Goal: Complete application form: Complete application form

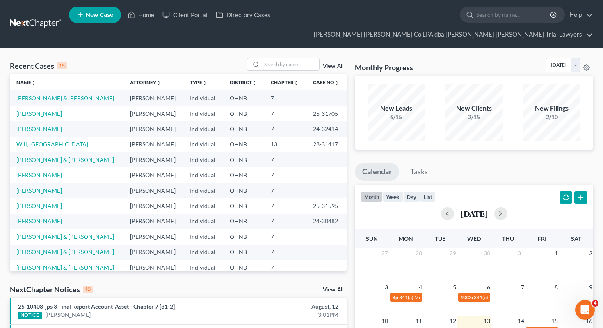
click at [101, 14] on span "New Case" at bounding box center [100, 15] width 28 height 6
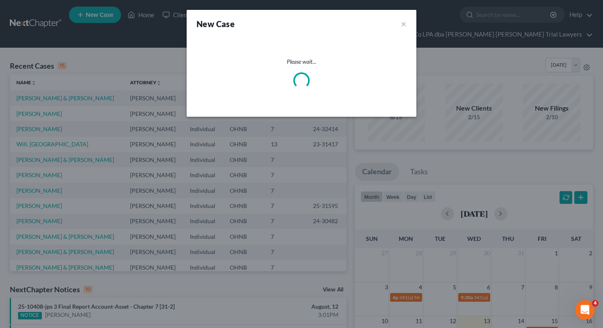
select select "61"
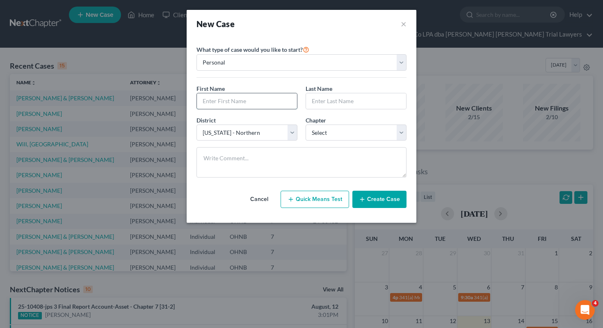
click at [217, 103] on input "text" at bounding box center [247, 101] width 100 height 16
drag, startPoint x: 212, startPoint y: 101, endPoint x: 253, endPoint y: 101, distance: 41.1
click at [253, 101] on input "[PERSON_NAME]" at bounding box center [247, 101] width 100 height 16
type input "[PERSON_NAME]"
click at [313, 105] on input "text" at bounding box center [356, 101] width 100 height 16
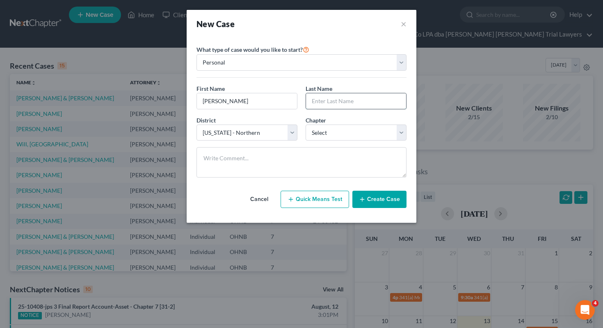
paste input "Brumfield"
click at [313, 102] on input "Brumfield" at bounding box center [356, 101] width 100 height 16
type input "Brumfield"
drag, startPoint x: 259, startPoint y: 99, endPoint x: 214, endPoint y: 103, distance: 45.3
click at [214, 103] on input "Eula Brumfield" at bounding box center [247, 101] width 100 height 16
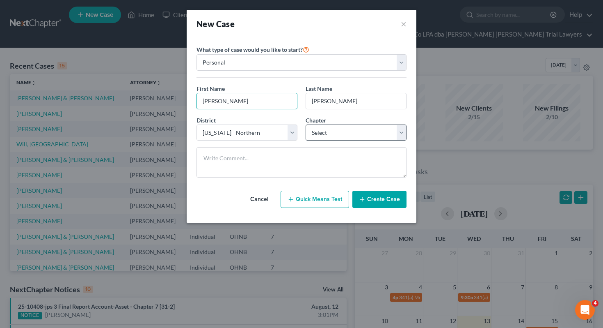
type input "Eula"
click at [323, 135] on select "Select 7 11 12 13" at bounding box center [356, 132] width 101 height 16
select select "0"
click at [388, 204] on button "Create Case" at bounding box center [380, 198] width 54 height 17
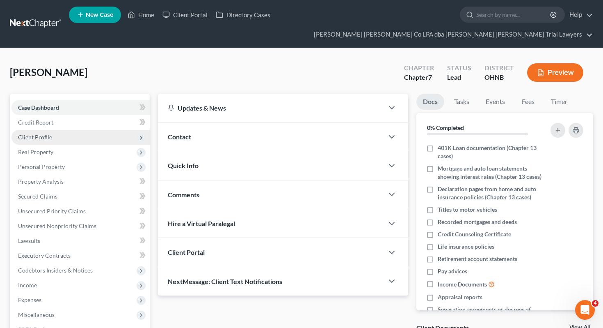
click at [114, 130] on span "Client Profile" at bounding box center [80, 137] width 138 height 15
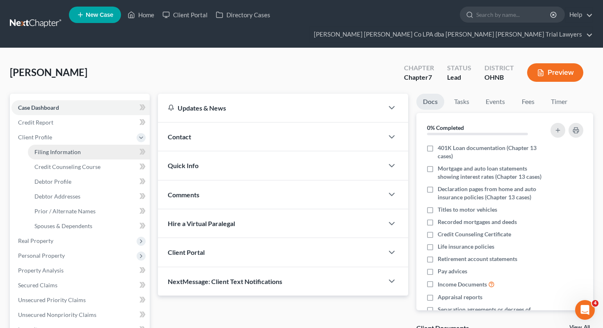
click at [112, 145] on link "Filing Information" at bounding box center [89, 152] width 122 height 15
select select "1"
select select "0"
select select "61"
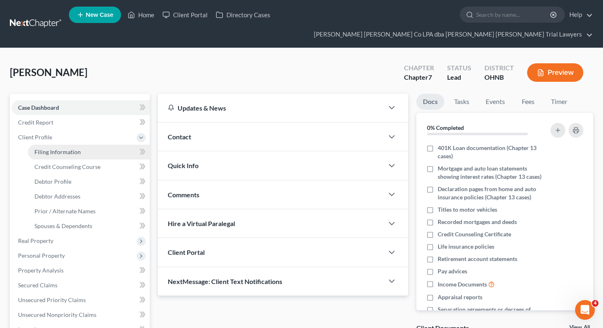
select select "36"
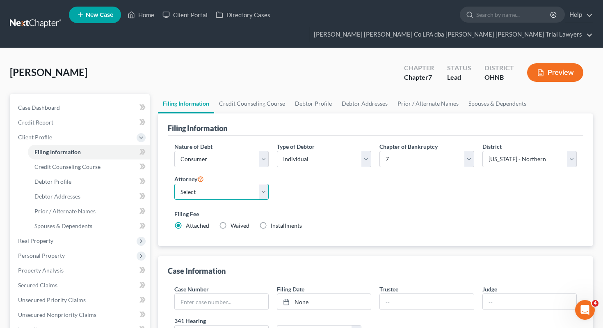
click at [213, 184] on select "Select Adrienne Hines - OHNB" at bounding box center [221, 192] width 94 height 16
select select "0"
click at [302, 94] on link "Debtor Profile" at bounding box center [313, 104] width 47 height 20
select select "0"
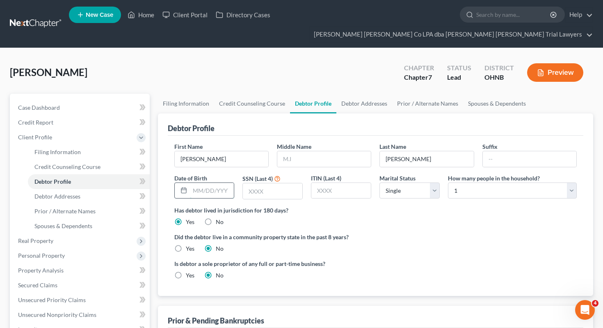
click at [219, 183] on input "text" at bounding box center [212, 191] width 44 height 16
type input "12/10/1972"
click at [269, 183] on input "text" at bounding box center [273, 191] width 60 height 16
type input "5561"
click at [414, 182] on select "Select Single Married Separated Divorced Widowed" at bounding box center [410, 190] width 60 height 16
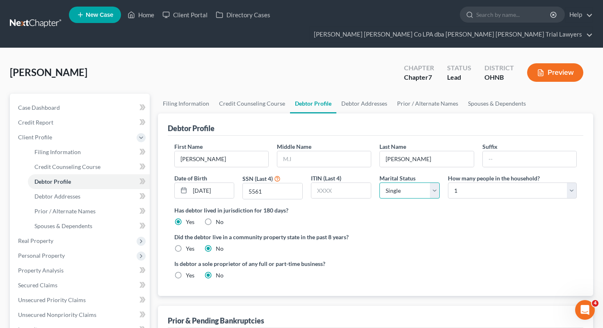
select select "1"
click at [479, 182] on select "Select 1 2 3 4 5 6 7 8 9 10 11 12 13 14 15 16 17 18 19 20" at bounding box center [512, 190] width 129 height 16
select select "2"
click at [494, 94] on link "Spouses & Dependents" at bounding box center [497, 104] width 68 height 20
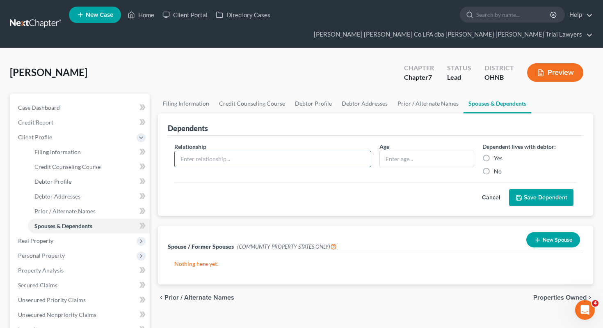
click at [317, 151] on input "text" at bounding box center [273, 159] width 197 height 16
type input "Daughter"
click at [406, 151] on input "text" at bounding box center [427, 159] width 94 height 16
type input "19"
click at [494, 154] on label "Yes" at bounding box center [498, 158] width 9 height 8
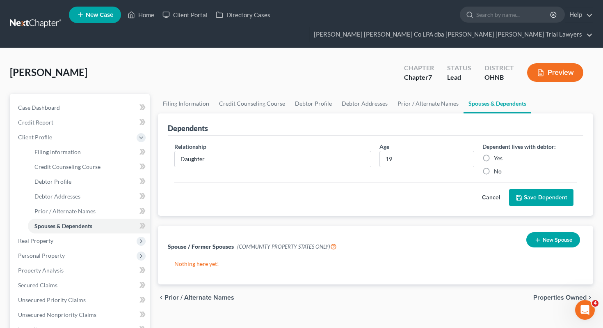
click at [498, 154] on input "Yes" at bounding box center [500, 156] width 5 height 5
radio input "true"
click at [534, 189] on button "Save Dependent" at bounding box center [541, 197] width 64 height 17
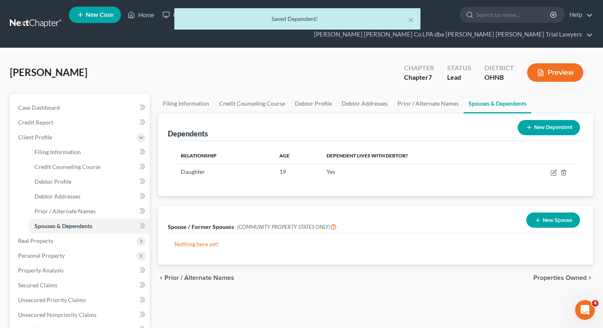
click at [557, 120] on button "New Dependent" at bounding box center [549, 127] width 62 height 15
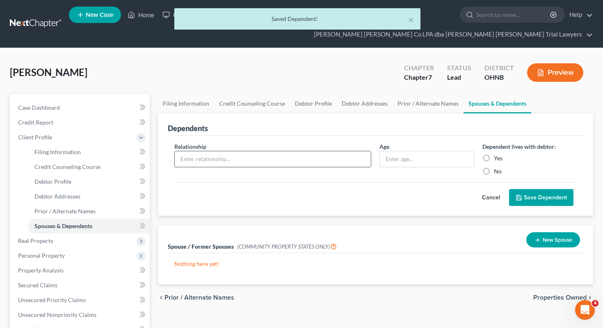
click at [312, 151] on input "text" at bounding box center [273, 159] width 197 height 16
type input "Son"
click at [413, 151] on input "text" at bounding box center [427, 159] width 94 height 16
type input "12"
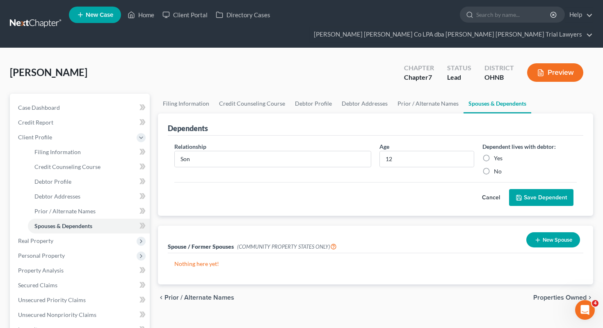
click at [494, 154] on div "Yes" at bounding box center [530, 158] width 94 height 8
click at [494, 154] on label "Yes" at bounding box center [498, 158] width 9 height 8
click at [498, 154] on input "Yes" at bounding box center [500, 156] width 5 height 5
radio input "true"
click at [529, 189] on button "Save Dependent" at bounding box center [541, 197] width 64 height 17
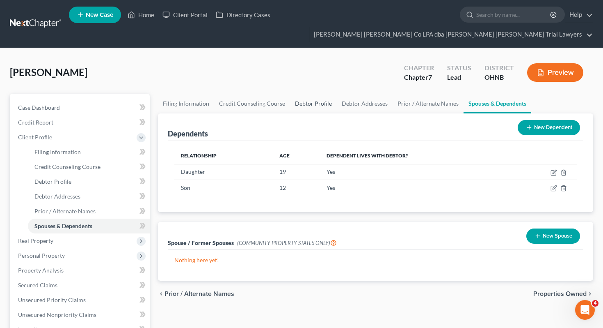
click at [299, 94] on link "Debtor Profile" at bounding box center [313, 104] width 47 height 20
select select "1"
select select "2"
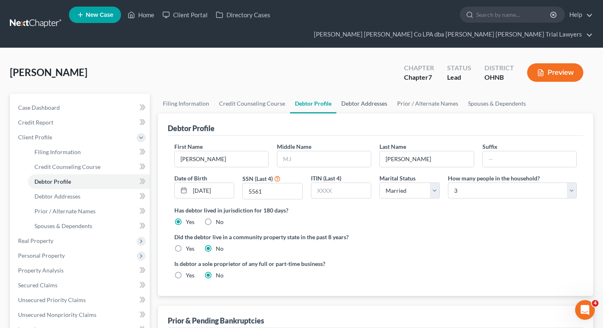
click at [369, 94] on link "Debtor Addresses" at bounding box center [365, 104] width 56 height 20
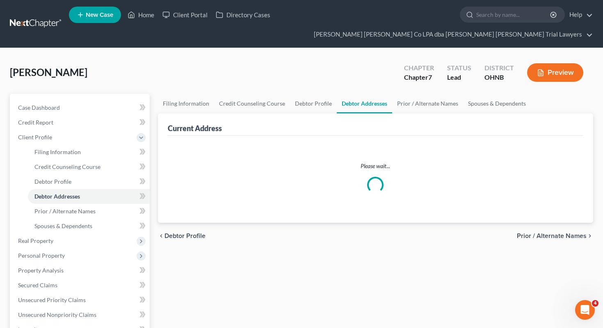
select select "0"
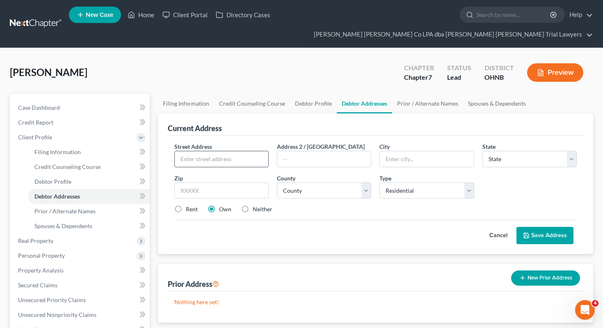
click at [236, 151] on input "text" at bounding box center [222, 159] width 94 height 16
type input "912 Strecker Rd"
click at [241, 182] on input "text" at bounding box center [221, 190] width 94 height 16
type input "44846"
click at [327, 234] on div "Street Address * 912 Strecker Rd Address 2 / PO Box City * State * State AL AK …" at bounding box center [376, 194] width 416 height 118
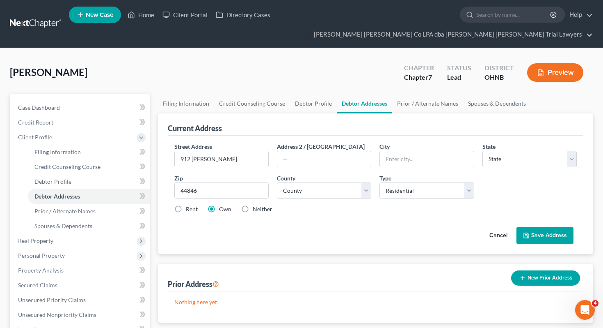
type input "Milan"
select select "36"
click at [252, 205] on div "Neither" at bounding box center [256, 209] width 31 height 8
click at [253, 205] on label "Neither" at bounding box center [263, 209] width 20 height 8
click at [256, 205] on input "Neither" at bounding box center [258, 207] width 5 height 5
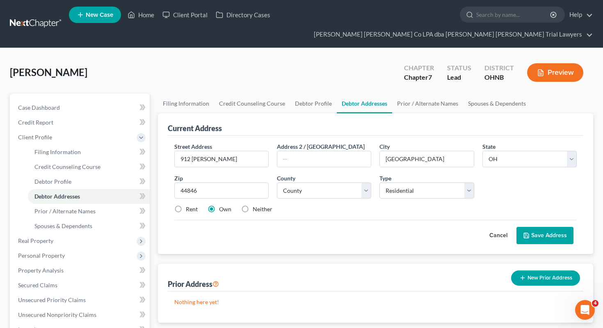
radio input "true"
click at [295, 186] on div "Street Address * 912 Strecker Rd Address 2 / PO Box City * Milan State * State …" at bounding box center [375, 181] width 411 height 78
click at [293, 182] on select "County Adams County Allen County Ashland County Ashtabula County Athens County …" at bounding box center [324, 190] width 94 height 16
select select "21"
click at [519, 227] on button "Save Address" at bounding box center [545, 235] width 57 height 17
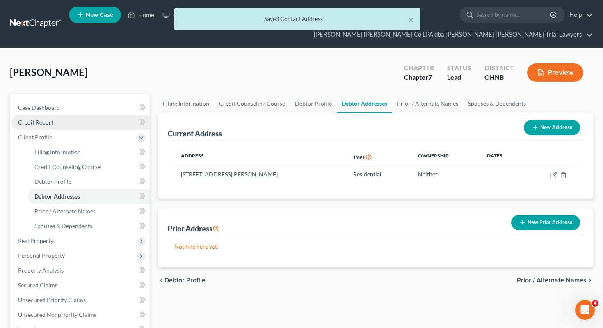
click at [80, 115] on link "Credit Report" at bounding box center [80, 122] width 138 height 15
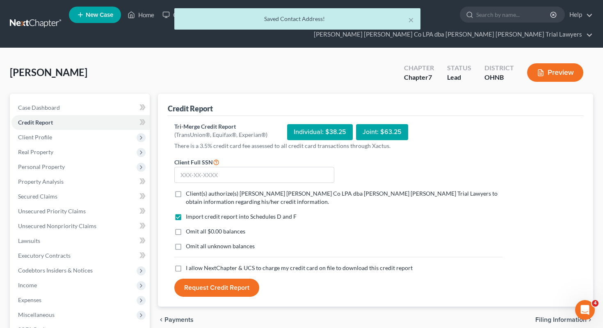
click at [215, 190] on span "Client(s) authorize(s) Wisehart Wright Co LPA dba Wisehart Wright Trial Lawyers…" at bounding box center [342, 197] width 312 height 15
click at [195, 189] on input "Client(s) authorize(s) Wisehart Wright Co LPA dba Wisehart Wright Trial Lawyers…" at bounding box center [191, 191] width 5 height 5
checkbox input "true"
click at [210, 227] on label "Omit all $0.00 balances" at bounding box center [216, 231] width 60 height 8
click at [195, 227] on input "Omit all $0.00 balances" at bounding box center [191, 229] width 5 height 5
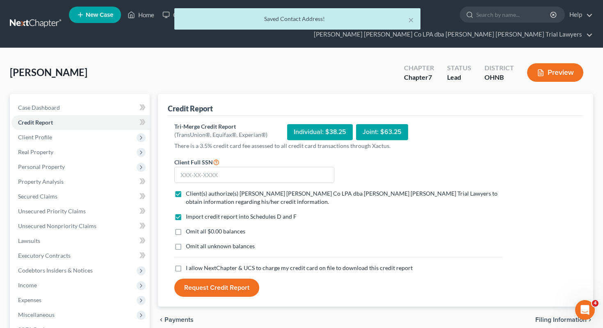
checkbox input "true"
click at [210, 242] on span "Omit all unknown balances" at bounding box center [220, 245] width 69 height 7
click at [195, 242] on input "Omit all unknown balances" at bounding box center [191, 244] width 5 height 5
checkbox input "true"
click at [210, 264] on span "I allow NextChapter & UCS to charge my credit card on file to download this cre…" at bounding box center [299, 267] width 227 height 7
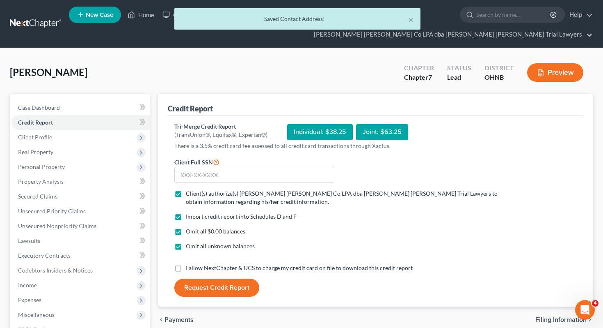
click at [195, 264] on input "I allow NextChapter & UCS to charge my credit card on file to download this cre…" at bounding box center [191, 266] width 5 height 5
checkbox input "true"
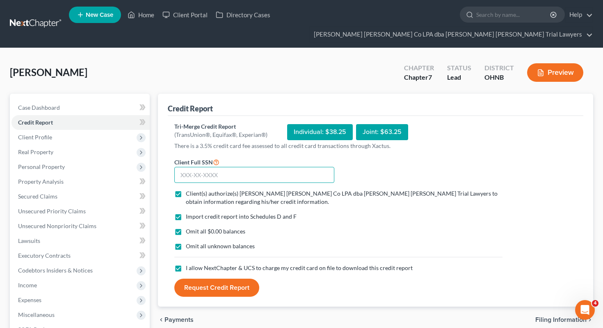
click at [212, 167] on input "text" at bounding box center [254, 175] width 160 height 16
type input "273-70-5561"
click at [218, 278] on button "Request Credit Report" at bounding box center [216, 287] width 85 height 18
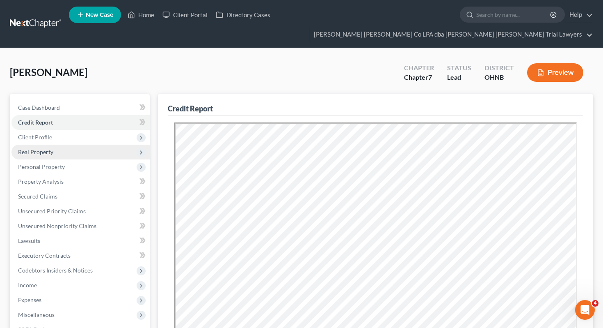
click at [64, 145] on span "Real Property" at bounding box center [80, 152] width 138 height 15
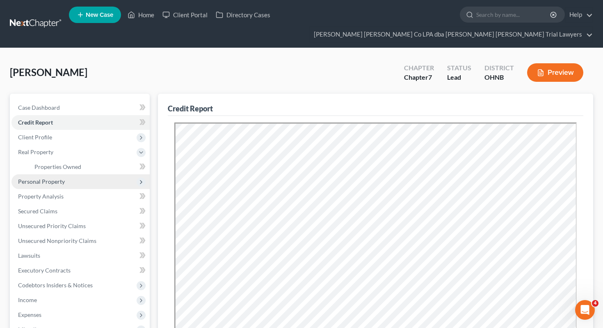
click at [67, 174] on span "Personal Property" at bounding box center [80, 181] width 138 height 15
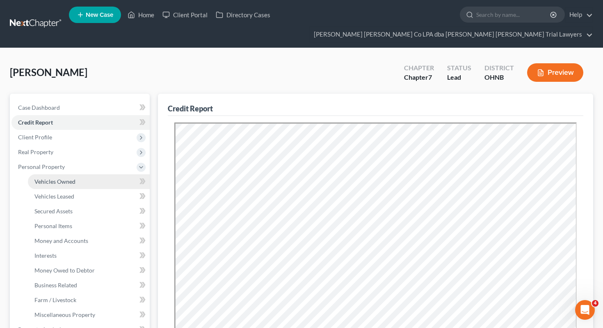
click at [68, 178] on span "Vehicles Owned" at bounding box center [54, 181] width 41 height 7
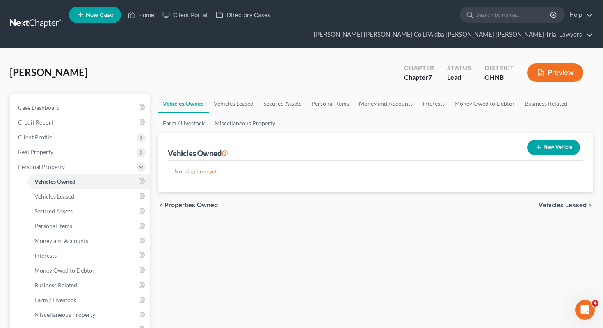
click at [536, 144] on icon "button" at bounding box center [539, 147] width 7 height 7
select select "0"
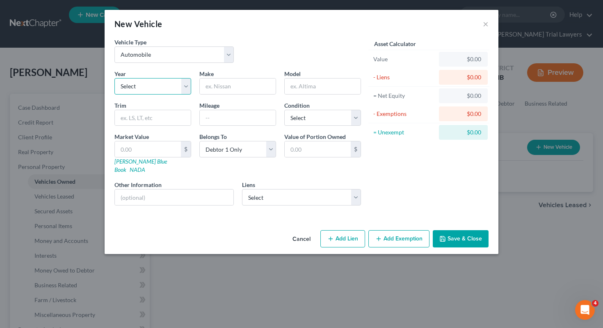
click at [165, 88] on select "Select 2026 2025 2024 2023 2022 2021 2020 2019 2018 2017 2016 2015 2014 2013 20…" at bounding box center [153, 86] width 77 height 16
select select "1"
click at [216, 85] on input "text" at bounding box center [238, 86] width 76 height 16
type input "Kia"
type input "Soul"
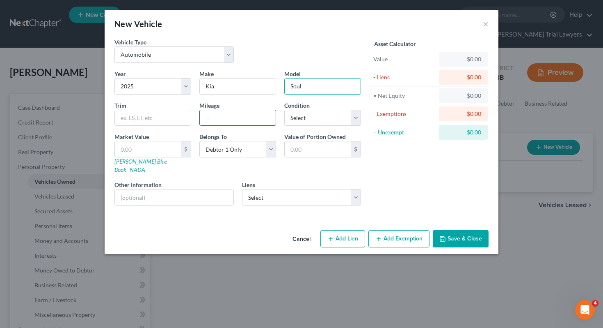
click at [227, 115] on input "text" at bounding box center [238, 118] width 76 height 16
type input "1000"
click at [312, 112] on select "Select Excellent Very Good Good Fair Poor" at bounding box center [322, 118] width 77 height 16
select select "0"
click at [133, 164] on link "Kelly Blue Book" at bounding box center [141, 165] width 53 height 15
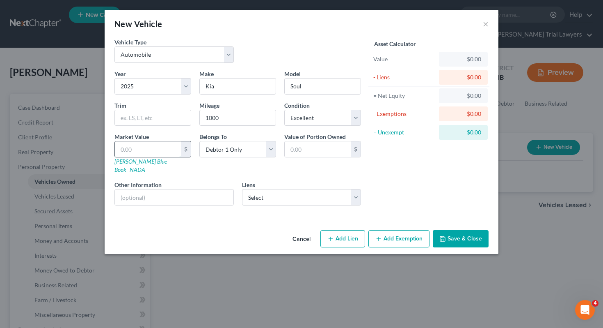
click at [164, 145] on input "text" at bounding box center [148, 149] width 66 height 16
type input "1"
type input "1.00"
type input "19"
type input "19.00"
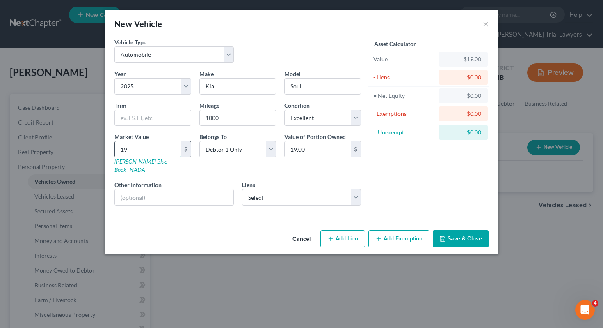
type input "192"
type input "192.00"
type input "1927"
type input "1,927.00"
type input "1,9276"
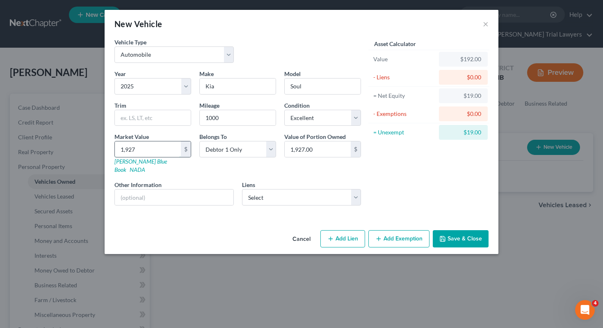
type input "19,276.00"
click at [126, 150] on input "19,276" at bounding box center [148, 149] width 66 height 16
type input "1,276"
type input "1,276.00"
type input "18,276"
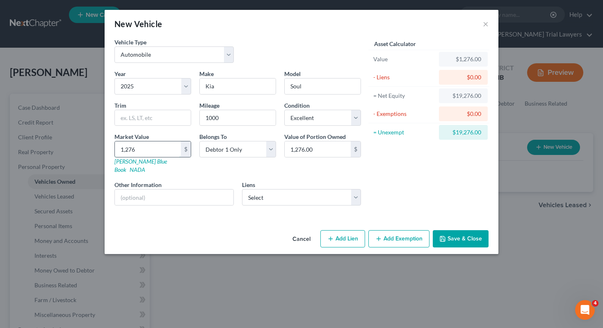
type input "18,276.00"
type input "18,276"
click at [309, 171] on div "Year Select 2026 2025 2024 2023 2022 2021 2020 2019 2018 2017 2016 2015 2014 20…" at bounding box center [237, 140] width 255 height 142
click at [309, 189] on select "Select Hntingtn Ntl - $30,293.00 Harley David - $7,821.00" at bounding box center [301, 197] width 119 height 16
select select "0"
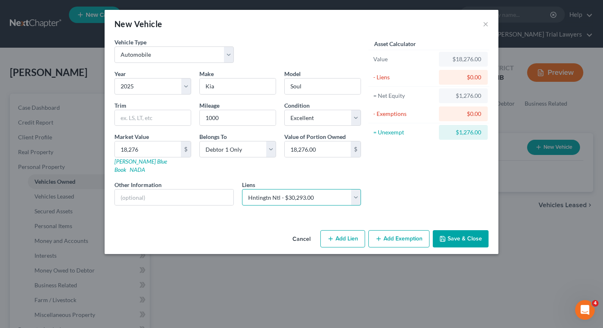
select select
select select "36"
select select "0"
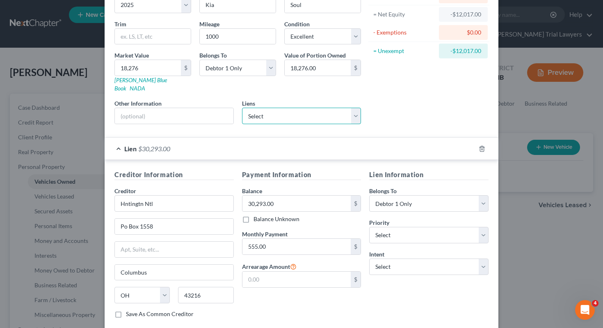
scroll to position [105, 0]
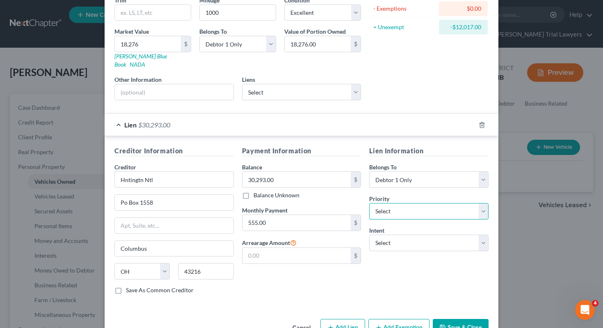
click at [407, 203] on select "Select 1st 2nd 3rd 4th 5th 6th 7th 8th 9th 10th 11th 12th 13th 14th 15th 16th 1…" at bounding box center [428, 211] width 119 height 16
select select "0"
click at [404, 238] on select "Select Surrender Redeem Reaffirm Avoid Other" at bounding box center [428, 242] width 119 height 16
select select "2"
click at [458, 319] on button "Save & Close" at bounding box center [461, 327] width 56 height 17
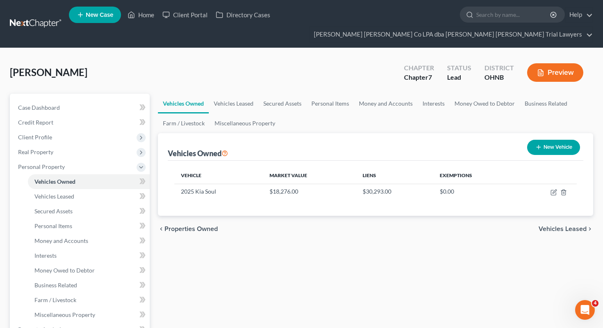
click at [555, 136] on div "New Vehicle" at bounding box center [554, 147] width 60 height 22
click at [553, 140] on button "New Vehicle" at bounding box center [554, 147] width 53 height 15
select select "0"
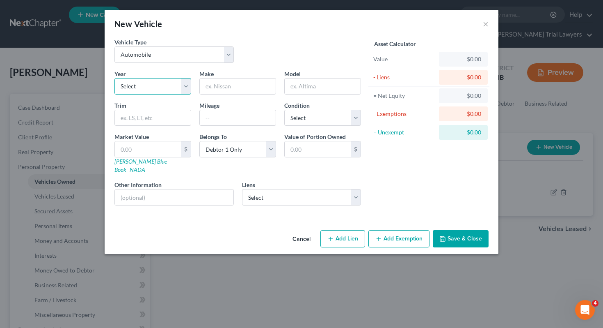
click at [184, 88] on select "Select 2026 2025 2024 2023 2022 2021 2020 2019 2018 2017 2016 2015 2014 2013 20…" at bounding box center [153, 86] width 77 height 16
select select "12"
click at [245, 87] on input "text" at bounding box center [238, 86] width 76 height 16
type input "Harley Davidson"
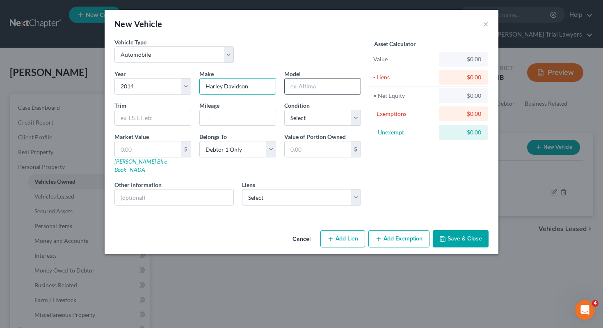
click at [314, 87] on input "text" at bounding box center [323, 86] width 76 height 16
type input "Ultra CUO"
click at [145, 166] on link "NADA" at bounding box center [138, 169] width 16 height 7
click at [459, 230] on button "Save & Close" at bounding box center [461, 238] width 56 height 17
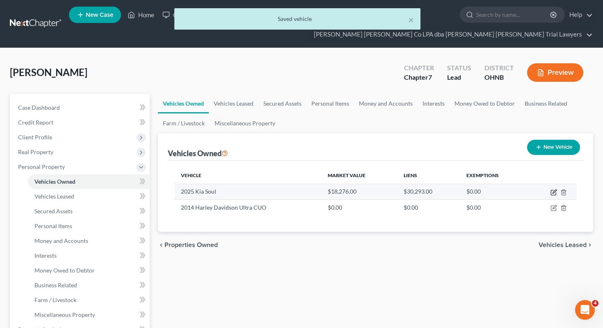
click at [553, 189] on icon "button" at bounding box center [554, 192] width 7 height 7
select select "0"
select select "1"
select select "0"
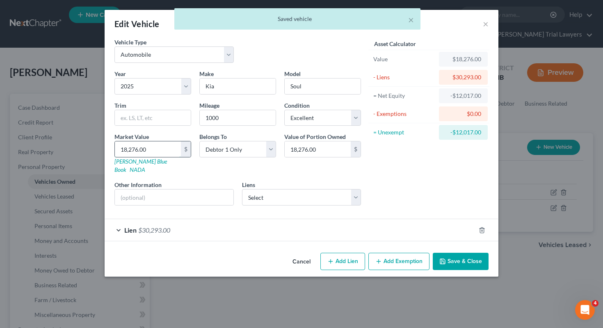
click at [163, 149] on input "18,276.00" at bounding box center [148, 149] width 66 height 16
type input "1"
type input "1.00"
type input "17"
type input "17.00"
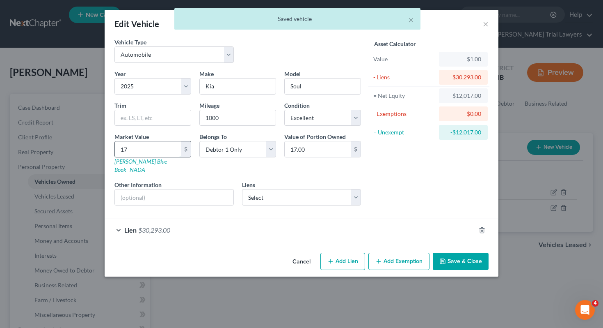
type input "177"
type input "177.00"
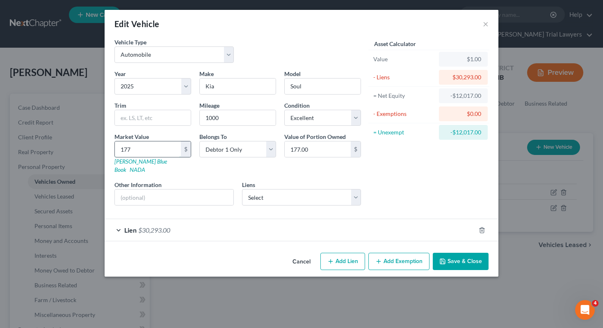
type input "1779"
type input "1,779.00"
type input "17790"
type input "17,790.00"
type input "17,790"
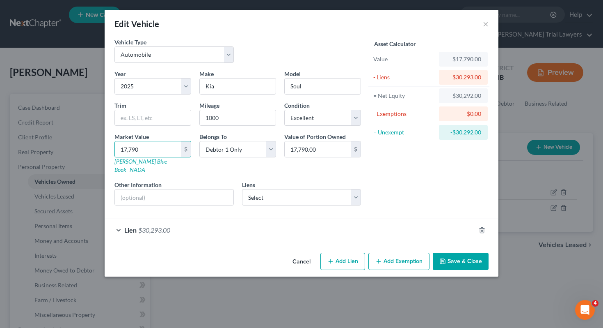
click at [465, 252] on button "Save & Close" at bounding box center [461, 260] width 56 height 17
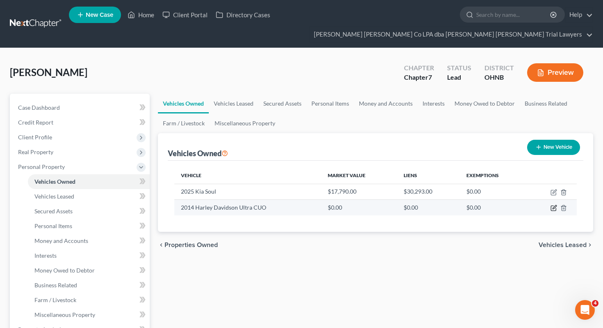
click at [554, 205] on icon "button" at bounding box center [555, 207] width 4 height 4
select select "0"
select select "12"
select select "0"
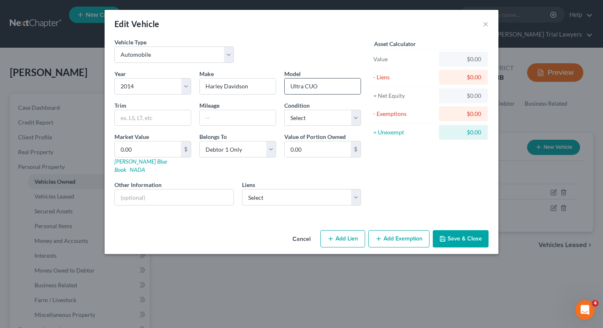
click at [333, 90] on input "Ultra CUO" at bounding box center [323, 86] width 76 height 16
type input "Ultra CVO"
click at [168, 151] on input "0.00" at bounding box center [148, 149] width 66 height 16
type input "1"
type input "1.00"
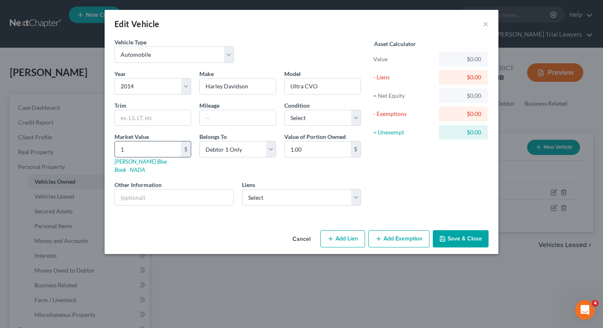
type input "14"
type input "14.00"
type input "146"
type input "146.00"
type input "1463"
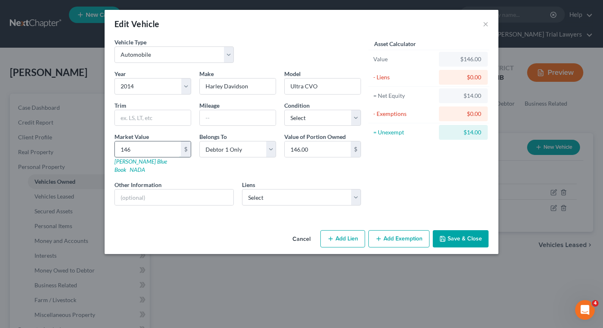
type input "1,463.00"
type input "14635"
type input "14,635.00"
type input "14,635"
click at [226, 125] on input "text" at bounding box center [238, 118] width 76 height 16
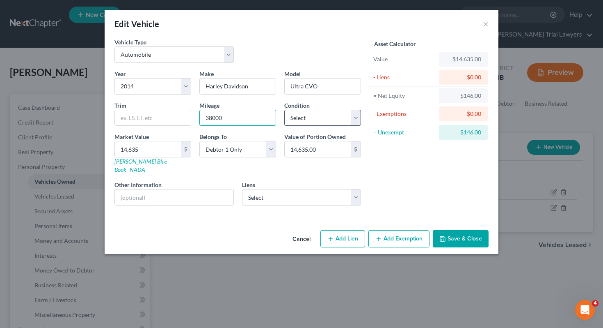
type input "38000"
click at [295, 118] on select "Select Excellent Very Good Good Fair Poor" at bounding box center [322, 118] width 77 height 16
select select "2"
click at [272, 189] on select "Select Harley David - $7,821.00" at bounding box center [301, 197] width 119 height 16
select select "31"
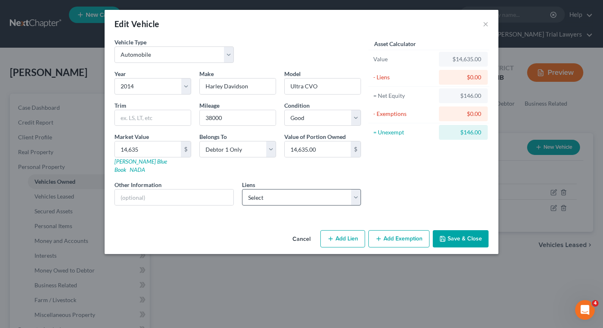
select select "0"
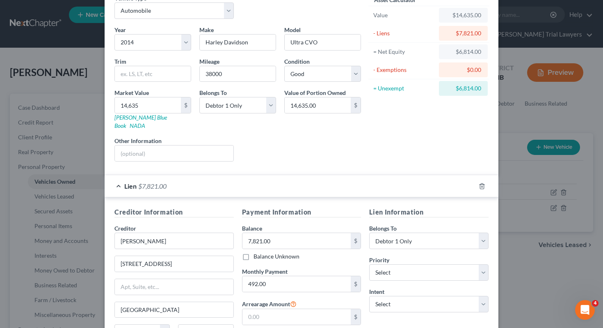
scroll to position [0, 0]
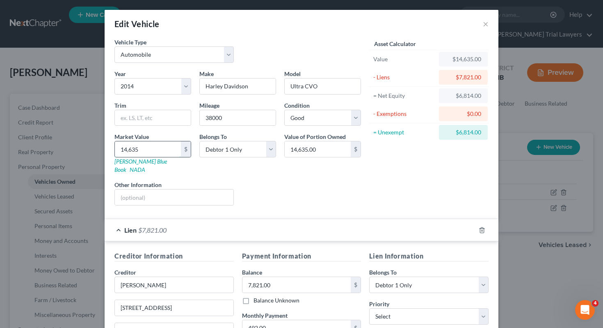
click at [127, 149] on input "14,635" at bounding box center [148, 149] width 66 height 16
click at [209, 166] on div "Year Select 2026 2025 2024 2023 2022 2021 2020 2019 2018 2017 2016 2015 2014 20…" at bounding box center [237, 140] width 255 height 142
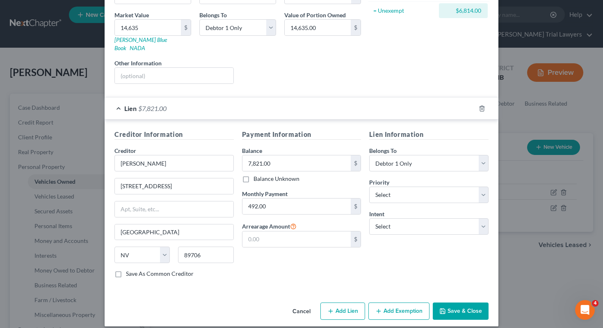
click at [396, 303] on button "Add Exemption" at bounding box center [399, 310] width 61 height 17
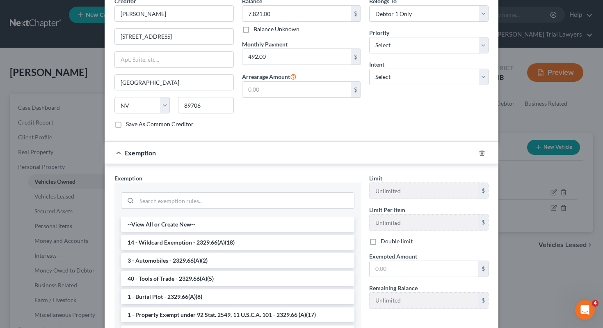
scroll to position [301, 0]
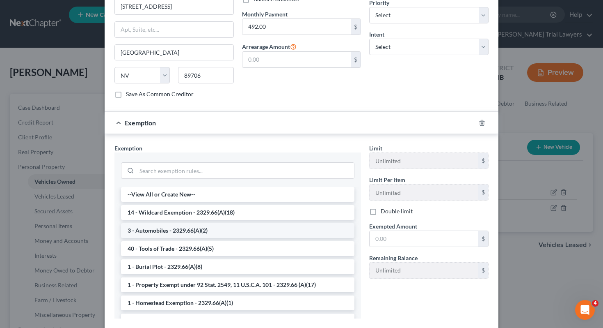
click at [317, 223] on li "3 - Automobiles - 2329.66(A)(2)" at bounding box center [238, 230] width 234 height 15
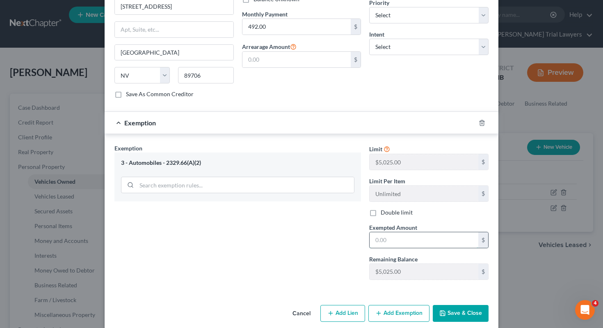
click at [410, 232] on input "text" at bounding box center [424, 240] width 109 height 16
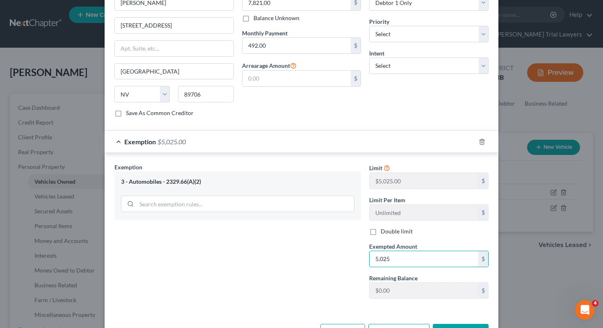
scroll to position [303, 0]
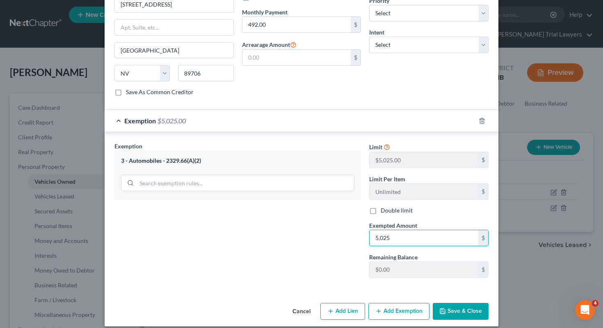
type input "5,025"
click at [382, 308] on button "Add Exemption" at bounding box center [399, 311] width 61 height 17
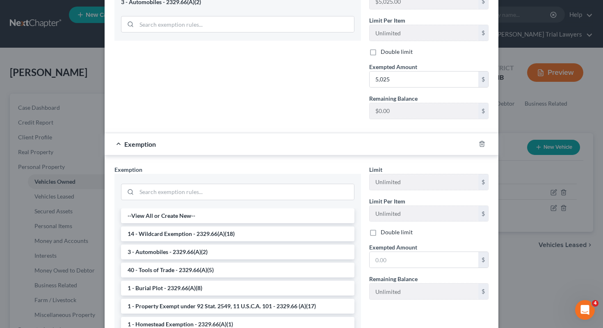
scroll to position [7, 0]
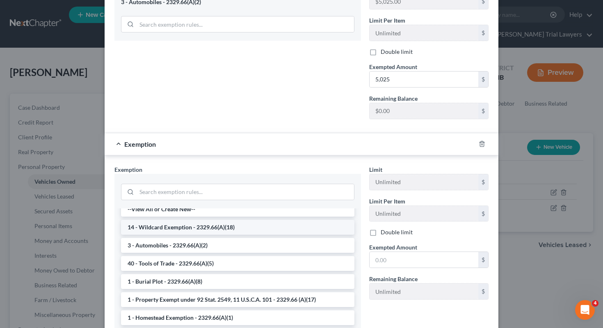
click at [286, 224] on li "14 - Wildcard Exemption - 2329.66(A)(18)" at bounding box center [238, 227] width 234 height 15
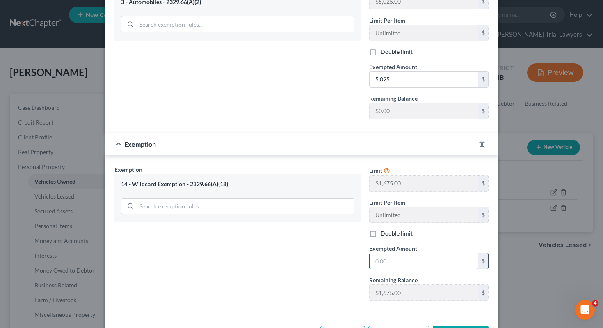
click at [388, 253] on input "text" at bounding box center [424, 261] width 109 height 16
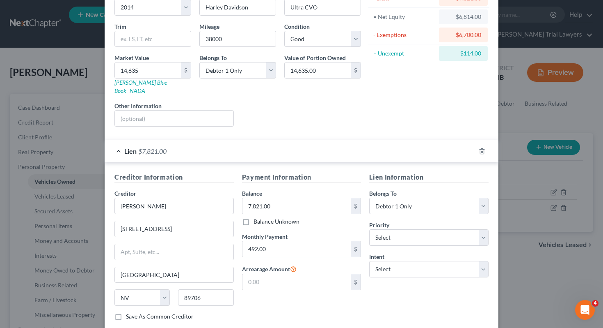
scroll to position [0, 0]
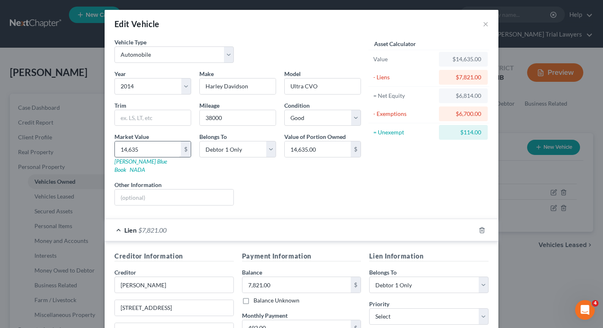
type input "1,675"
click at [161, 145] on input "14,635" at bounding box center [148, 149] width 66 height 16
click at [160, 149] on input "14,635" at bounding box center [148, 149] width 66 height 16
type input "14,63"
type input "1,463.00"
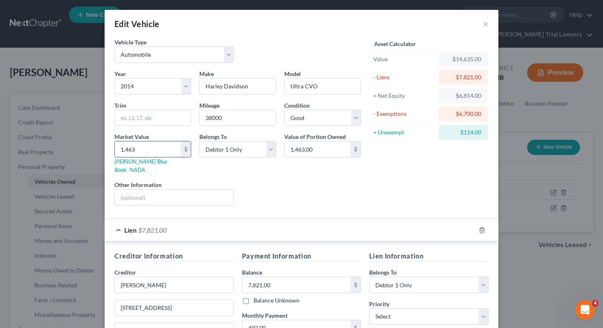
type input "1,46"
type input "146.00"
type input "14"
type input "14.00"
type input "145"
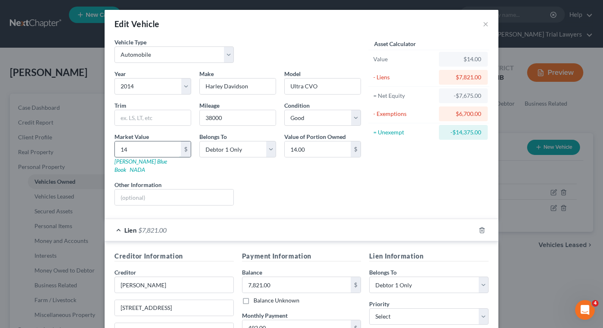
type input "145.00"
type input "1452"
type input "1,452.00"
type input "1,4521"
type input "14,521.00"
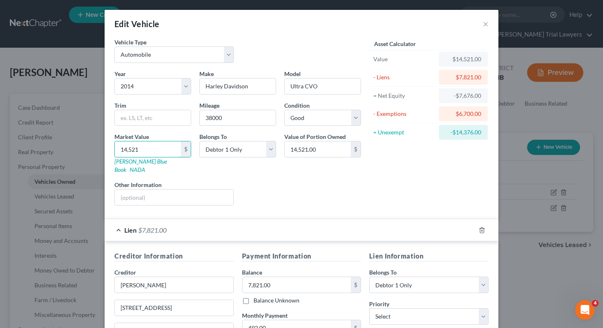
type input "14,521"
click at [345, 183] on div "Liens Select" at bounding box center [302, 192] width 128 height 25
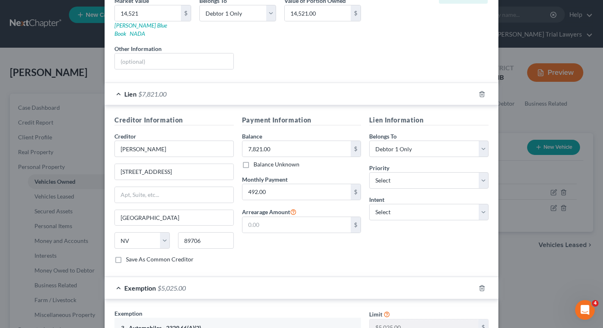
scroll to position [485, 0]
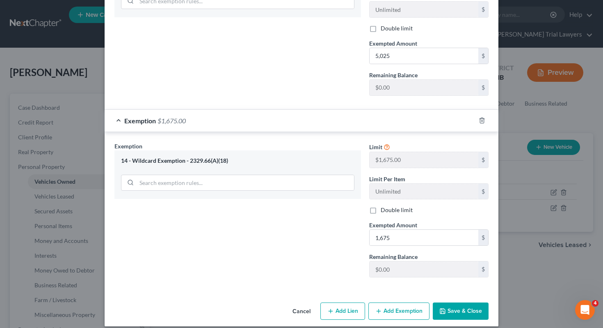
click at [449, 304] on button "Save & Close" at bounding box center [461, 310] width 56 height 17
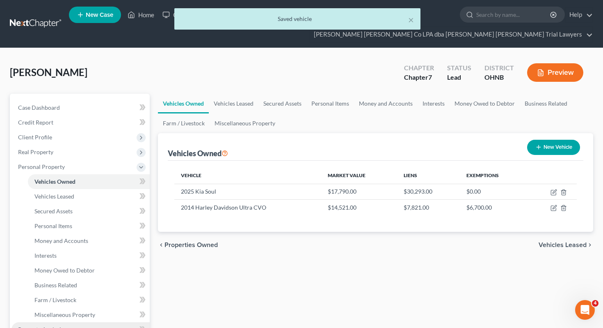
click at [85, 322] on link "Property Analysis" at bounding box center [80, 329] width 138 height 15
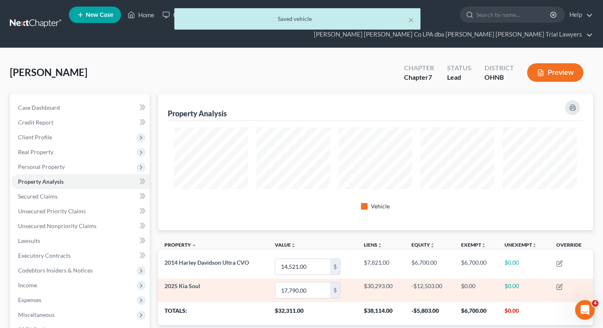
scroll to position [136, 436]
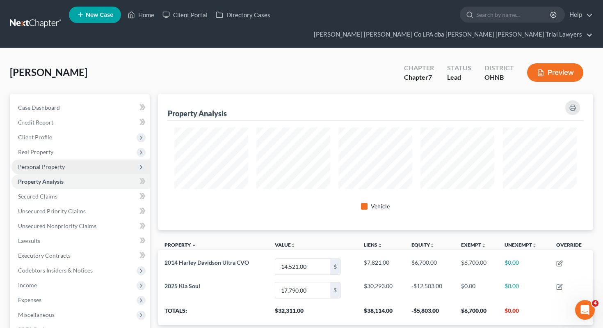
click at [103, 159] on span "Personal Property" at bounding box center [80, 166] width 138 height 15
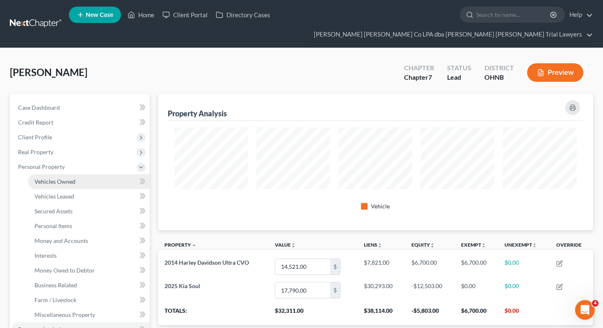
click at [97, 174] on link "Vehicles Owned" at bounding box center [89, 181] width 122 height 15
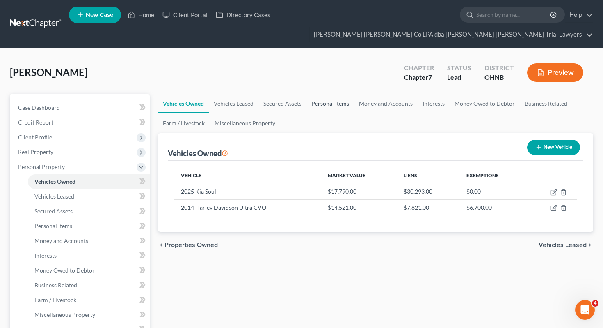
click at [337, 94] on link "Personal Items" at bounding box center [331, 104] width 48 height 20
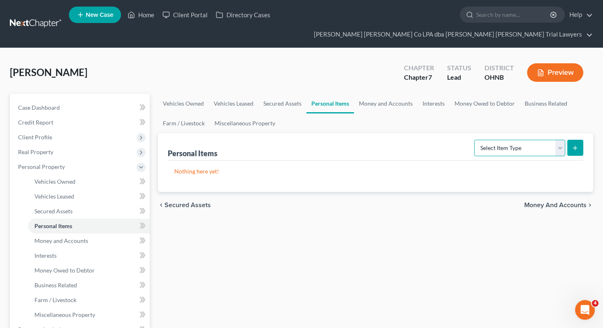
click at [482, 140] on select "Select Item Type Clothing Collectibles Of Value Electronics Firearms Household …" at bounding box center [520, 148] width 91 height 16
select select "clothing"
click at [571, 140] on button "submit" at bounding box center [576, 148] width 16 height 16
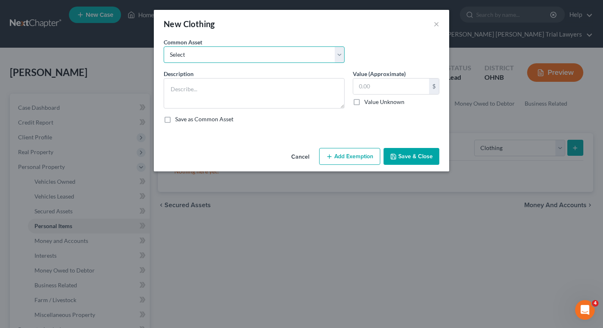
click at [312, 55] on select "Select Normal work & daily wearing apparel" at bounding box center [254, 54] width 181 height 16
select select "0"
type textarea "Normal work & daily wearing apparel"
type input "500.00"
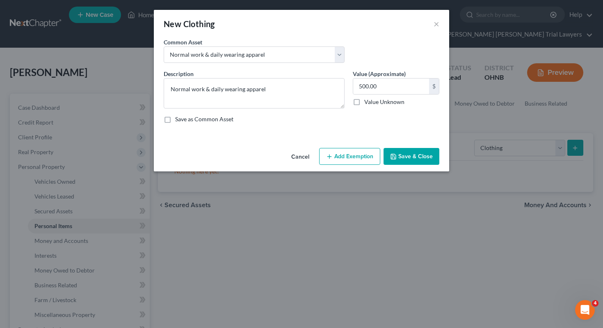
click at [347, 147] on div "Cancel Add Exemption Save & Close" at bounding box center [302, 158] width 296 height 27
click at [346, 154] on button "Add Exemption" at bounding box center [349, 156] width 61 height 17
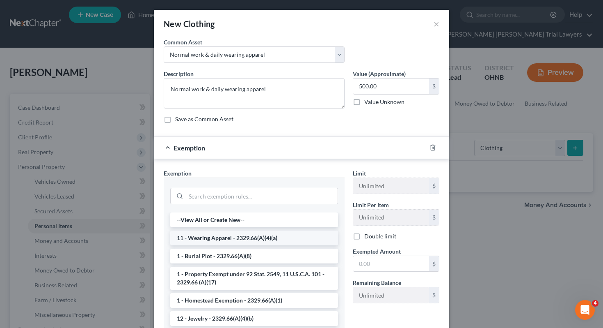
click at [262, 241] on li "11 - Wearing Apparel - 2329.66(A)(4)(a)" at bounding box center [254, 237] width 168 height 15
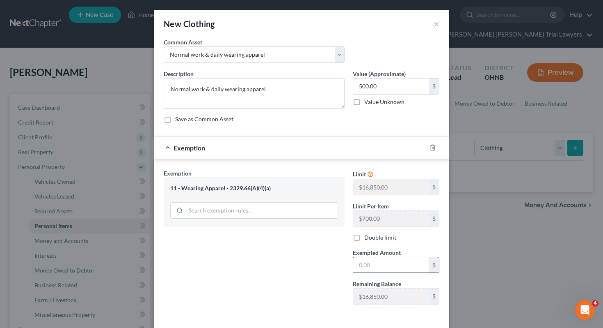
click at [362, 261] on input "text" at bounding box center [391, 265] width 76 height 16
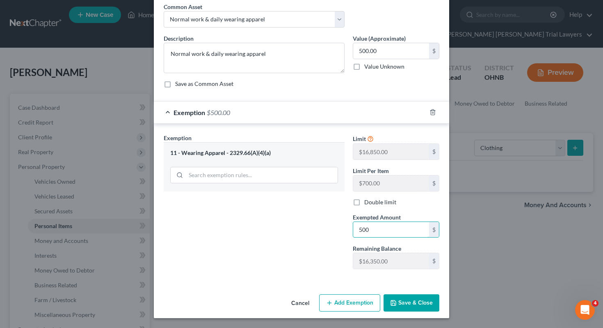
type input "500"
click at [307, 262] on div "Exemption Set must be selected for CA. Exemption * 11 - Wearing Apparel - 2329.…" at bounding box center [254, 204] width 189 height 142
click at [401, 300] on button "Save & Close" at bounding box center [412, 302] width 56 height 17
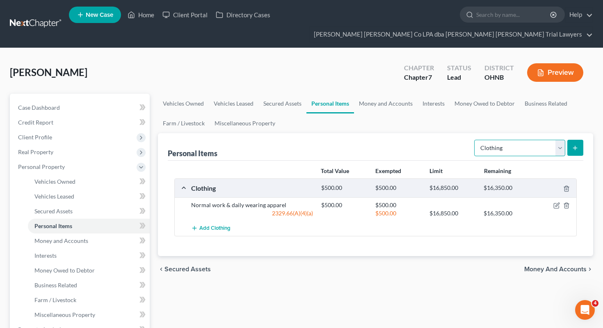
click at [553, 140] on select "Select Item Type Clothing Collectibles Of Value Electronics Firearms Household …" at bounding box center [520, 148] width 91 height 16
select select "electronics"
click at [580, 140] on button "submit" at bounding box center [576, 148] width 16 height 16
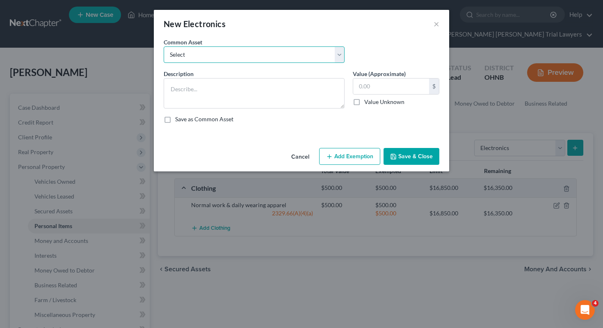
click at [294, 56] on select "Select # Televisions & # Computers 1 Television & 1 Computer" at bounding box center [254, 54] width 181 height 16
select select "0"
type textarea "# Televisions & # Computers"
type input "500.00"
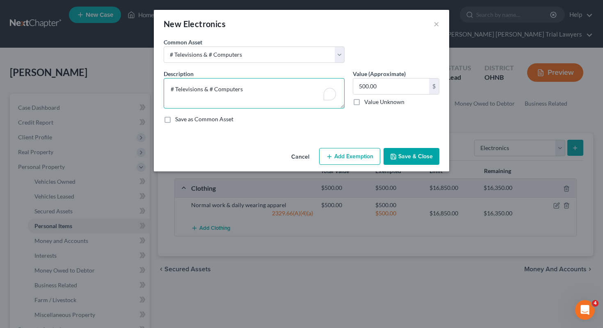
drag, startPoint x: 202, startPoint y: 89, endPoint x: 295, endPoint y: 92, distance: 92.4
click at [293, 92] on textarea "# Televisions & # Computers" at bounding box center [254, 93] width 181 height 30
click at [173, 89] on textarea "# Televisions" at bounding box center [254, 93] width 181 height 30
type textarea "3 Televisions"
click at [360, 155] on button "Add Exemption" at bounding box center [349, 156] width 61 height 17
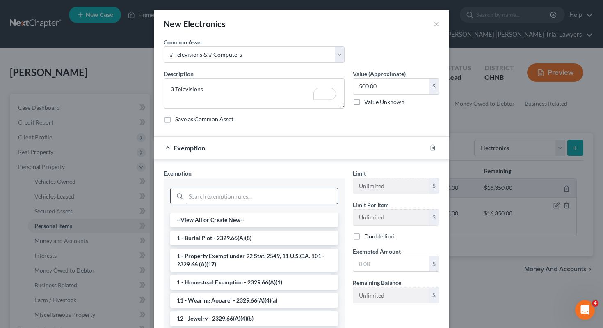
click at [253, 194] on input "search" at bounding box center [262, 196] width 152 height 16
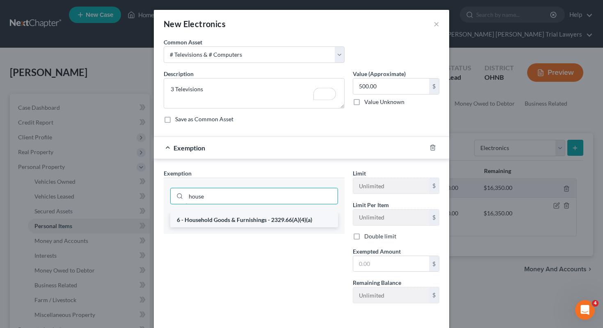
type input "house"
click at [253, 221] on li "6 - Household Goods & Furnishings - 2329.66(A)(4)(a)" at bounding box center [254, 219] width 168 height 15
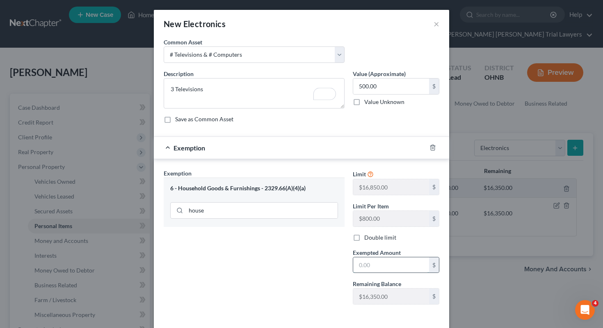
click at [361, 268] on input "text" at bounding box center [391, 265] width 76 height 16
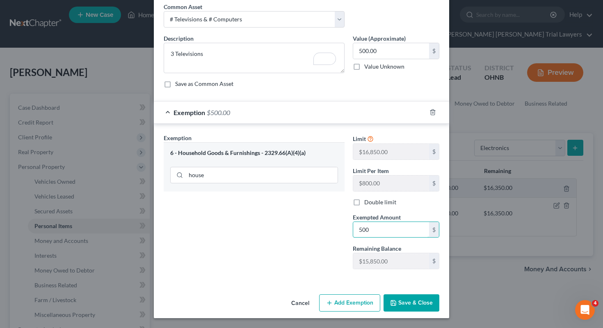
type input "500"
click at [303, 256] on div "Exemption Set must be selected for CA. Exemption * 6 - Household Goods & Furnis…" at bounding box center [254, 204] width 189 height 142
click at [396, 297] on button "Save & Close" at bounding box center [412, 302] width 56 height 17
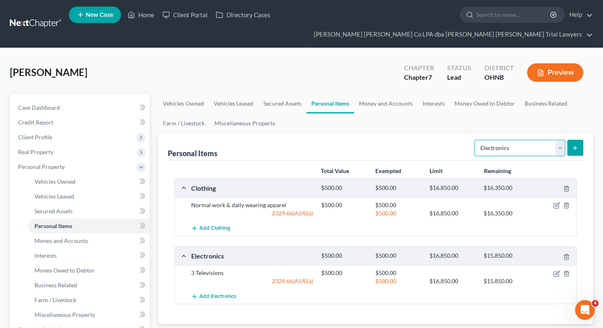
click at [525, 140] on select "Select Item Type Clothing Collectibles Of Value Electronics Firearms Household …" at bounding box center [520, 148] width 91 height 16
select select "household_goods"
click at [576, 145] on icon "submit" at bounding box center [575, 148] width 7 height 7
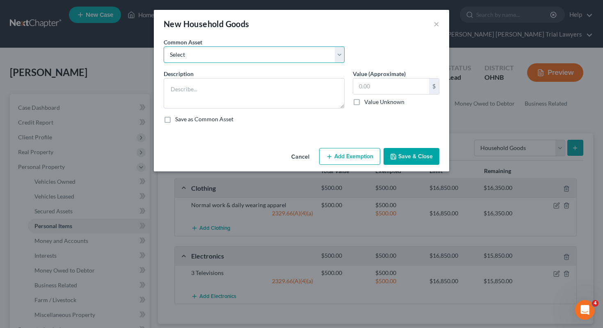
click at [318, 62] on select "Select Household goods including but not limited to: Kitchen table & chairs, di…" at bounding box center [254, 54] width 181 height 16
select select "1"
type textarea "Household goods including but not limited to: Kitchen table & chairs, dishes, u…"
type input "2,500.00"
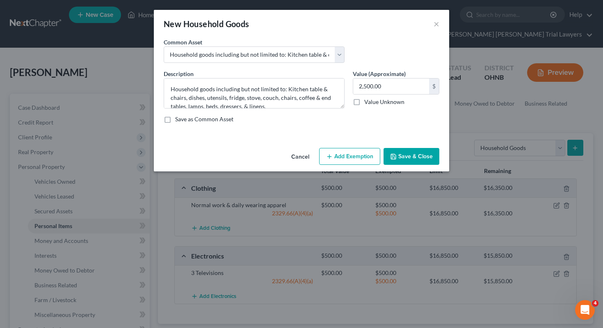
click at [360, 154] on button "Add Exemption" at bounding box center [349, 156] width 61 height 17
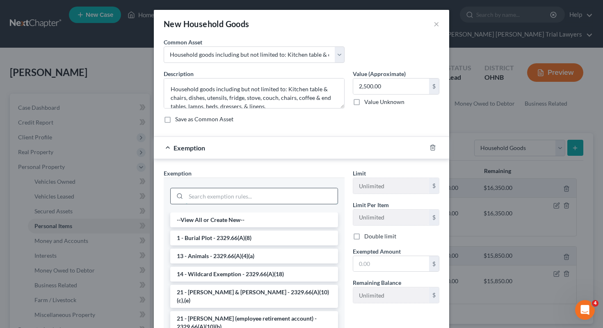
click at [281, 198] on input "search" at bounding box center [262, 196] width 152 height 16
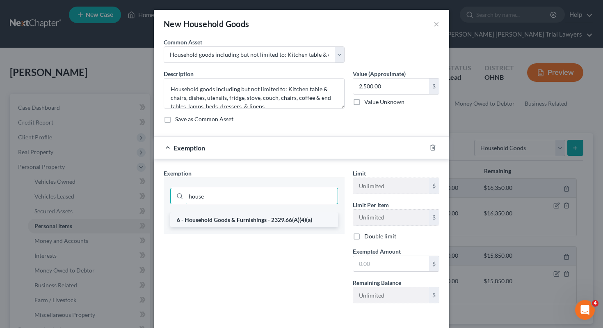
type input "house"
click at [291, 218] on li "6 - Household Goods & Furnishings - 2329.66(A)(4)(a)" at bounding box center [254, 219] width 168 height 15
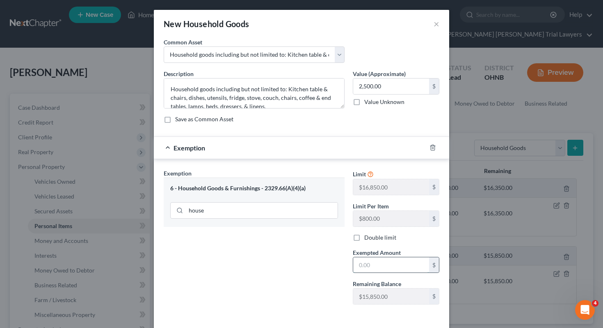
click at [367, 262] on input "text" at bounding box center [391, 265] width 76 height 16
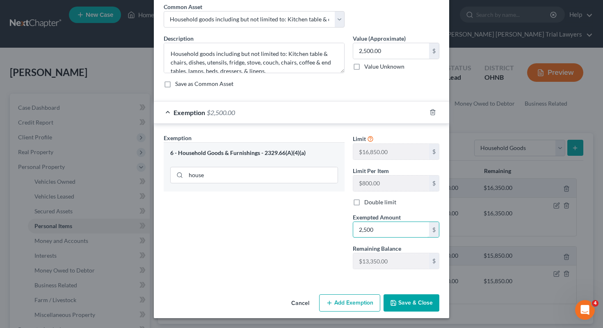
type input "2,500"
click at [401, 301] on button "Save & Close" at bounding box center [412, 302] width 56 height 17
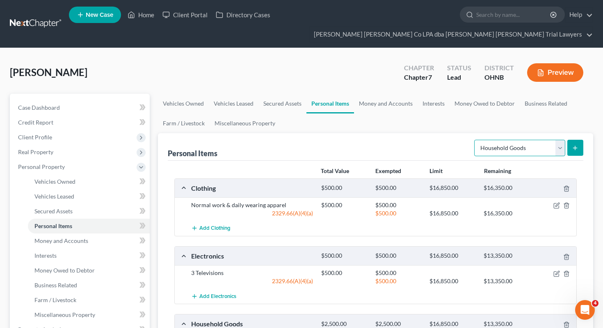
click at [509, 140] on select "Select Item Type Clothing Collectibles Of Value Electronics Firearms Household …" at bounding box center [520, 148] width 91 height 16
select select "jewelry"
click at [571, 140] on button "submit" at bounding box center [576, 148] width 16 height 16
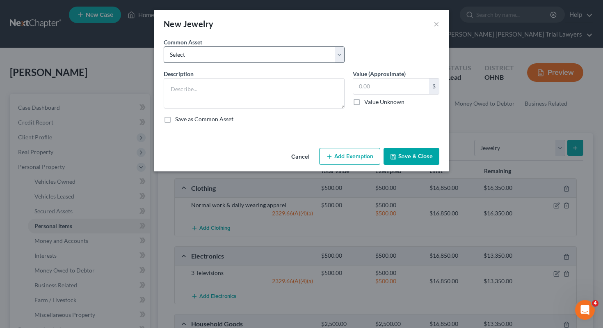
click at [335, 62] on div "Common Asset Select Assorted items of inexpensive jewelry Wedding bands and ass…" at bounding box center [302, 54] width 284 height 32
click at [332, 56] on select "Select Assorted items of inexpensive jewelry Wedding bands and assorted items o…" at bounding box center [254, 54] width 181 height 16
select select "0"
type textarea "Assorted items of inexpensive jewelry"
type input "750.00"
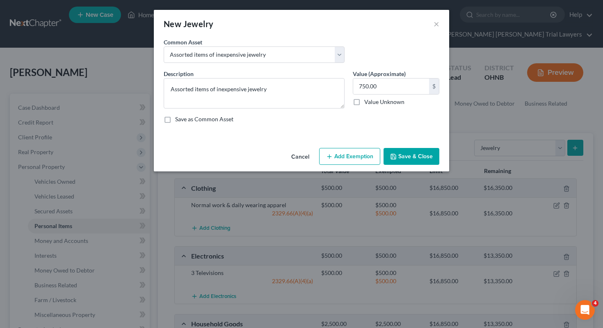
click at [350, 145] on div "New Jewelry × An exemption set must first be selected from the Filing Informati…" at bounding box center [302, 90] width 296 height 161
click at [350, 157] on button "Add Exemption" at bounding box center [349, 156] width 61 height 17
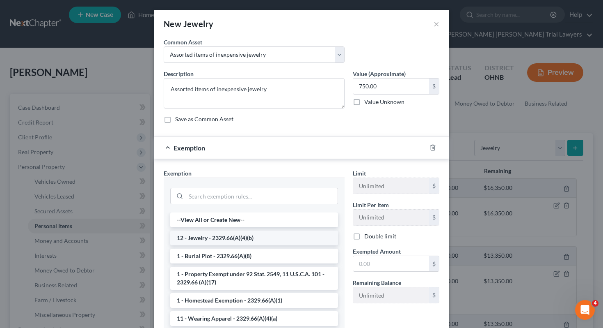
click at [271, 235] on li "12 - Jewelry - 2329.66(A)(4)(b)" at bounding box center [254, 237] width 168 height 15
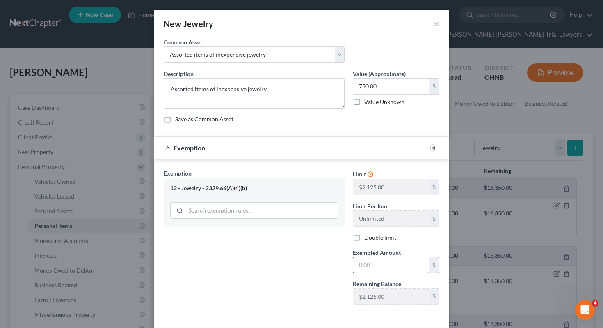
click at [383, 270] on input "text" at bounding box center [391, 265] width 76 height 16
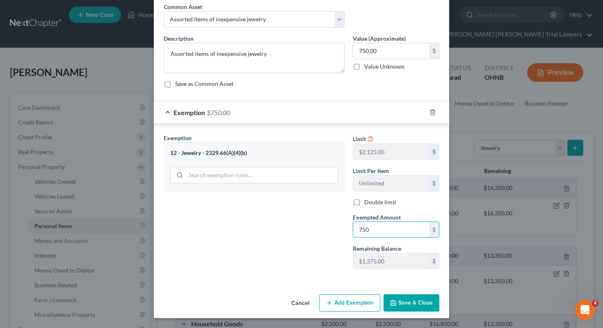
type input "750"
click at [406, 306] on button "Save & Close" at bounding box center [412, 302] width 56 height 17
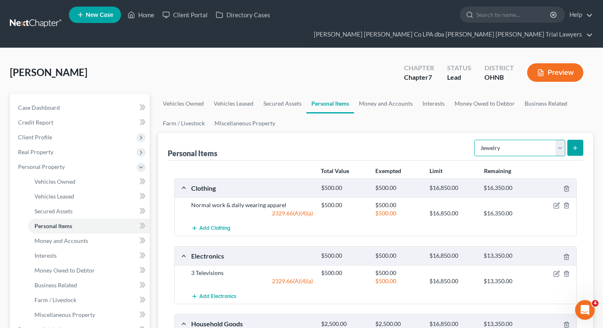
click at [505, 140] on select "Select Item Type Clothing Collectibles Of Value Electronics Firearms Household …" at bounding box center [520, 148] width 91 height 16
click at [383, 94] on link "Money and Accounts" at bounding box center [386, 104] width 64 height 20
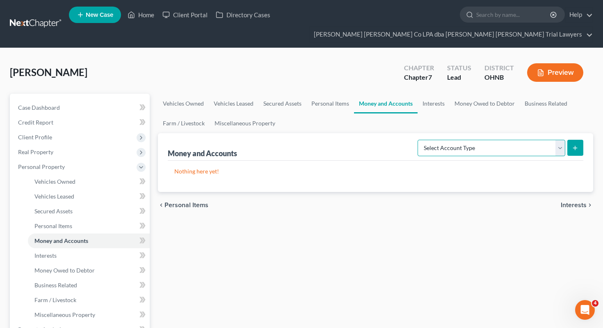
click at [455, 140] on select "Select Account Type Brokerage Cash on Hand Certificates of Deposit Checking Acc…" at bounding box center [492, 148] width 148 height 16
select select "cash_on_hand"
click at [565, 140] on select "Select Account Type Brokerage Cash on Hand Certificates of Deposit Checking Acc…" at bounding box center [492, 148] width 148 height 16
click at [582, 140] on button "submit" at bounding box center [576, 148] width 16 height 16
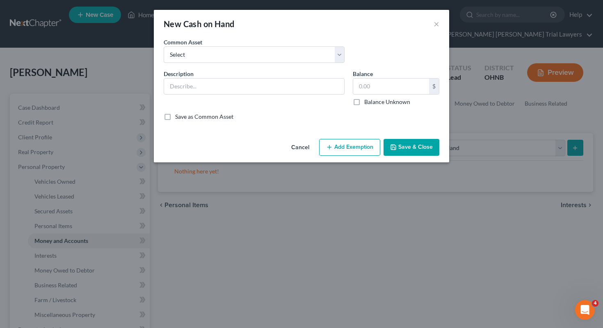
click at [272, 64] on div "Common Asset Select Cash on hand, day of filing" at bounding box center [302, 54] width 284 height 32
click at [271, 59] on select "Select Cash on hand, day of filing" at bounding box center [254, 54] width 181 height 16
select select "0"
type input "Cash on hand, day of filing"
type input "0.00"
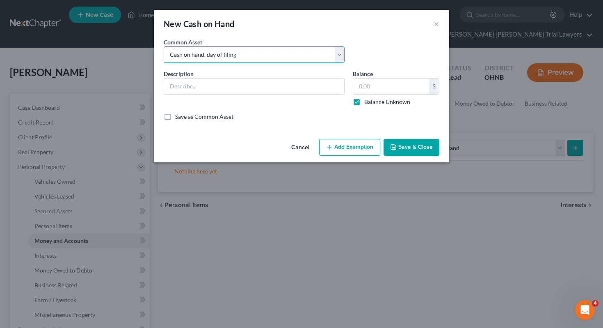
checkbox input "true"
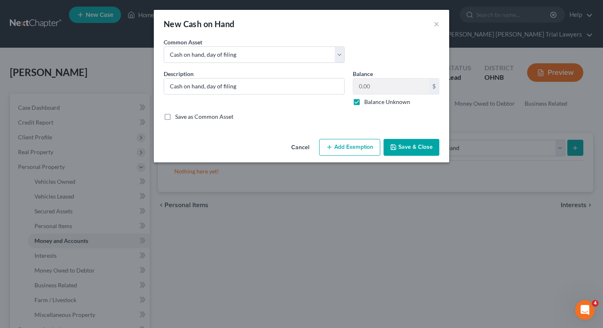
click at [395, 146] on polyline "button" at bounding box center [393, 145] width 2 height 1
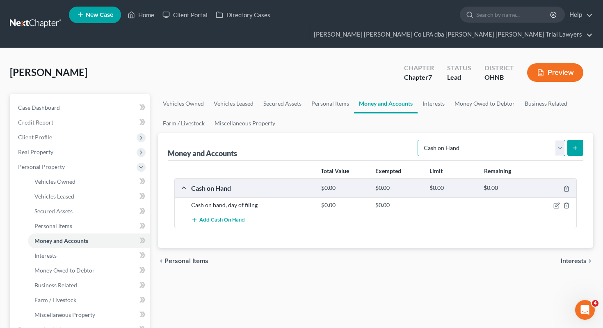
click at [550, 140] on select "Select Account Type Brokerage Cash on Hand Certificates of Deposit Checking Acc…" at bounding box center [492, 148] width 148 height 16
select select "checking"
click at [571, 140] on button "submit" at bounding box center [576, 148] width 16 height 16
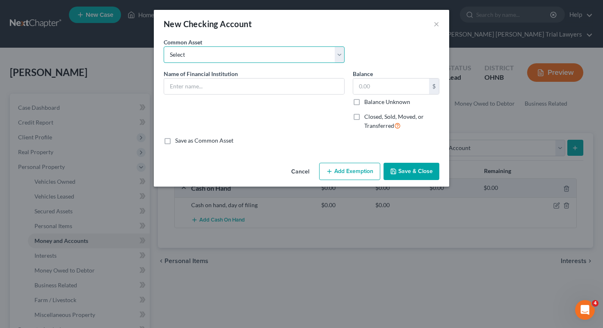
click at [304, 54] on select "Select ***NEED NAME OF BANK*** Huntington Bank Fifth Third Firelands Federal Cr…" at bounding box center [254, 54] width 181 height 16
select select "10"
type input "Key Bank"
type input "471.80"
click at [368, 101] on label "Balance Unknown" at bounding box center [388, 102] width 46 height 8
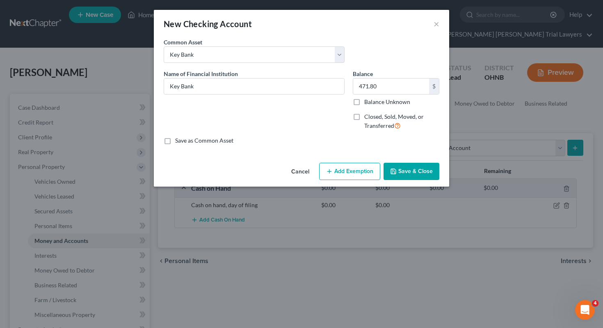
click at [368, 101] on input "Balance Unknown" at bounding box center [370, 100] width 5 height 5
checkbox input "true"
type input "0.00"
click at [402, 170] on button "Save & Close" at bounding box center [412, 171] width 56 height 17
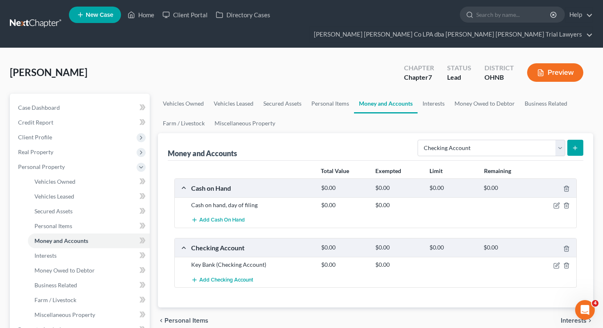
click at [576, 145] on icon "submit" at bounding box center [575, 148] width 7 height 7
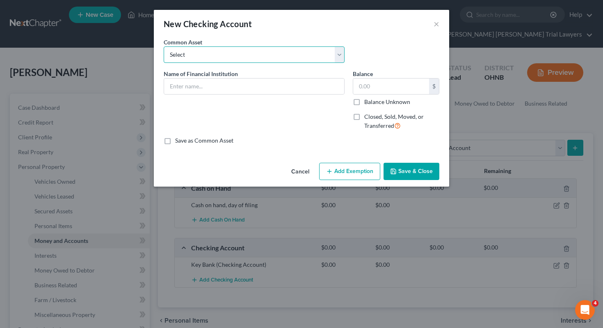
click at [330, 49] on select "Select ***NEED NAME OF BANK*** Huntington Bank Fifth Third Firelands Federal Cr…" at bounding box center [254, 54] width 181 height 16
select select "5"
type input "Commodore Perry FCU"
type input "0.00"
checkbox input "true"
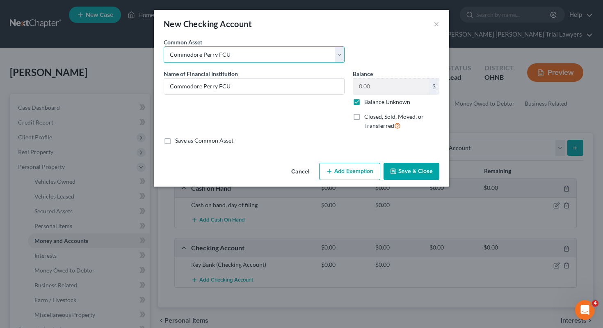
click at [289, 50] on select "Select ***NEED NAME OF BANK*** Huntington Bank Fifth Third Firelands Federal Cr…" at bounding box center [254, 54] width 181 height 16
select select "6"
type input "Key Bank"
type input "0.00"
click at [394, 172] on icon "button" at bounding box center [393, 171] width 7 height 7
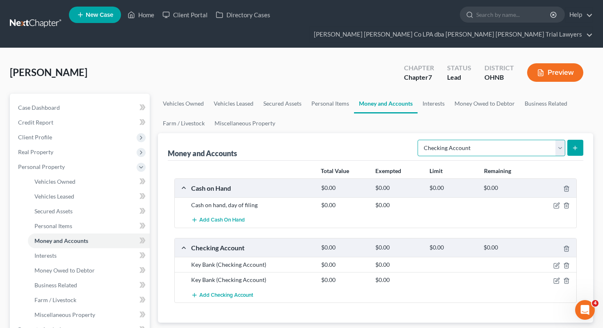
click at [484, 140] on select "Select Account Type Brokerage Cash on Hand Certificates of Deposit Checking Acc…" at bounding box center [492, 148] width 148 height 16
select select "savings"
click at [575, 145] on icon "submit" at bounding box center [575, 148] width 7 height 7
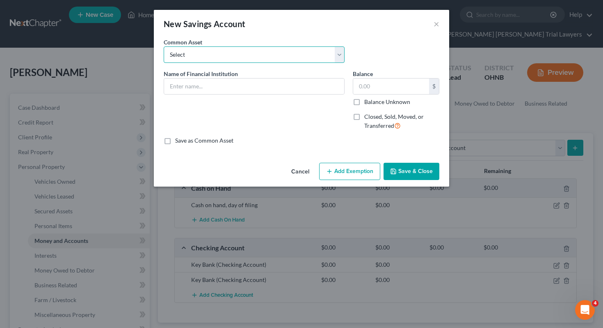
click at [338, 56] on select "Select Partners Federal Credit Union ***NEED NAME OF BANK*** Fifth Third Vactio…" at bounding box center [254, 54] width 181 height 16
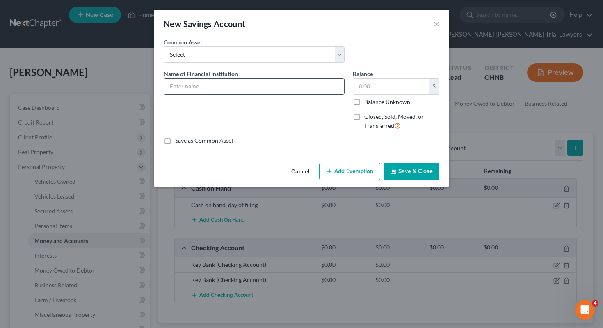
click at [293, 87] on input "text" at bounding box center [254, 86] width 180 height 16
type input "Civista"
click at [367, 117] on span "Closed, Sold, Moved, or Transferred" at bounding box center [395, 121] width 60 height 16
click at [368, 117] on input "Closed, Sold, Moved, or Transferred" at bounding box center [370, 114] width 5 height 5
checkbox input "true"
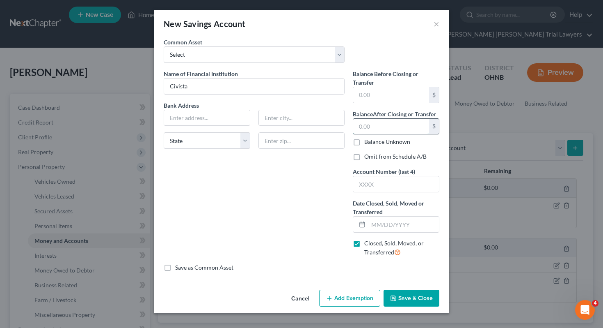
click at [366, 126] on input "text" at bounding box center [391, 127] width 76 height 16
type input "0"
click at [385, 179] on input "text" at bounding box center [396, 184] width 86 height 16
type input "3819"
click at [389, 230] on input "text" at bounding box center [404, 224] width 71 height 16
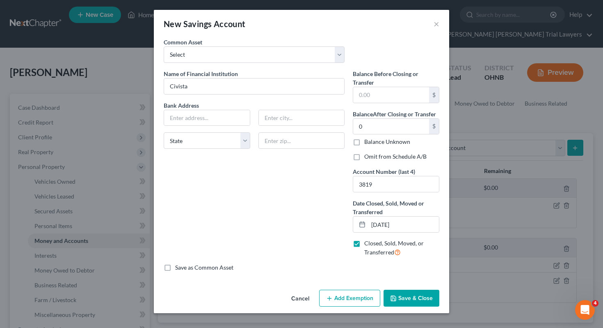
click at [311, 226] on div "Name of Financial Institution * Civista Bank Address State AL AK AR AZ CA CO CT…" at bounding box center [254, 166] width 189 height 194
click at [421, 298] on button "Save & Close" at bounding box center [412, 297] width 56 height 17
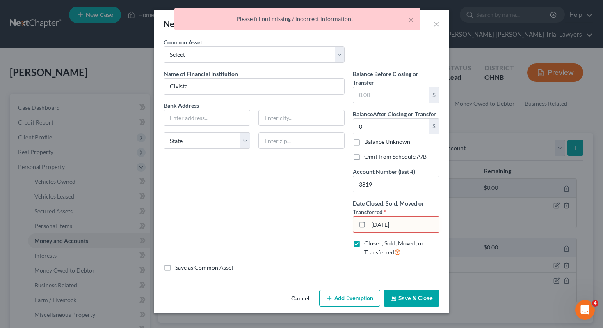
click at [395, 228] on input "7/24/24" at bounding box center [404, 224] width 71 height 16
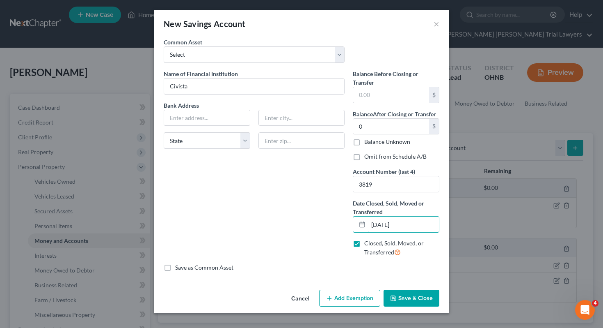
type input "07/24/2024"
click at [405, 302] on button "Save & Close" at bounding box center [412, 297] width 56 height 17
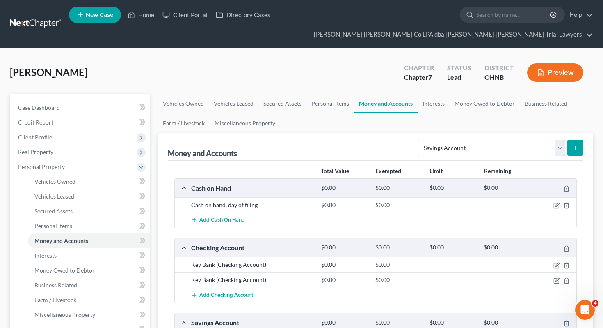
click at [576, 140] on button "submit" at bounding box center [576, 148] width 16 height 16
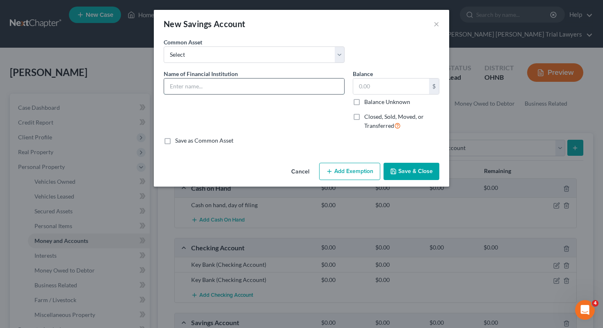
click at [329, 91] on input "text" at bounding box center [254, 86] width 180 height 16
type input "Civista (Son's Savings)"
click at [365, 100] on label "Balance Unknown" at bounding box center [388, 102] width 46 height 8
click at [368, 100] on input "Balance Unknown" at bounding box center [370, 100] width 5 height 5
checkbox input "true"
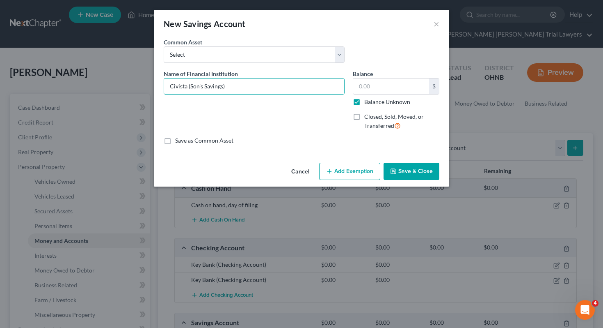
type input "0.00"
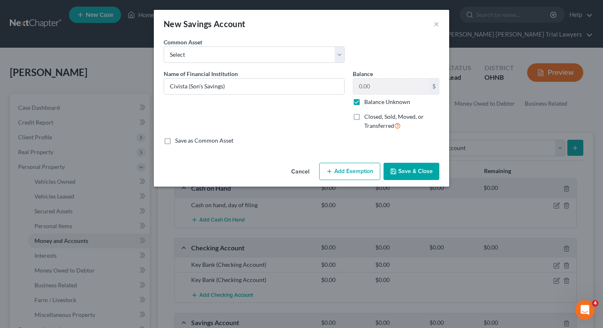
click at [424, 171] on button "Save & Close" at bounding box center [412, 171] width 56 height 17
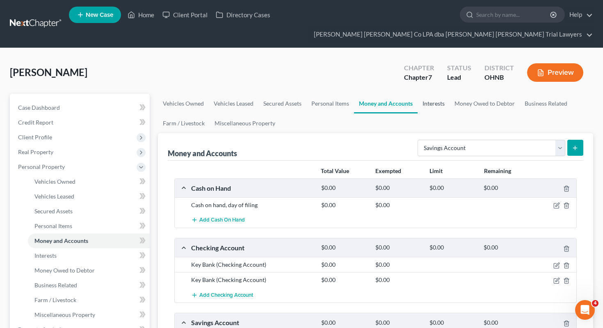
click at [427, 94] on link "Interests" at bounding box center [434, 104] width 32 height 20
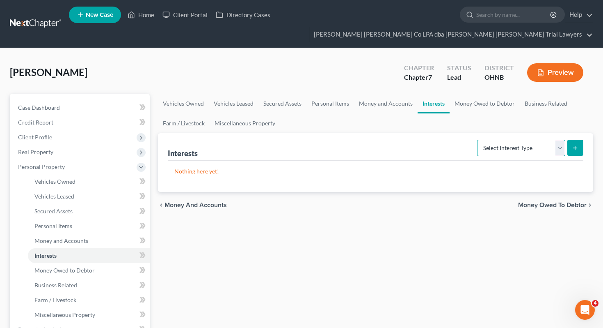
click at [532, 140] on select "Select Interest Type 401K Annuity Bond Education IRA Government Bond Government…" at bounding box center [521, 148] width 88 height 16
select select "term_life_insurance"
click at [578, 145] on icon "submit" at bounding box center [575, 148] width 7 height 7
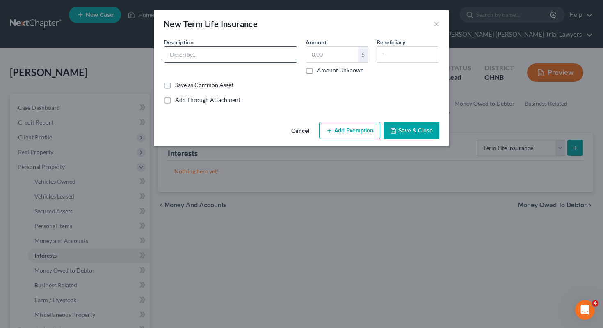
click at [264, 57] on input "text" at bounding box center [230, 55] width 133 height 16
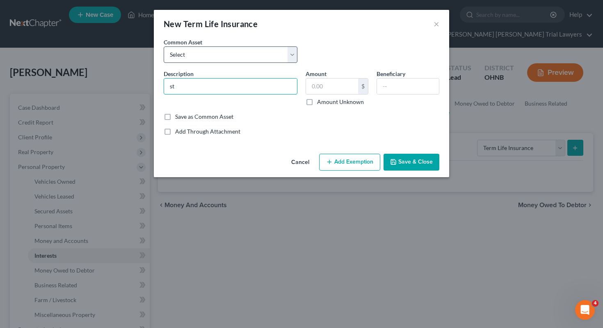
type input "State Farm"
click at [331, 103] on label "Amount Unknown" at bounding box center [340, 102] width 47 height 8
click at [326, 103] on input "Amount Unknown" at bounding box center [323, 100] width 5 height 5
checkbox input "true"
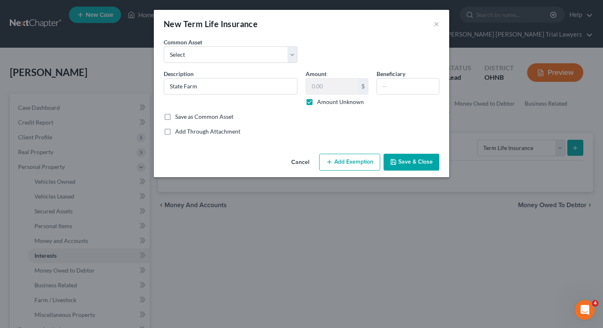
click at [415, 164] on button "Save & Close" at bounding box center [412, 162] width 56 height 17
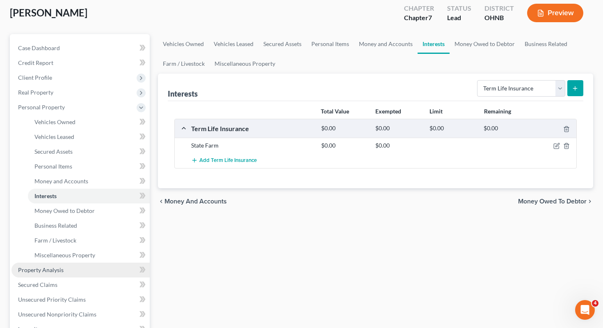
click at [81, 262] on link "Property Analysis" at bounding box center [80, 269] width 138 height 15
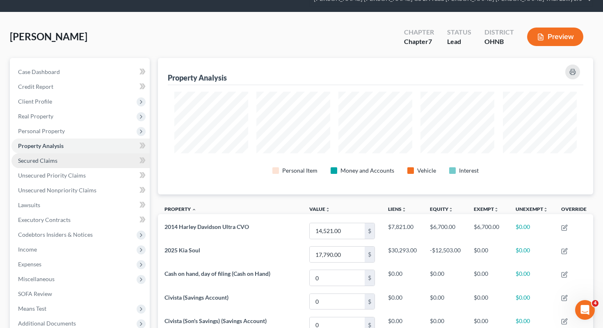
click at [119, 153] on link "Secured Claims" at bounding box center [80, 160] width 138 height 15
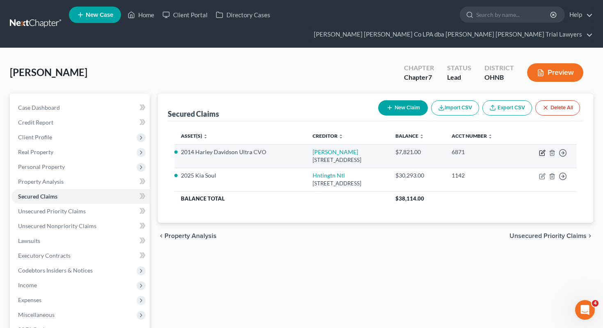
click at [540, 151] on icon "button" at bounding box center [542, 153] width 5 height 5
select select "31"
select select "0"
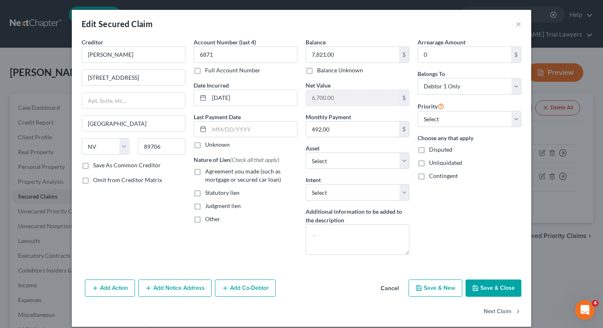
click at [275, 172] on span "Agreement you made (such as mortgage or secured car loan)" at bounding box center [243, 174] width 76 height 15
click at [214, 172] on input "Agreement you made (such as mortgage or secured car loan)" at bounding box center [211, 169] width 5 height 5
checkbox input "true"
click at [325, 189] on select "Select Surrender Redeem Reaffirm Avoid Other" at bounding box center [358, 192] width 104 height 16
select select "2"
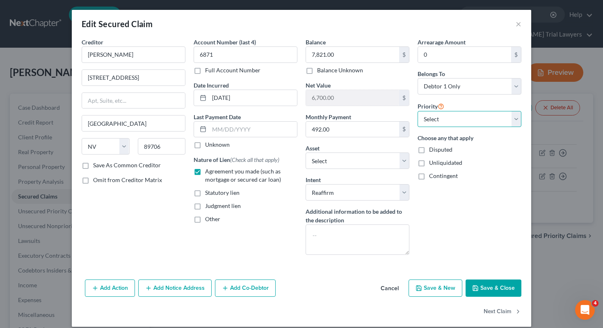
click at [455, 116] on select "Select 1st 2nd 3rd 4th 5th 6th 7th 8th 9th 10th 11th 12th 13th 14th 15th 16th 1…" at bounding box center [470, 119] width 104 height 16
select select "0"
click at [459, 89] on select "Select Debtor 1 Only Debtor 2 Only Debtor 1 And Debtor 2 Only At Least One Of T…" at bounding box center [470, 86] width 104 height 16
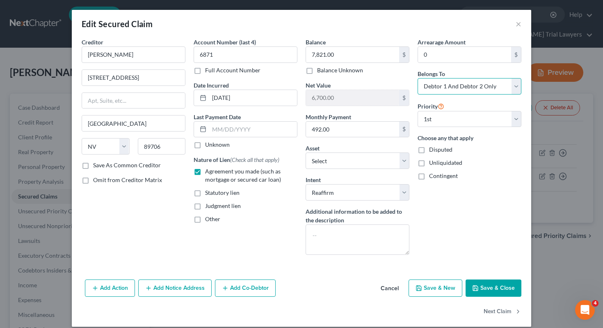
click at [457, 85] on select "Select Debtor 1 Only Debtor 2 Only Debtor 1 And Debtor 2 Only At Least One Of T…" at bounding box center [470, 86] width 104 height 16
select select "3"
click at [488, 292] on button "Save & Close" at bounding box center [494, 287] width 56 height 17
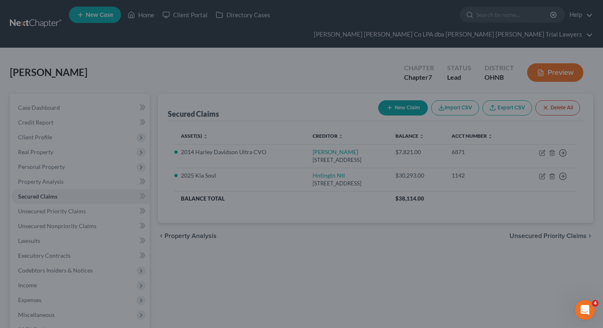
select select "7"
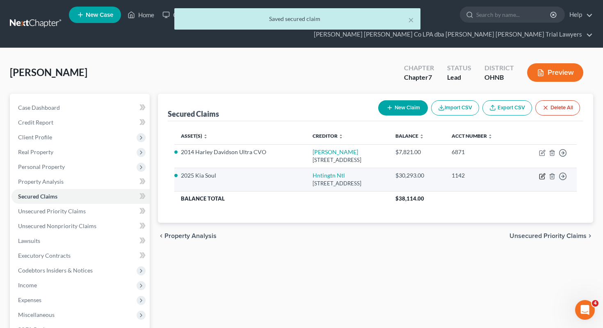
click at [541, 173] on icon "button" at bounding box center [542, 176] width 7 height 7
select select "36"
select select "2"
select select "0"
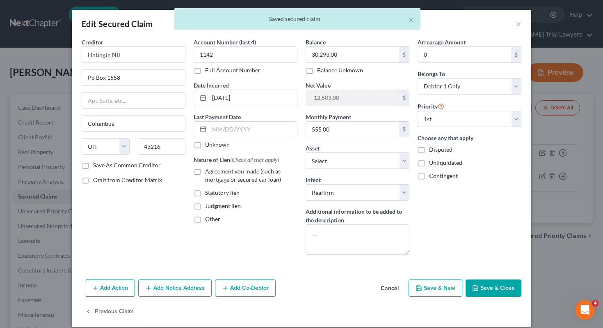
click at [272, 176] on span "Agreement you made (such as mortgage or secured car loan)" at bounding box center [243, 174] width 76 height 15
click at [214, 172] on input "Agreement you made (such as mortgage or secured car loan)" at bounding box center [211, 169] width 5 height 5
checkbox input "true"
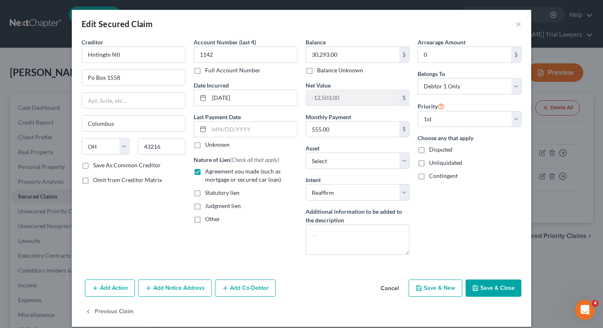
click at [476, 286] on icon "button" at bounding box center [476, 287] width 7 height 7
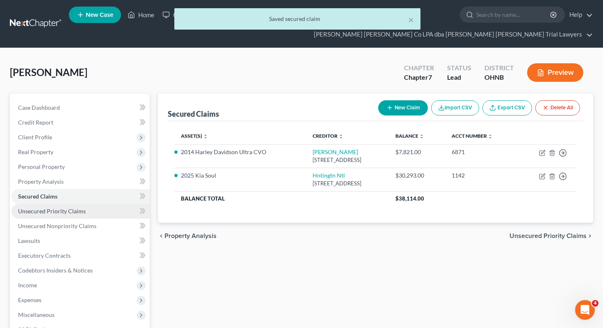
click at [104, 204] on link "Unsecured Priority Claims" at bounding box center [80, 211] width 138 height 15
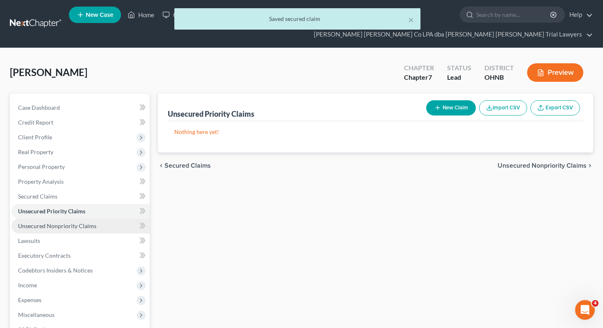
click at [104, 218] on link "Unsecured Nonpriority Claims" at bounding box center [80, 225] width 138 height 15
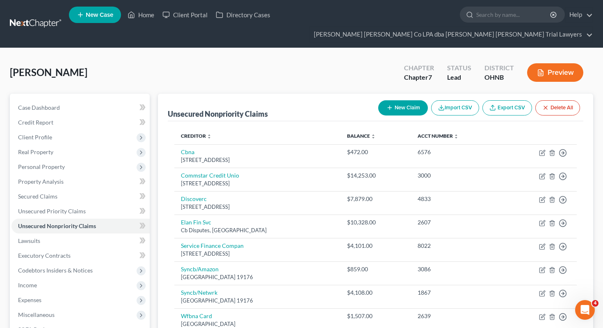
click at [163, 205] on div "Unsecured Nonpriority Claims New Claim Import CSV Export CSV Delete All Credito…" at bounding box center [376, 240] width 436 height 293
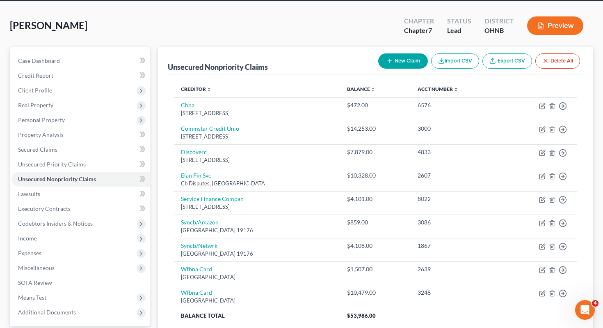
scroll to position [46, 0]
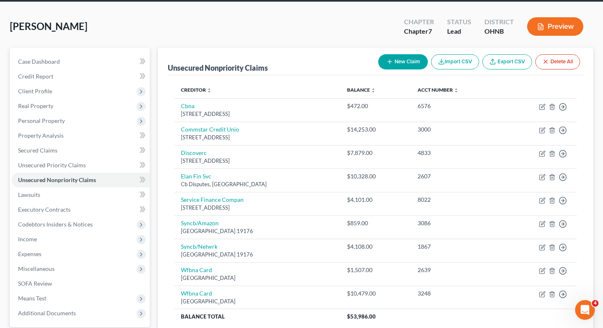
click at [411, 54] on button "New Claim" at bounding box center [404, 61] width 50 height 15
select select "0"
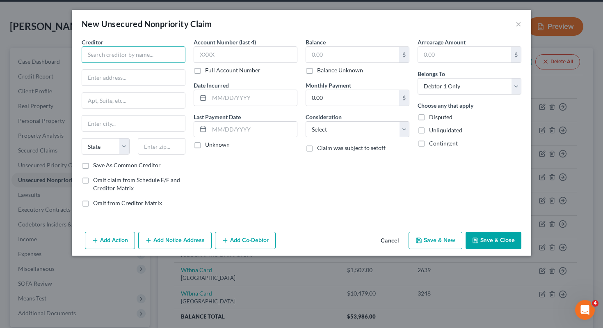
click at [158, 51] on input "text" at bounding box center [134, 54] width 104 height 16
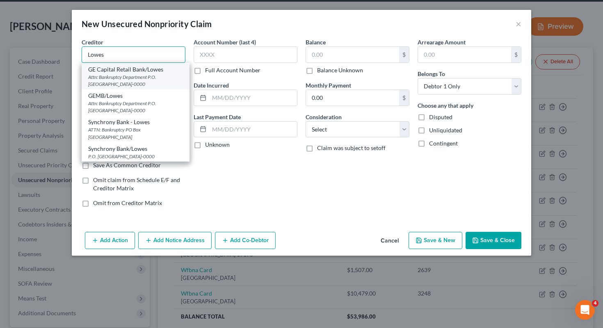
scroll to position [19, 0]
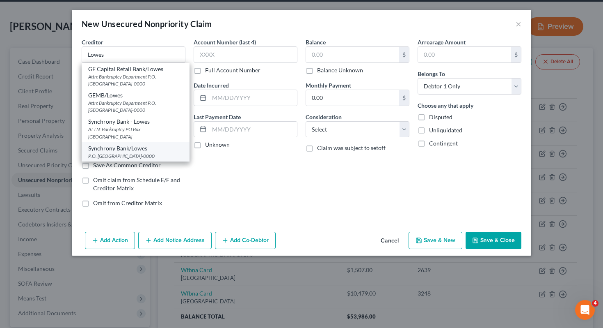
click at [145, 142] on div "Synchrony Bank/Lowes P.O. Box 956005, Orlando, FL 32896-0000" at bounding box center [136, 151] width 108 height 19
type input "Synchrony Bank/Lowes"
type input "P.O. Box 956005"
type input "Orlando"
select select "9"
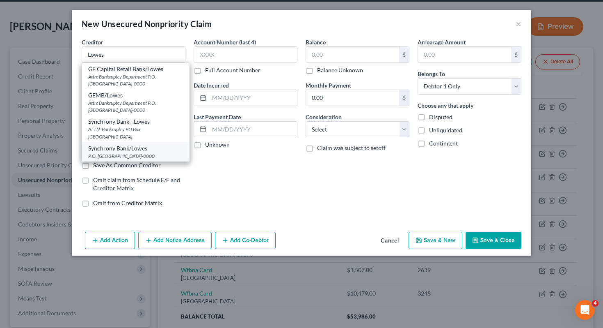
type input "32896-0000"
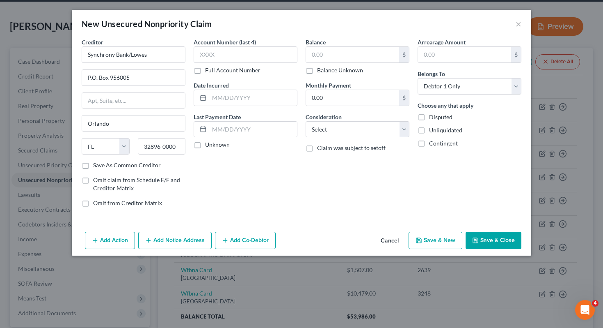
scroll to position [0, 0]
click at [324, 73] on label "Balance Unknown" at bounding box center [340, 70] width 46 height 8
click at [324, 71] on input "Balance Unknown" at bounding box center [323, 68] width 5 height 5
checkbox input "true"
type input "0.00"
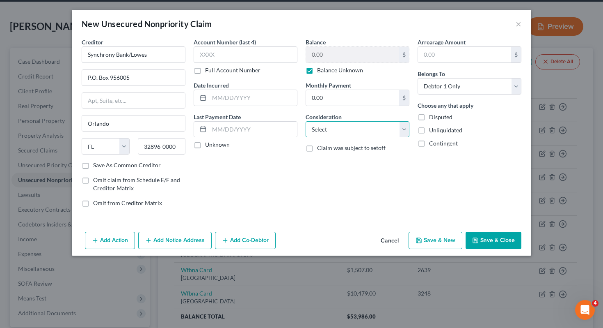
click at [332, 130] on select "Select Cable / Satellite Services Collection Agency Credit Card Debt Debt Couns…" at bounding box center [358, 129] width 104 height 16
select select "2"
click at [480, 238] on button "Save & Close" at bounding box center [494, 240] width 56 height 17
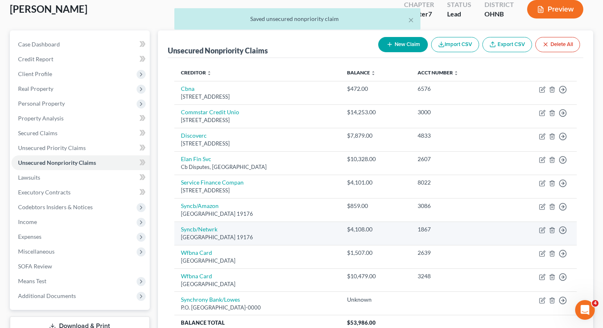
scroll to position [64, 0]
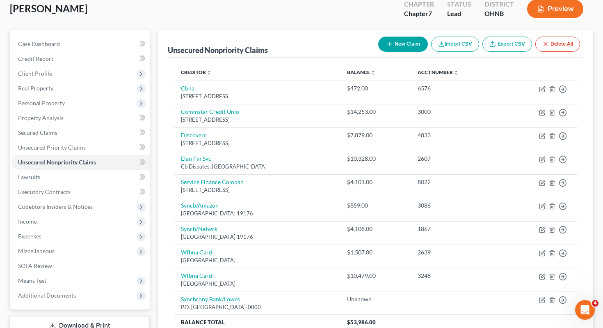
click at [395, 37] on button "New Claim" at bounding box center [404, 44] width 50 height 15
select select "0"
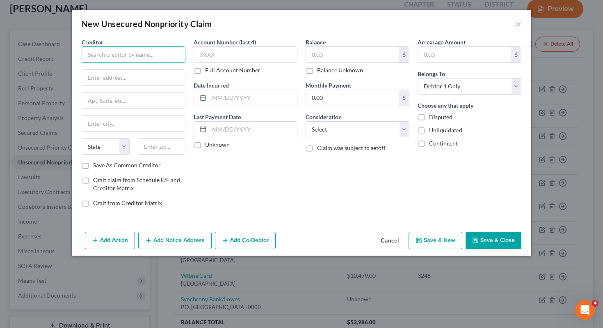
click at [174, 49] on input "text" at bounding box center [134, 54] width 104 height 16
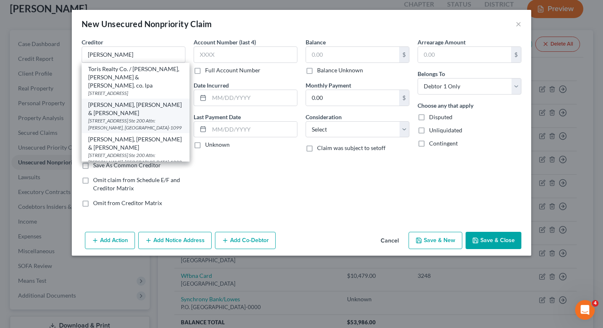
click at [157, 117] on div "323 W. Lakeside Ave. Ste 200 Attn: Jenniver Dorton, Cleveland, OH 44113-1099" at bounding box center [135, 124] width 95 height 14
type input "Weltman, Weinberg & Reis"
type input "323 W. Lakeside Ave. Ste 200"
type input "Attn: Jenniver Dorton"
type input "Cleveland"
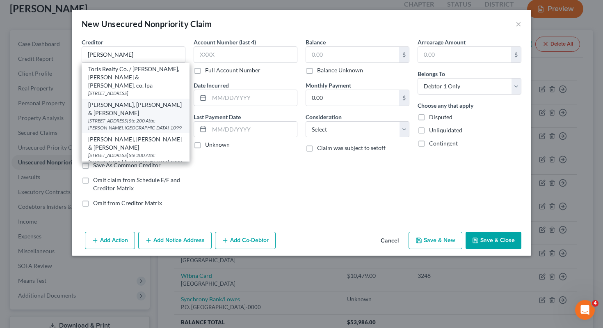
select select "36"
type input "44113-1099"
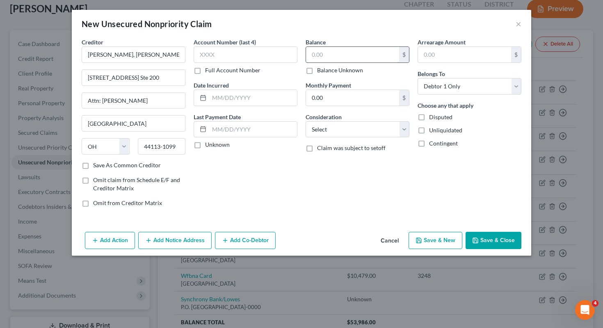
click at [318, 55] on input "text" at bounding box center [352, 55] width 93 height 16
click at [328, 142] on div "Balance 14,328.69 $ Balance Unknown Balance Undetermined 14,328.69 $ Balance Un…" at bounding box center [358, 126] width 112 height 176
click at [327, 128] on select "Select Cable / Satellite Services Collection Agency Credit Card Debt Debt Couns…" at bounding box center [358, 129] width 104 height 16
click at [487, 236] on button "Save & Close" at bounding box center [494, 240] width 56 height 17
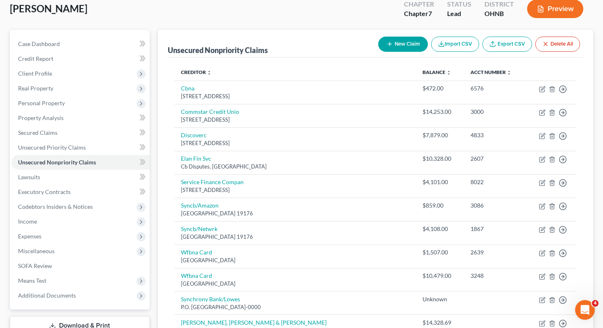
click at [407, 37] on div "New Claim Import CSV Export CSV Delete All" at bounding box center [479, 44] width 209 height 22
click at [397, 37] on button "New Claim" at bounding box center [404, 44] width 50 height 15
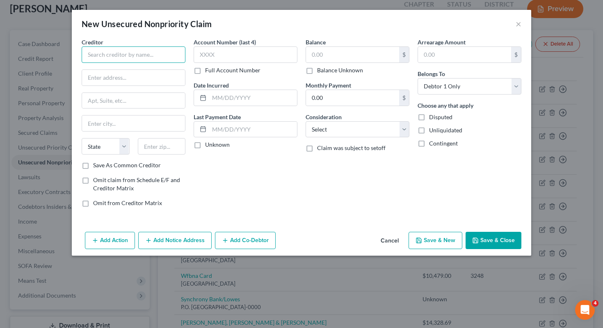
click at [156, 55] on input "text" at bounding box center [134, 54] width 104 height 16
click at [105, 165] on label "Save As Common Creditor" at bounding box center [127, 165] width 68 height 8
click at [102, 165] on input "Save As Common Creditor" at bounding box center [98, 163] width 5 height 5
click at [122, 78] on input "text" at bounding box center [133, 78] width 103 height 16
click at [149, 144] on input "text" at bounding box center [162, 146] width 48 height 16
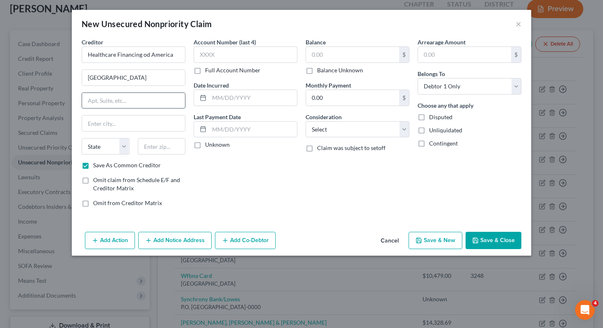
click at [135, 96] on input "text" at bounding box center [133, 101] width 103 height 16
click at [162, 156] on div "State AL AK AR AZ CA CO CT DE DC FL GA GU HI ID IL IN IA KS KY LA ME MD MA MI M…" at bounding box center [134, 149] width 112 height 23
click at [162, 151] on input "text" at bounding box center [162, 146] width 48 height 16
click at [246, 186] on div "Account Number (last 4) Full Account Number Date Incurred Last Payment Date Unk…" at bounding box center [246, 126] width 112 height 176
click at [344, 57] on input "text" at bounding box center [352, 55] width 93 height 16
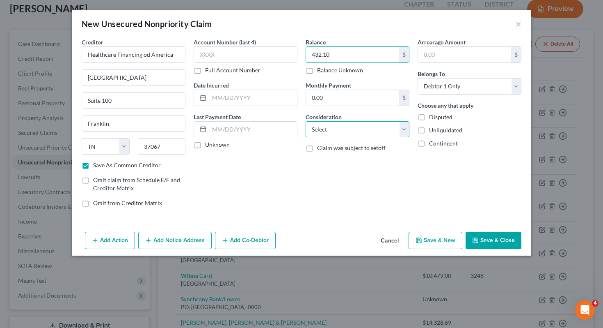
click at [336, 126] on select "Select Cable / Satellite Services Collection Agency Credit Card Debt Debt Couns…" at bounding box center [358, 129] width 104 height 16
click at [497, 234] on button "Save & Close" at bounding box center [494, 240] width 56 height 17
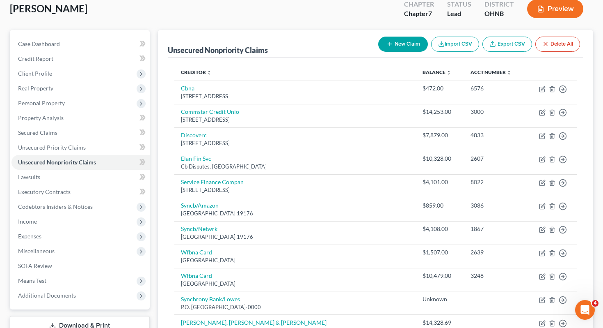
click at [397, 37] on button "New Claim" at bounding box center [404, 44] width 50 height 15
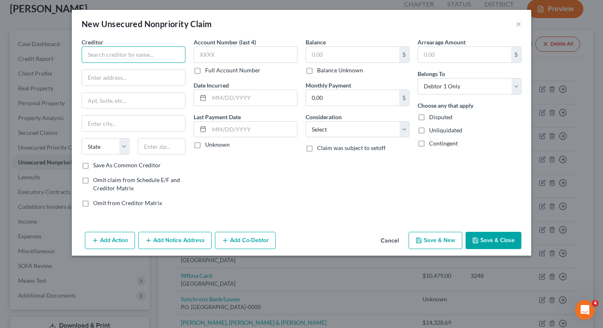
click at [173, 57] on input "text" at bounding box center [134, 54] width 104 height 16
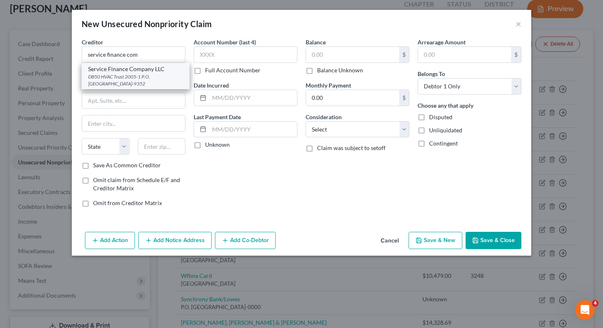
click at [165, 83] on div "DB50 HVAC Trust 2005-1 P.O. Box 29352, Phoenix, AZ 85038-9352" at bounding box center [135, 80] width 95 height 14
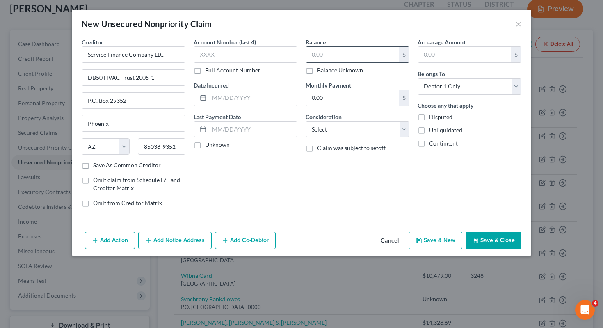
click at [325, 55] on input "text" at bounding box center [352, 55] width 93 height 16
click at [350, 122] on select "Select Cable / Satellite Services Collection Agency Credit Card Debt Debt Couns…" at bounding box center [358, 129] width 104 height 16
click at [385, 131] on select "Select Cable / Satellite Services Collection Agency Credit Card Debt Debt Couns…" at bounding box center [358, 129] width 104 height 16
click at [489, 234] on button "Save & Close" at bounding box center [494, 240] width 56 height 17
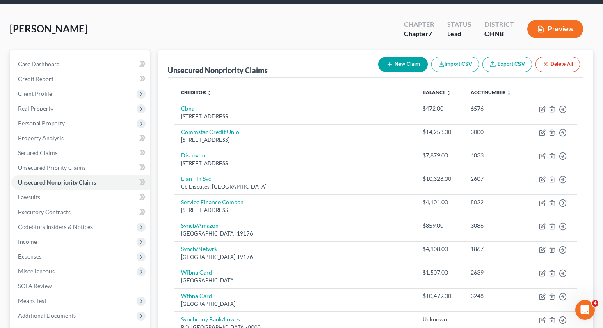
scroll to position [34, 0]
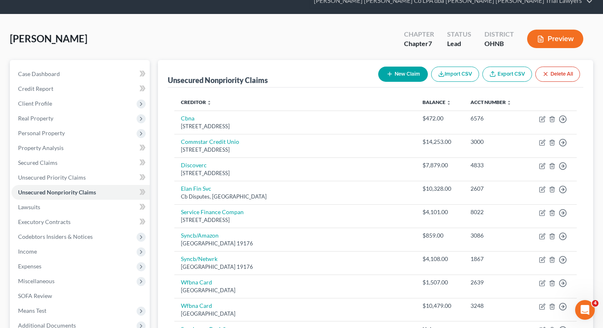
click at [407, 67] on button "New Claim" at bounding box center [404, 74] width 50 height 15
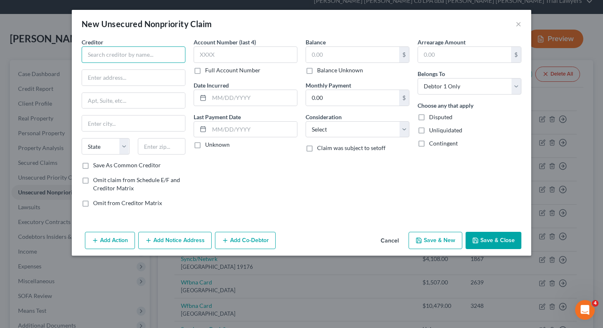
click at [182, 56] on input "text" at bounding box center [134, 54] width 104 height 16
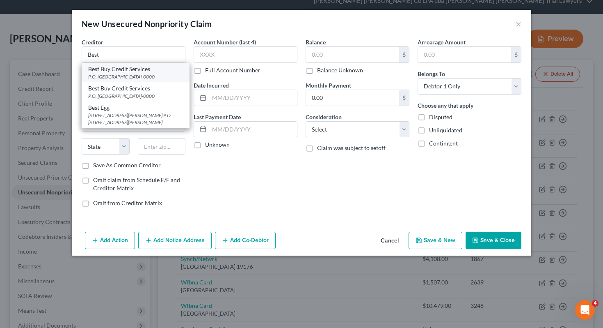
click at [178, 71] on div "Best Buy Credit Services" at bounding box center [135, 69] width 95 height 8
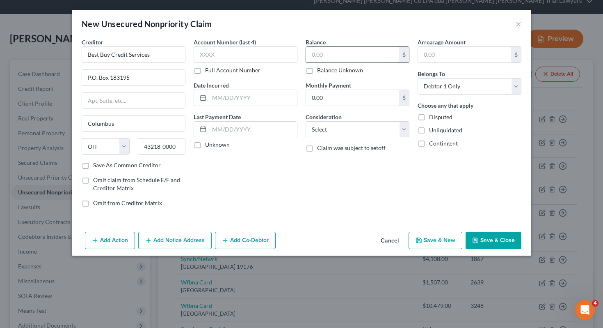
click at [321, 57] on input "text" at bounding box center [352, 55] width 93 height 16
click at [382, 129] on select "Select Cable / Satellite Services Collection Agency Credit Card Debt Debt Couns…" at bounding box center [358, 129] width 104 height 16
click at [482, 240] on button "Save & Close" at bounding box center [494, 240] width 56 height 17
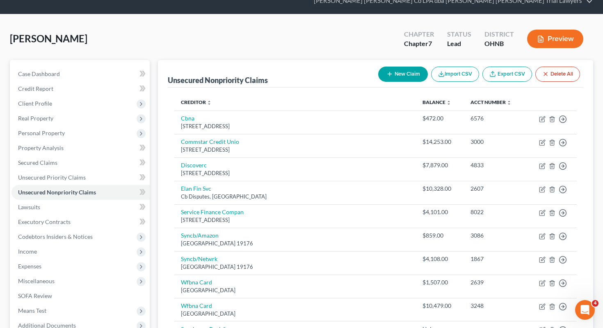
click at [399, 67] on button "New Claim" at bounding box center [404, 74] width 50 height 15
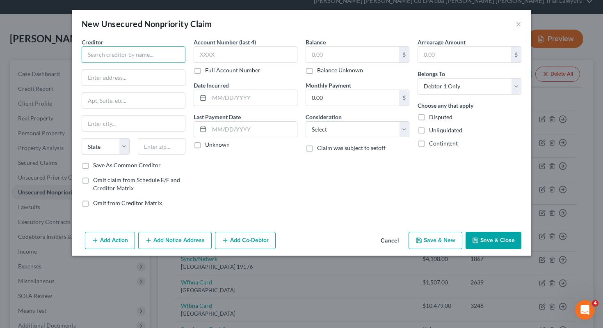
click at [159, 53] on input "text" at bounding box center [134, 54] width 104 height 16
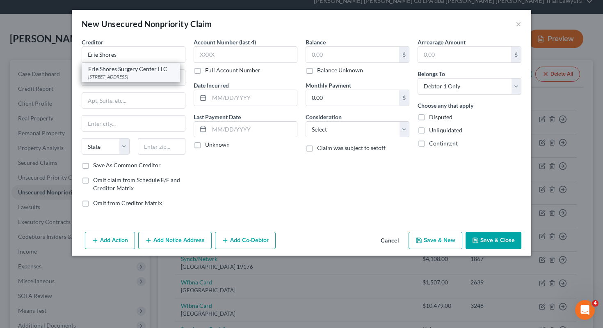
click at [146, 75] on div "PO Box 639722, Cincinnati, OH 45263" at bounding box center [130, 76] width 85 height 7
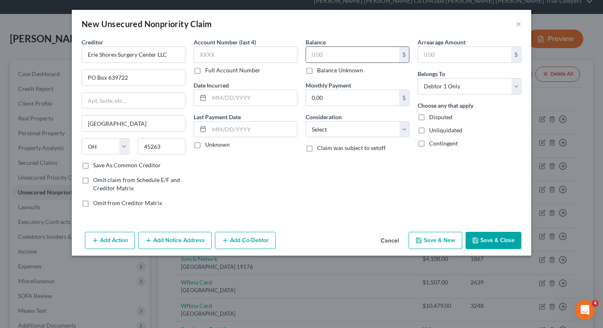
click at [328, 57] on input "text" at bounding box center [352, 55] width 93 height 16
click at [344, 131] on select "Select Cable / Satellite Services Collection Agency Credit Card Debt Debt Couns…" at bounding box center [358, 129] width 104 height 16
click at [479, 235] on button "Save & Close" at bounding box center [494, 240] width 56 height 17
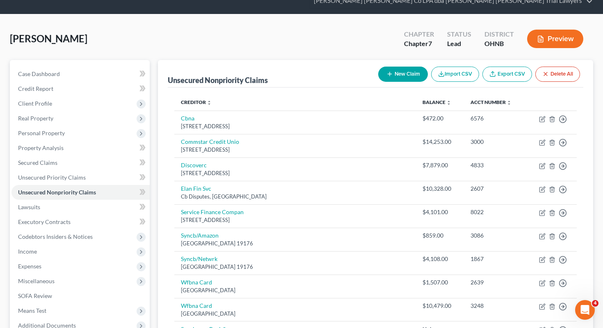
click at [399, 67] on button "New Claim" at bounding box center [404, 74] width 50 height 15
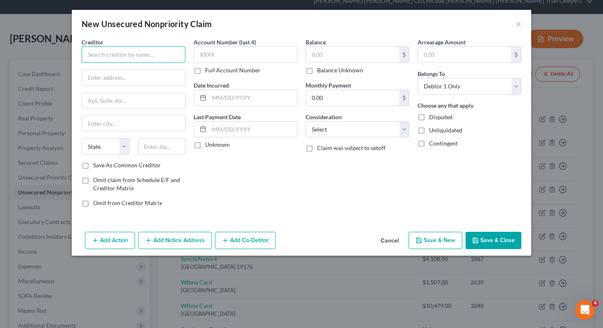
click at [168, 57] on input "text" at bounding box center [134, 54] width 104 height 16
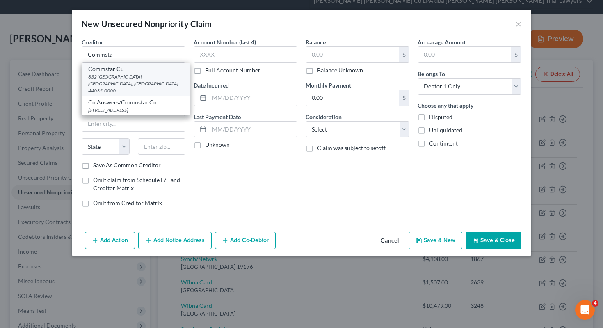
click at [160, 75] on div "832 Cleveland, Elyria, OH 44035-0000" at bounding box center [135, 83] width 95 height 21
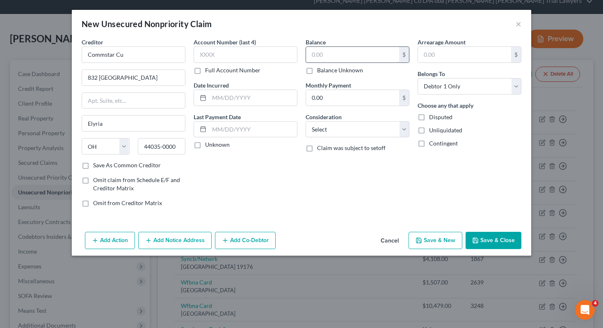
click at [324, 58] on input "text" at bounding box center [352, 55] width 93 height 16
click at [330, 128] on select "Select Cable / Satellite Services Collection Agency Credit Card Debt Debt Couns…" at bounding box center [358, 129] width 104 height 16
click at [491, 240] on button "Save & Close" at bounding box center [494, 240] width 56 height 17
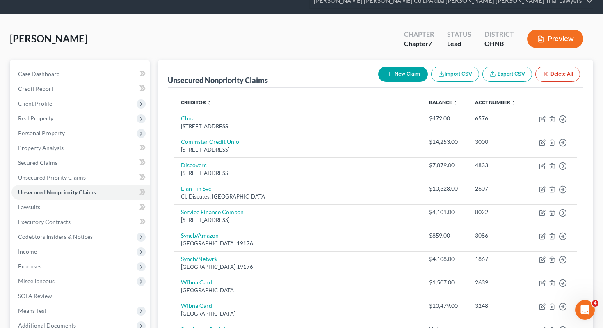
click at [395, 67] on button "New Claim" at bounding box center [404, 74] width 50 height 15
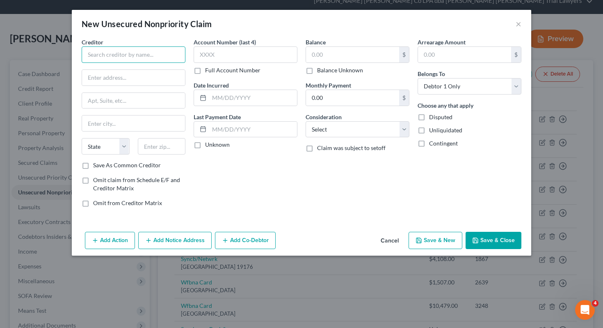
click at [142, 58] on input "text" at bounding box center [134, 54] width 104 height 16
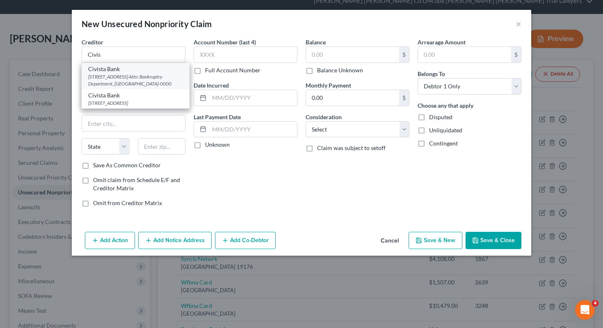
click at [145, 82] on div "100 E. Water Street Attn: Bankruptcy Department, Sandusky, OH 44870-0000" at bounding box center [135, 80] width 95 height 14
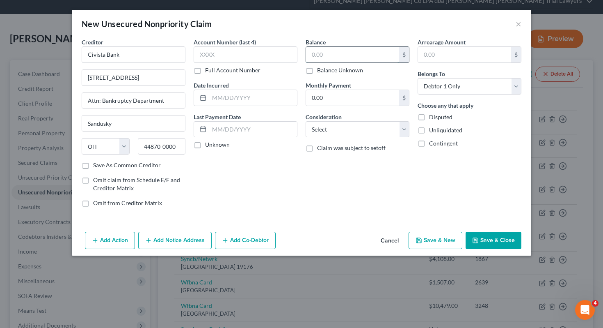
click at [330, 57] on input "text" at bounding box center [352, 55] width 93 height 16
click at [330, 135] on select "Select Cable / Satellite Services Collection Agency Credit Card Debt Debt Couns…" at bounding box center [358, 129] width 104 height 16
click at [485, 239] on button "Save & Close" at bounding box center [494, 240] width 56 height 17
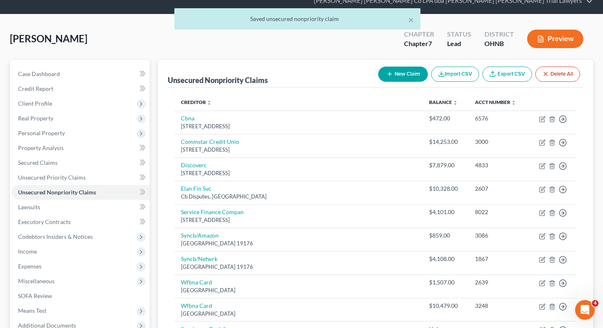
click at [397, 67] on button "New Claim" at bounding box center [404, 74] width 50 height 15
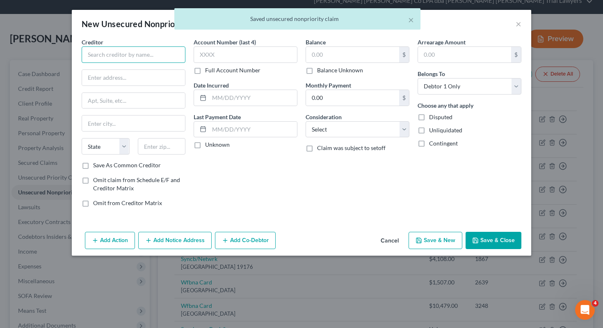
click at [103, 55] on input "text" at bounding box center [134, 54] width 104 height 16
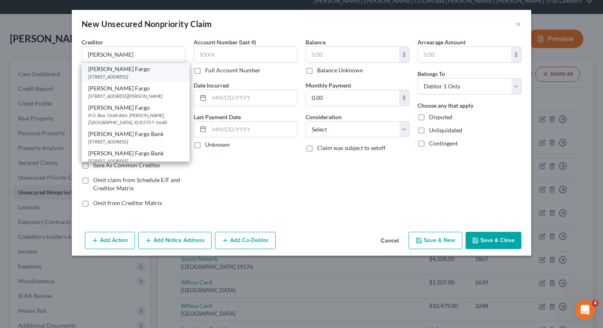
click at [99, 74] on div "4600 Regent Blvd Ste 200, Irving, TX 75063-0000" at bounding box center [135, 76] width 95 height 7
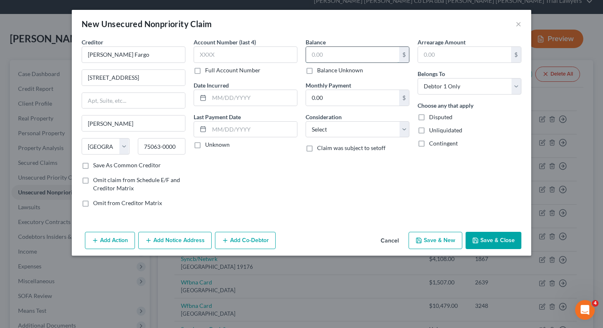
click at [337, 49] on input "text" at bounding box center [352, 55] width 93 height 16
click at [339, 130] on select "Select Cable / Satellite Services Collection Agency Credit Card Debt Debt Couns…" at bounding box center [358, 129] width 104 height 16
click at [498, 236] on button "Save & Close" at bounding box center [494, 240] width 56 height 17
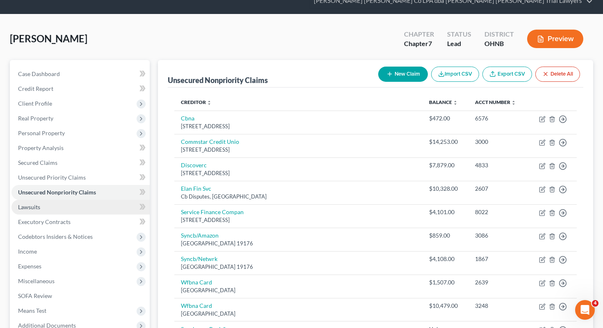
click at [57, 200] on link "Lawsuits" at bounding box center [80, 207] width 138 height 15
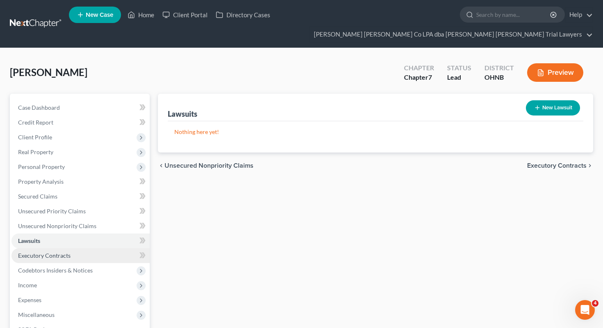
click at [123, 248] on link "Executory Contracts" at bounding box center [80, 255] width 138 height 15
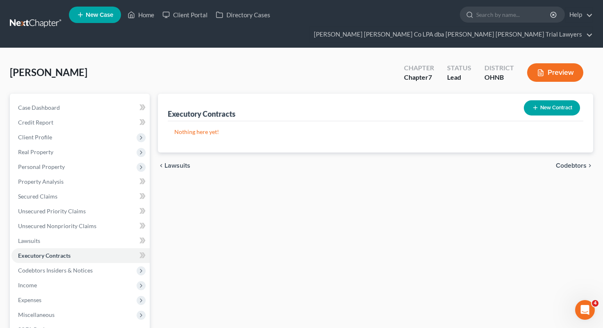
click at [563, 100] on button "New Contract" at bounding box center [552, 107] width 56 height 15
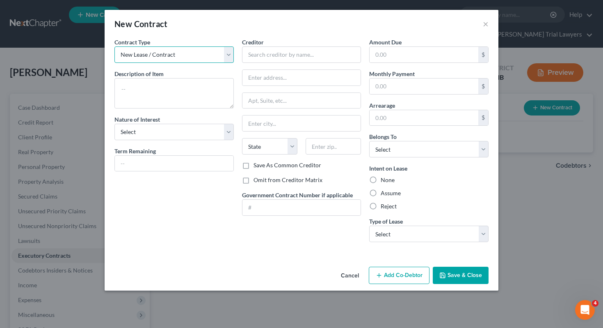
click at [210, 54] on select "New Lease / Contract New Timeshare" at bounding box center [174, 54] width 119 height 16
click at [489, 25] on div "New Contract ×" at bounding box center [302, 24] width 394 height 28
click at [485, 24] on button "×" at bounding box center [486, 24] width 6 height 10
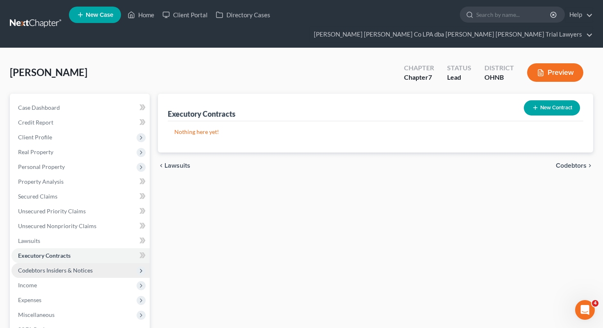
click at [111, 263] on span "Codebtors Insiders & Notices" at bounding box center [80, 270] width 138 height 15
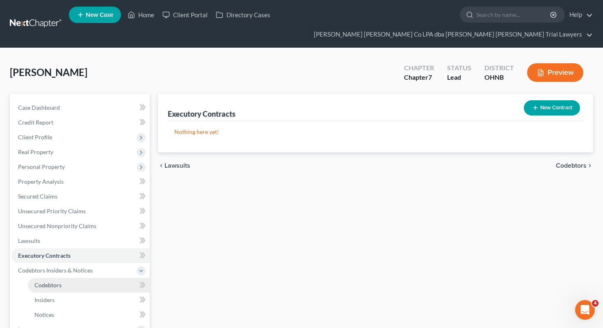
click at [112, 278] on link "Codebtors" at bounding box center [89, 285] width 122 height 15
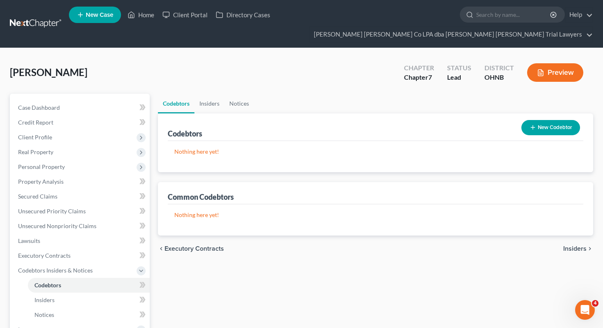
click at [558, 120] on button "New Codebtor" at bounding box center [551, 127] width 59 height 15
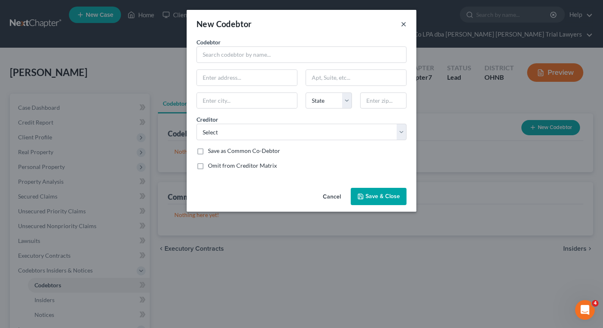
click at [401, 25] on button "×" at bounding box center [404, 24] width 6 height 10
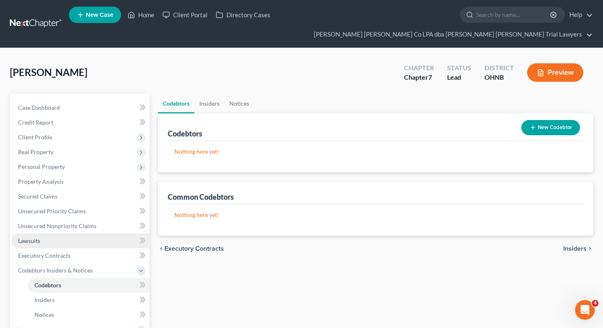
click at [69, 233] on link "Lawsuits" at bounding box center [80, 240] width 138 height 15
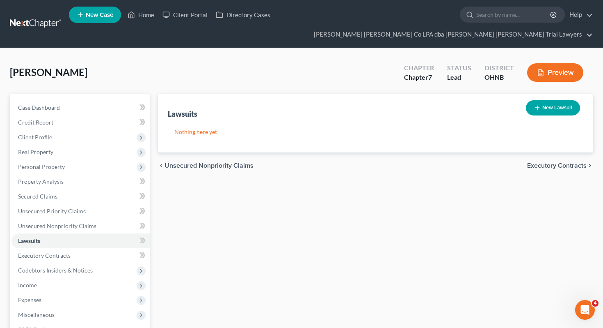
click at [559, 100] on button "New Lawsuit" at bounding box center [553, 107] width 54 height 15
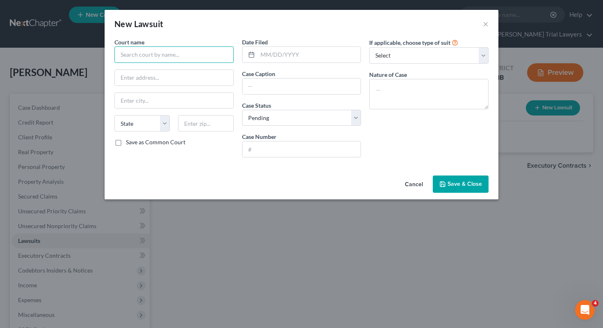
click at [196, 62] on input "text" at bounding box center [174, 54] width 119 height 16
click at [209, 53] on input "Erie County Child Support Enforcement Agency" at bounding box center [174, 54] width 119 height 16
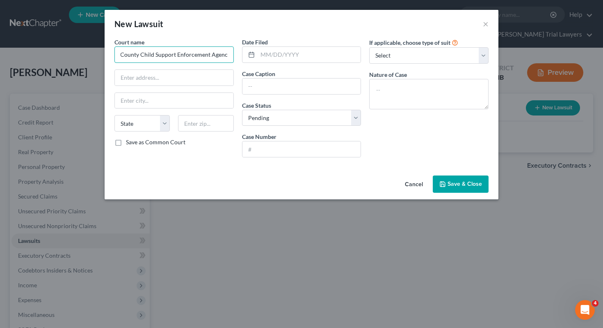
scroll to position [0, 0]
click at [130, 76] on input "text" at bounding box center [174, 78] width 119 height 16
paste input "221 W Parish St"
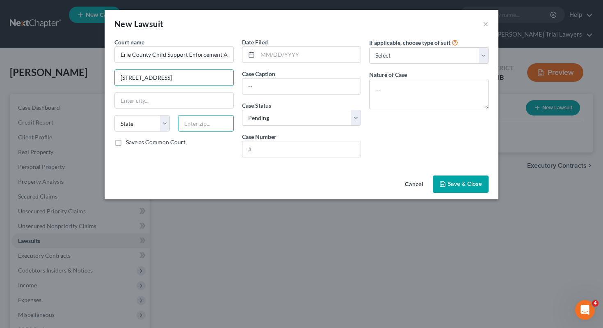
click at [193, 128] on input "text" at bounding box center [205, 123] width 55 height 16
click at [184, 185] on div "Cancel Save & Close" at bounding box center [302, 185] width 394 height 27
click at [166, 143] on label "Save as Common Court" at bounding box center [156, 142] width 60 height 8
click at [135, 143] on input "Save as Common Court" at bounding box center [131, 140] width 5 height 5
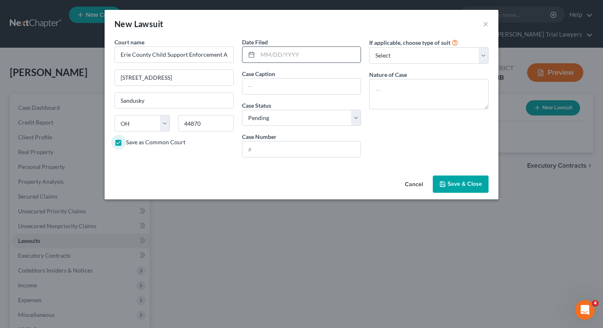
click at [290, 57] on input "text" at bounding box center [309, 55] width 103 height 16
click at [273, 84] on input "text" at bounding box center [302, 86] width 119 height 16
click at [266, 152] on input "text" at bounding box center [302, 149] width 119 height 16
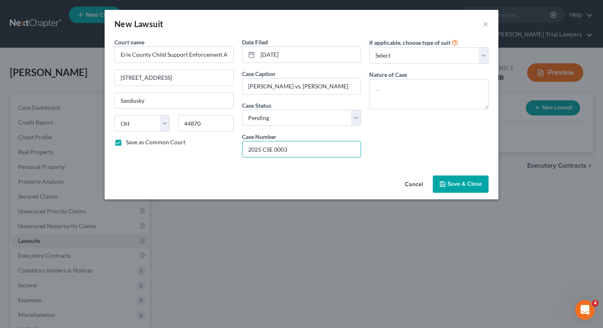
click at [436, 184] on button "Save & Close" at bounding box center [461, 183] width 56 height 17
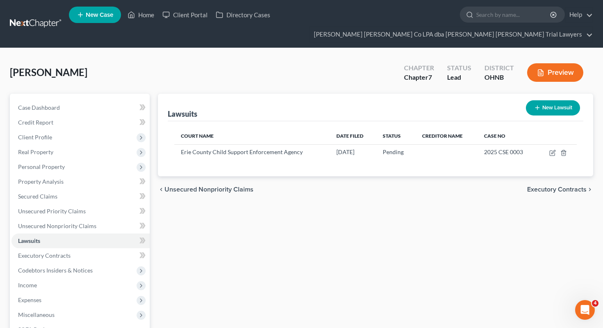
click at [541, 100] on button "New Lawsuit" at bounding box center [553, 107] width 54 height 15
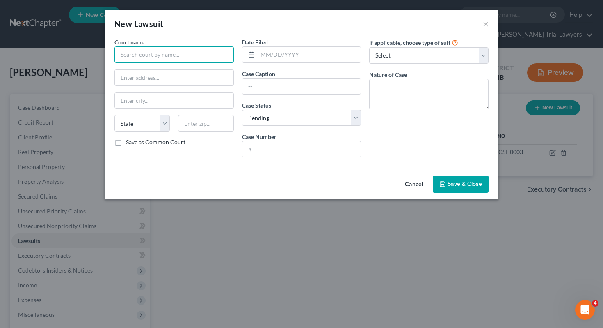
click at [185, 58] on input "text" at bounding box center [174, 54] width 119 height 16
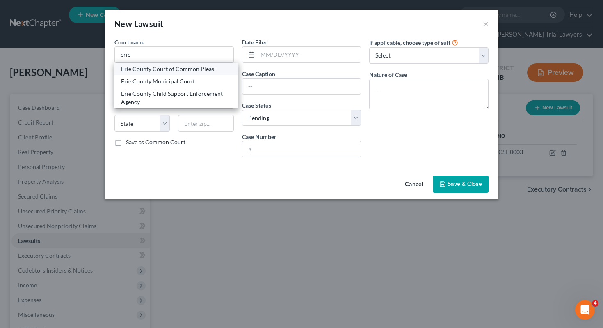
click at [182, 71] on div "Erie County Court of Common Pleas" at bounding box center [176, 69] width 110 height 8
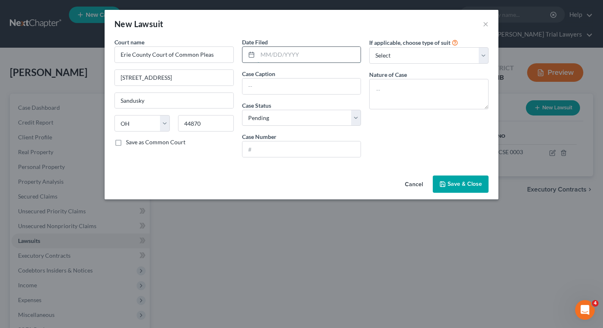
click at [301, 53] on input "text" at bounding box center [309, 55] width 103 height 16
click at [297, 88] on input "text" at bounding box center [302, 86] width 119 height 16
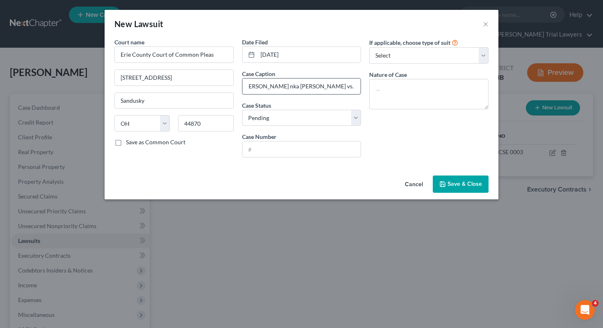
scroll to position [0, 8]
click at [276, 146] on input "text" at bounding box center [302, 149] width 119 height 16
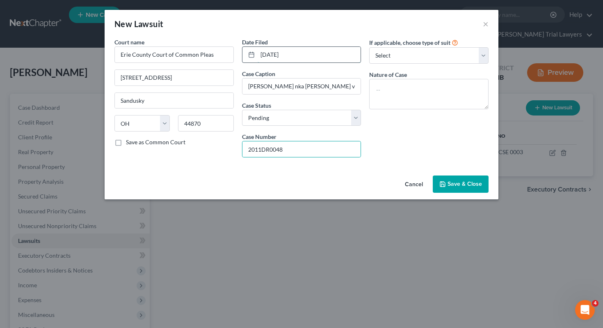
click at [289, 53] on input "09/11/2024" at bounding box center [309, 55] width 103 height 16
click at [466, 186] on span "Save & Close" at bounding box center [465, 183] width 34 height 7
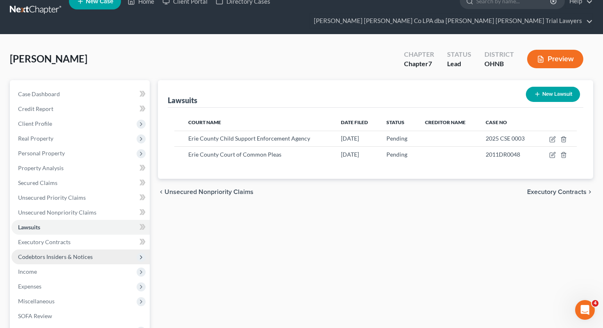
scroll to position [23, 0]
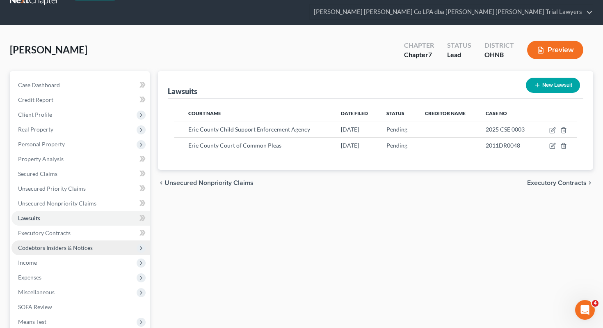
click at [122, 255] on span "Income" at bounding box center [80, 262] width 138 height 15
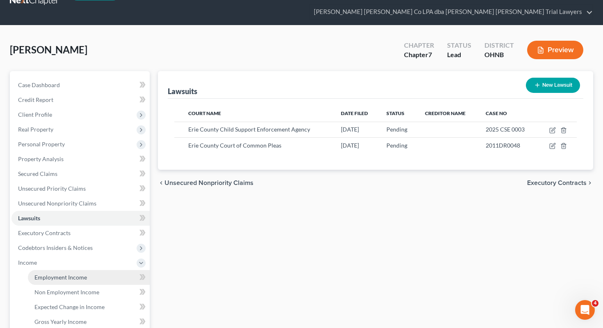
click at [118, 270] on link "Employment Income" at bounding box center [89, 277] width 122 height 15
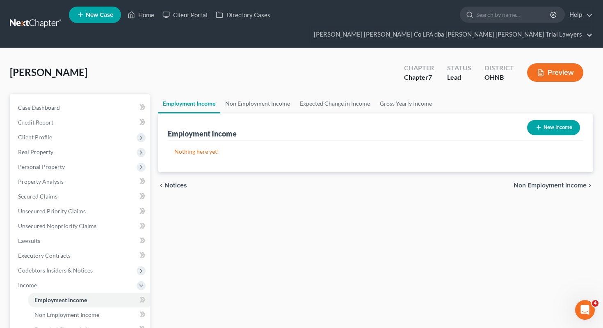
click at [537, 120] on button "New Income" at bounding box center [554, 127] width 53 height 15
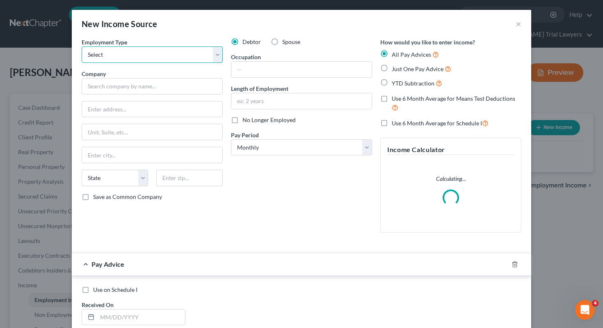
click at [171, 56] on select "Select Full or Part Time Employment Self Employment" at bounding box center [152, 54] width 141 height 16
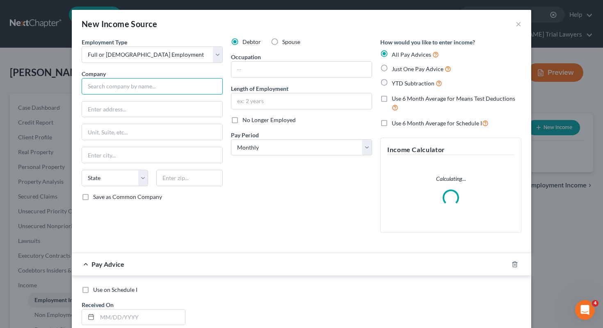
click at [170, 81] on input "text" at bounding box center [152, 86] width 141 height 16
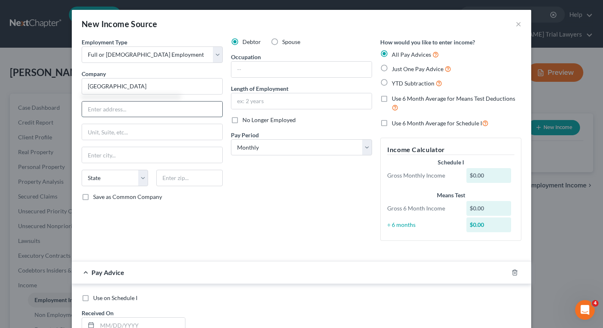
click at [163, 112] on input "text" at bounding box center [152, 109] width 140 height 16
click at [210, 184] on input "text" at bounding box center [189, 178] width 67 height 16
click at [225, 224] on div "Employment Type * Select Full or Part Time Employment Self Employment Company *…" at bounding box center [152, 142] width 149 height 209
click at [318, 68] on input "text" at bounding box center [302, 70] width 140 height 16
click at [321, 99] on input "text" at bounding box center [302, 101] width 140 height 16
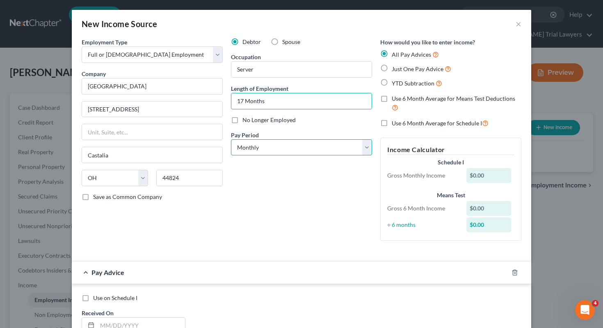
click at [326, 145] on select "Select Monthly Twice Monthly Every Other Week Weekly" at bounding box center [301, 147] width 141 height 16
click at [408, 71] on span "Just One Pay Advice" at bounding box center [418, 68] width 52 height 7
click at [401, 69] on input "Just One Pay Advice" at bounding box center [397, 66] width 5 height 5
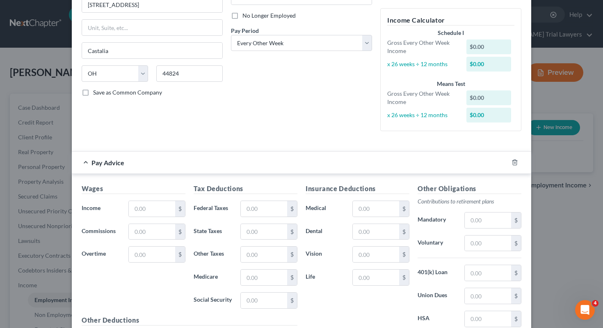
scroll to position [112, 0]
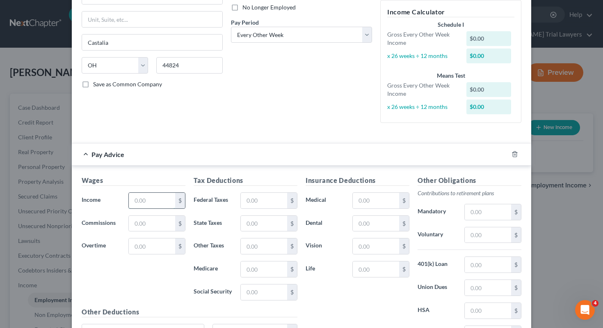
click at [163, 200] on input "text" at bounding box center [152, 201] width 46 height 16
click at [254, 288] on input "text" at bounding box center [264, 292] width 46 height 16
click at [262, 267] on input "text" at bounding box center [264, 269] width 46 height 16
click at [268, 205] on input "text" at bounding box center [264, 201] width 46 height 16
click at [266, 222] on input "text" at bounding box center [264, 224] width 46 height 16
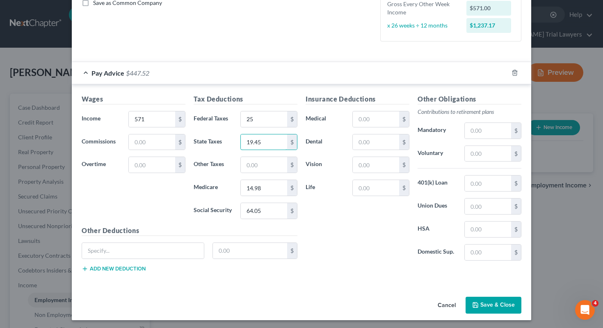
scroll to position [196, 0]
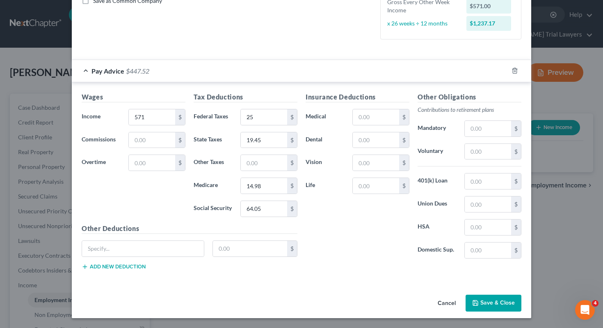
click at [480, 306] on button "Save & Close" at bounding box center [494, 302] width 56 height 17
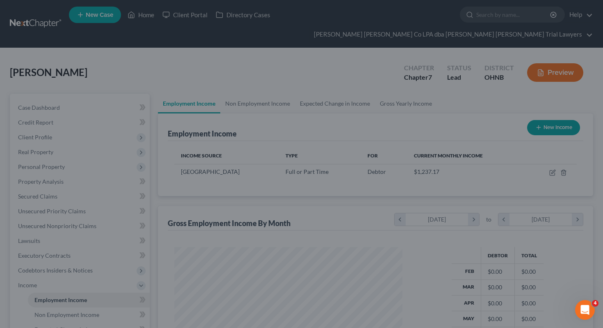
scroll to position [147, 245]
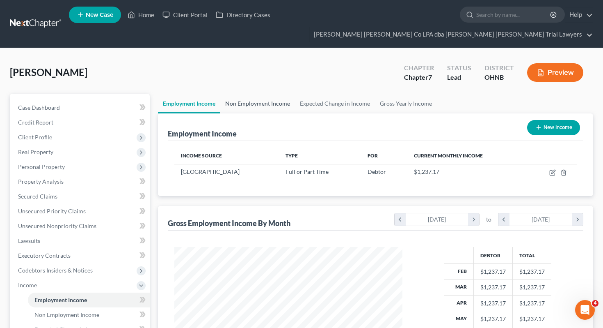
click at [261, 94] on link "Non Employment Income" at bounding box center [257, 104] width 75 height 20
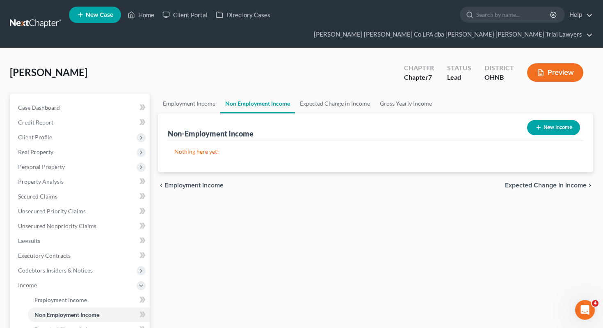
click at [541, 120] on button "New Income" at bounding box center [554, 127] width 53 height 15
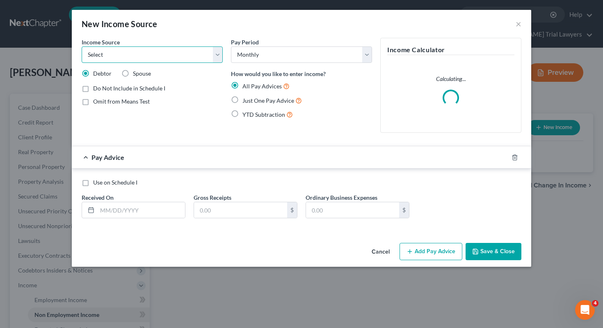
click at [208, 61] on select "Select Unemployment Disability (from employer) Pension Retirement Social Securi…" at bounding box center [152, 54] width 141 height 16
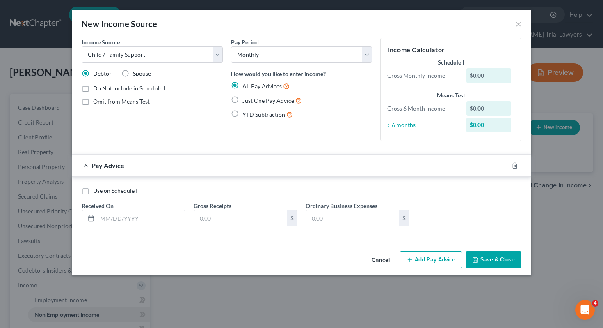
click at [282, 101] on span "Just One Pay Advice" at bounding box center [269, 100] width 52 height 7
click at [251, 101] on input "Just One Pay Advice" at bounding box center [248, 98] width 5 height 5
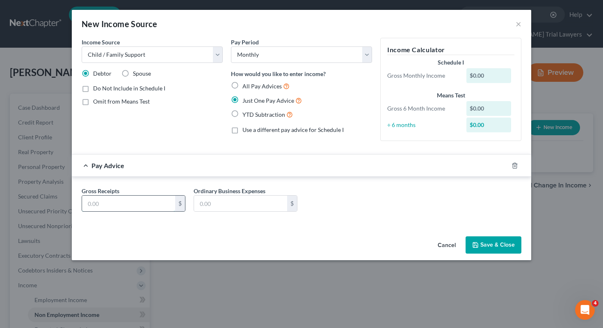
click at [142, 206] on input "text" at bounding box center [128, 203] width 93 height 16
click at [492, 251] on button "Save & Close" at bounding box center [494, 244] width 56 height 17
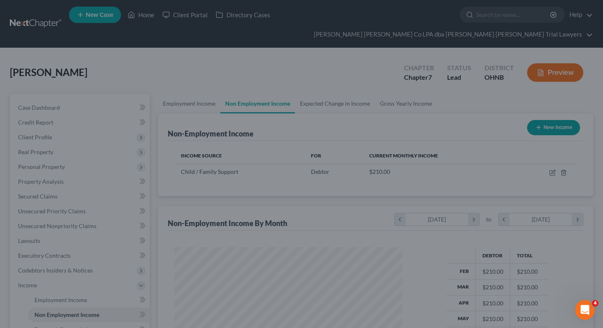
scroll to position [147, 245]
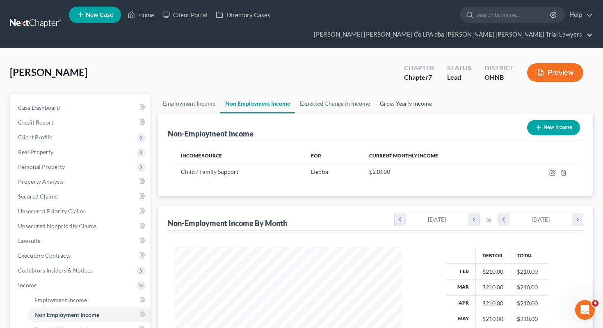
click at [393, 94] on link "Gross Yearly Income" at bounding box center [406, 104] width 62 height 20
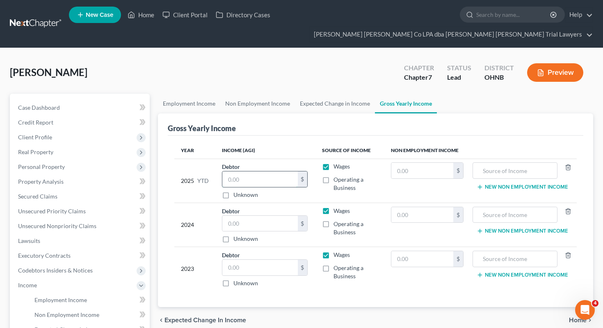
click at [284, 171] on input "text" at bounding box center [261, 179] width 76 height 16
click at [418, 163] on input "text" at bounding box center [423, 171] width 62 height 16
click at [525, 163] on input "text" at bounding box center [515, 171] width 76 height 16
click at [245, 216] on input "text" at bounding box center [261, 224] width 76 height 16
click at [243, 259] on input "text" at bounding box center [261, 267] width 76 height 16
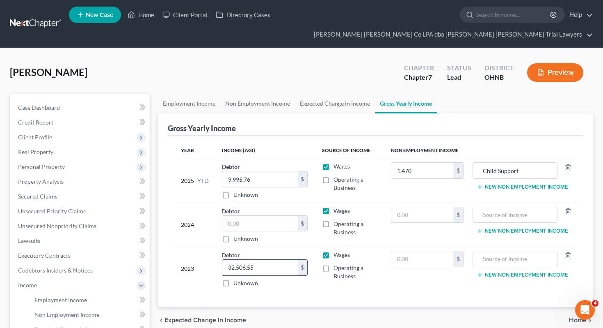
click at [250, 259] on input "32,506.55" at bounding box center [261, 267] width 76 height 16
click at [420, 251] on input "text" at bounding box center [423, 259] width 62 height 16
click at [425, 207] on input "text" at bounding box center [423, 215] width 62 height 16
click at [521, 207] on input "text" at bounding box center [515, 215] width 76 height 16
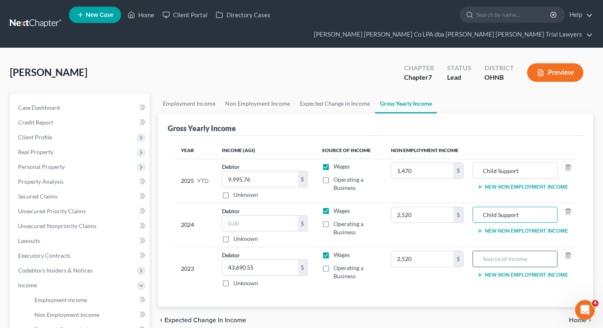
click at [516, 251] on input "text" at bounding box center [515, 259] width 76 height 16
click at [248, 216] on input "text" at bounding box center [261, 224] width 76 height 16
click at [333, 307] on div "chevron_left Expected Change in Income Home chevron_right" at bounding box center [376, 320] width 436 height 26
click at [337, 76] on div "Brumfield, Eula Upgraded Chapter Chapter 7 Status Lead District OHNB Preview" at bounding box center [302, 76] width 584 height 36
click at [335, 94] on link "Expected Change in Income" at bounding box center [335, 104] width 80 height 20
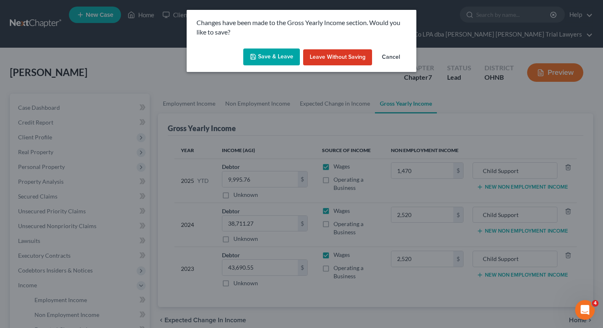
click at [268, 55] on button "Save & Leave" at bounding box center [271, 56] width 57 height 17
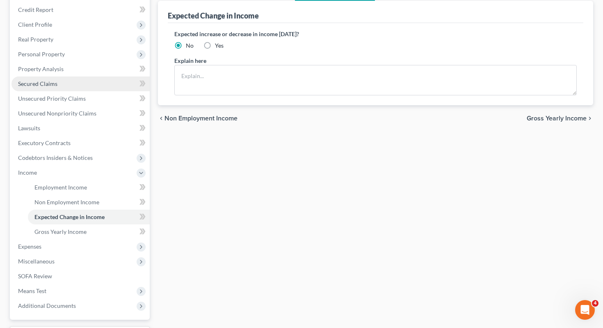
scroll to position [127, 0]
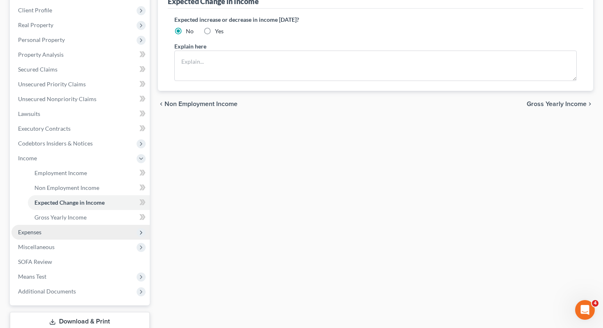
click at [43, 225] on span "Expenses" at bounding box center [80, 232] width 138 height 15
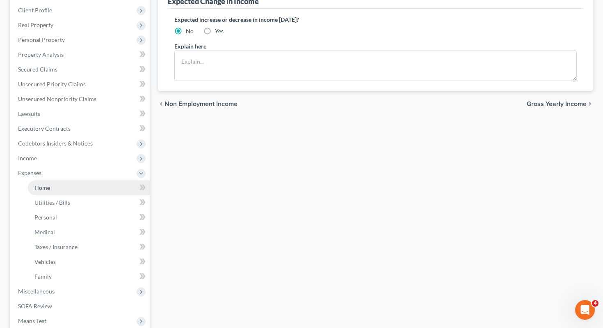
click at [76, 180] on link "Home" at bounding box center [89, 187] width 122 height 15
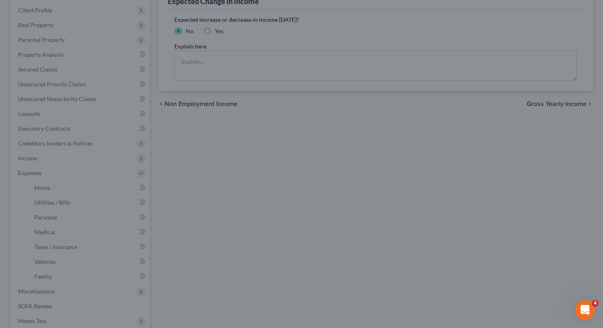
click at [76, 174] on div at bounding box center [301, 164] width 603 height 328
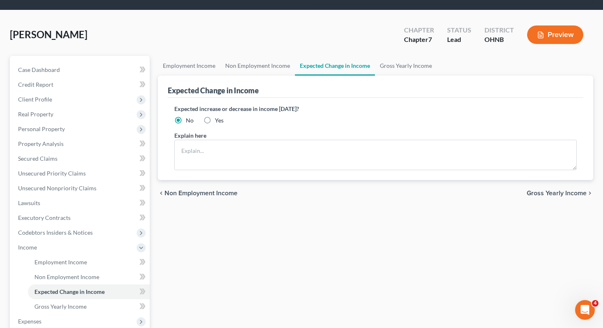
scroll to position [37, 0]
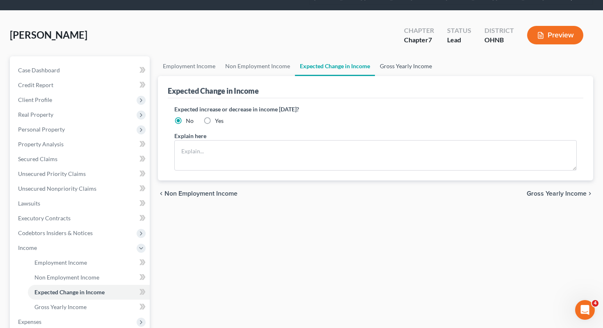
click at [396, 56] on link "Gross Yearly Income" at bounding box center [406, 66] width 62 height 20
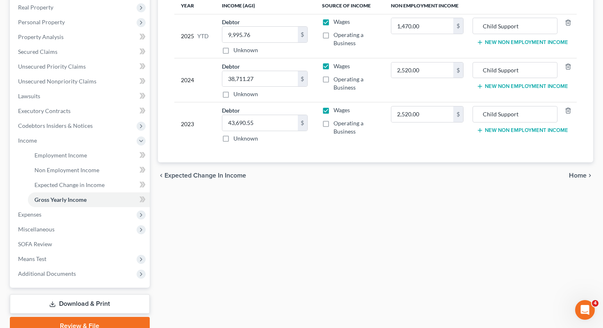
scroll to position [152, 0]
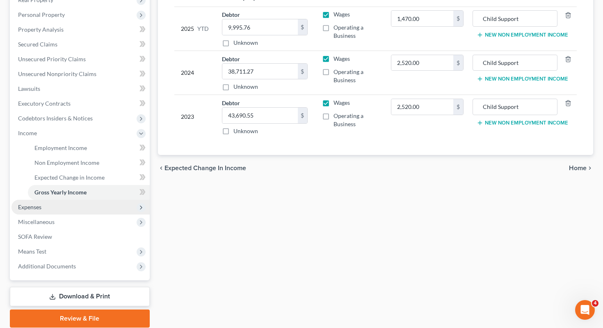
click at [118, 200] on span "Expenses" at bounding box center [80, 207] width 138 height 15
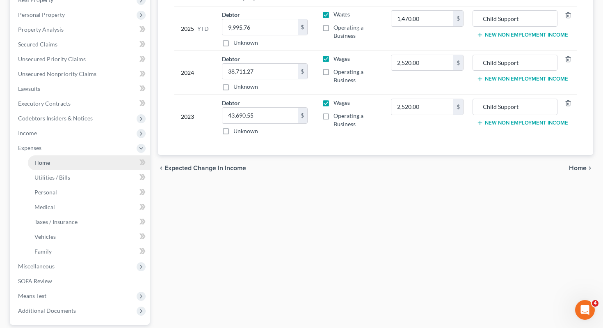
click at [105, 155] on link "Home" at bounding box center [89, 162] width 122 height 15
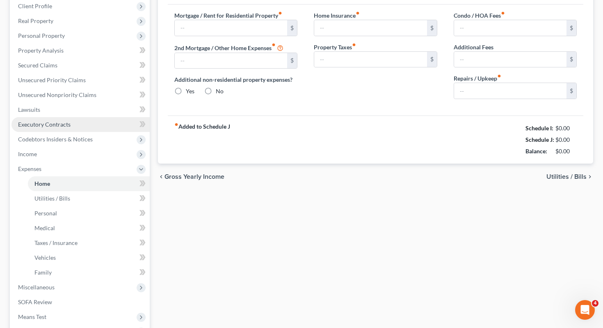
type input "0.00"
radio input "true"
type input "0.00"
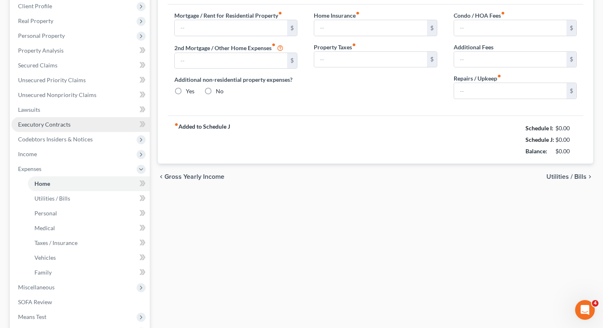
type input "0.00"
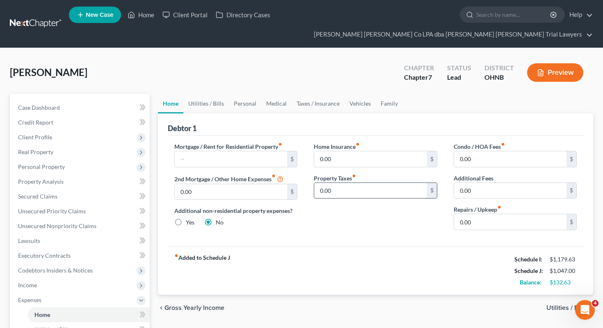
click at [360, 183] on input "0.00" at bounding box center [370, 191] width 113 height 16
type input "66"
click at [352, 218] on div "Home Insurance fiber_manual_record 0.00 $ Property Taxes fiber_manual_record 66…" at bounding box center [376, 189] width 140 height 94
click at [492, 214] on input "0.00" at bounding box center [510, 222] width 113 height 16
type input "50"
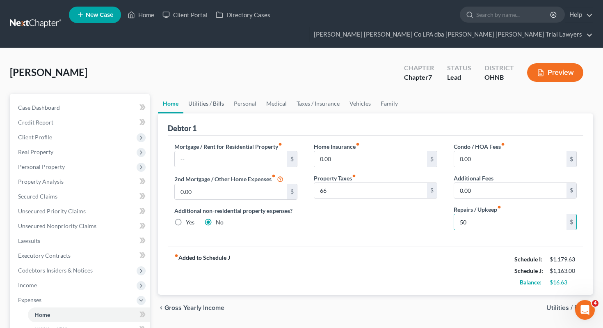
click at [200, 94] on link "Utilities / Bills" at bounding box center [207, 104] width 46 height 20
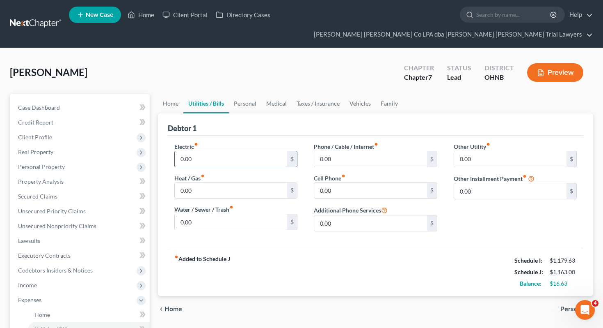
click at [206, 151] on input "0.00" at bounding box center [231, 159] width 113 height 16
type input "224"
click at [207, 183] on input "0.00" at bounding box center [231, 191] width 113 height 16
type input "45"
click at [202, 214] on input "0.00" at bounding box center [231, 222] width 113 height 16
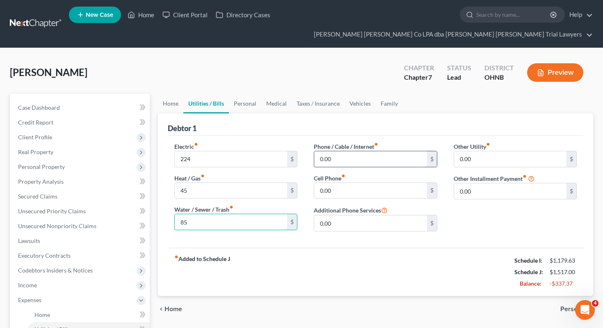
type input "85"
click at [346, 151] on input "0.00" at bounding box center [370, 159] width 113 height 16
type input "90"
click at [344, 183] on input "0.00" at bounding box center [370, 191] width 113 height 16
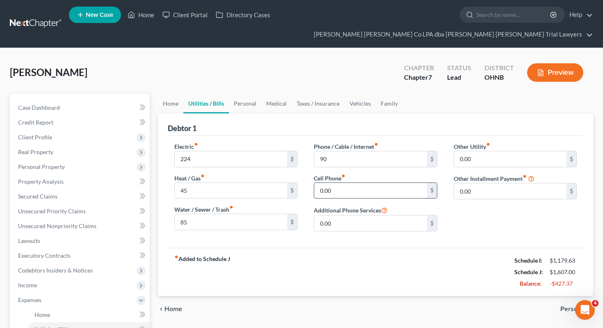
click at [344, 183] on input "0.00" at bounding box center [370, 191] width 113 height 16
type input "62"
click at [172, 94] on link "Home" at bounding box center [170, 104] width 25 height 20
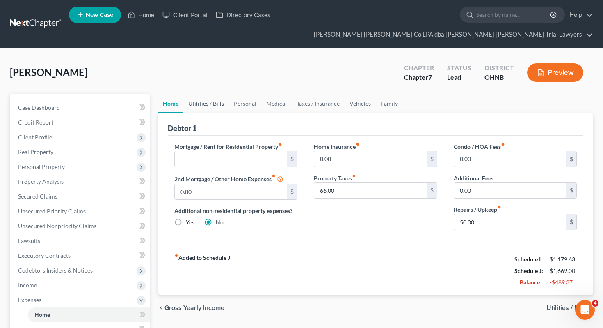
click at [206, 94] on link "Utilities / Bills" at bounding box center [207, 104] width 46 height 20
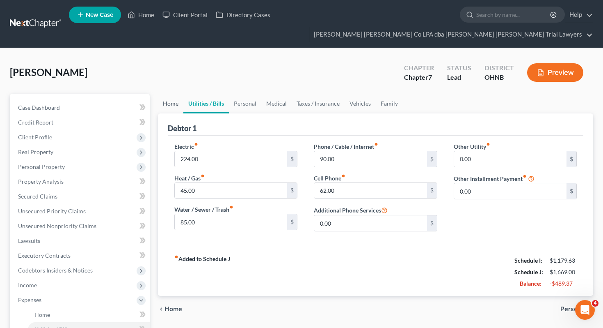
click at [174, 94] on link "Home" at bounding box center [170, 104] width 25 height 20
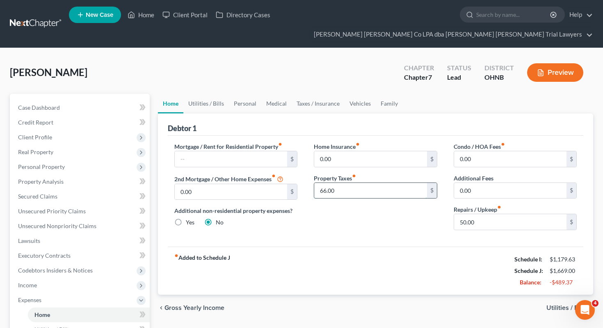
click at [344, 183] on input "66.00" at bounding box center [370, 191] width 113 height 16
click at [479, 214] on input "50.00" at bounding box center [510, 222] width 113 height 16
click at [211, 94] on link "Utilities / Bills" at bounding box center [207, 104] width 46 height 20
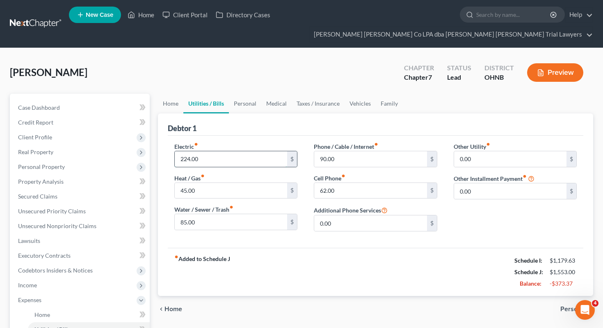
click at [231, 151] on input "224.00" at bounding box center [231, 159] width 113 height 16
click at [238, 183] on input "45.00" at bounding box center [231, 191] width 113 height 16
click at [236, 214] on input "85.00" at bounding box center [231, 222] width 113 height 16
click at [357, 183] on input "62.00" at bounding box center [370, 191] width 113 height 16
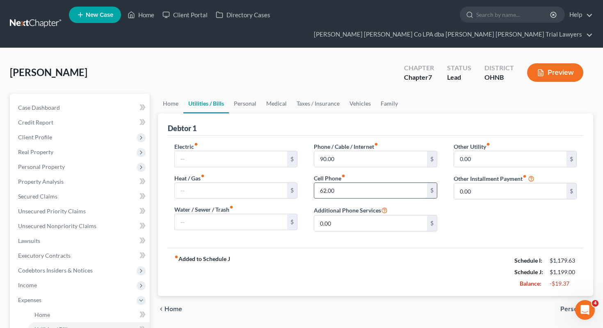
click at [357, 183] on input "62.00" at bounding box center [370, 191] width 113 height 16
click at [353, 151] on input "90.00" at bounding box center [370, 159] width 113 height 16
click at [258, 113] on div "Debtor 1" at bounding box center [376, 124] width 416 height 22
click at [230, 151] on input "text" at bounding box center [231, 159] width 113 height 16
click at [168, 94] on link "Home" at bounding box center [170, 104] width 25 height 20
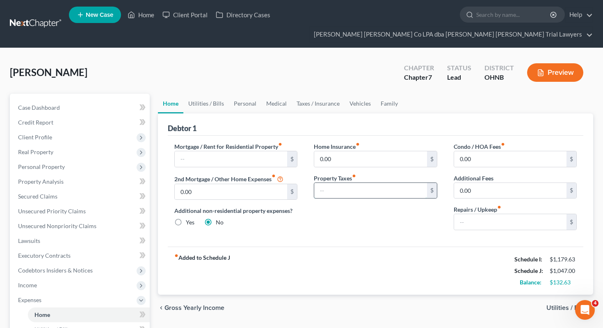
click at [334, 183] on input "text" at bounding box center [370, 191] width 113 height 16
type input "66"
click at [469, 214] on input "text" at bounding box center [510, 222] width 113 height 16
type input "50"
click at [204, 94] on link "Utilities / Bills" at bounding box center [207, 104] width 46 height 20
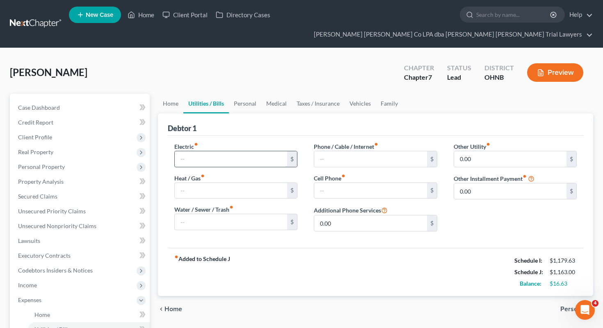
click at [209, 151] on input "text" at bounding box center [231, 159] width 113 height 16
type input "224"
click at [206, 183] on input "text" at bounding box center [231, 191] width 113 height 16
type input "45"
click at [206, 214] on input "text" at bounding box center [231, 222] width 113 height 16
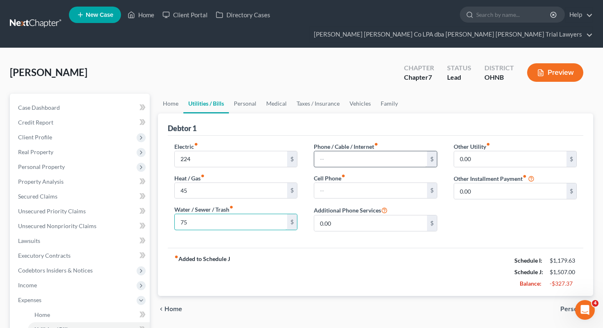
type input "75"
click at [334, 151] on input "text" at bounding box center [370, 159] width 113 height 16
type input "90"
click at [338, 183] on input "text" at bounding box center [370, 191] width 113 height 16
type input "62"
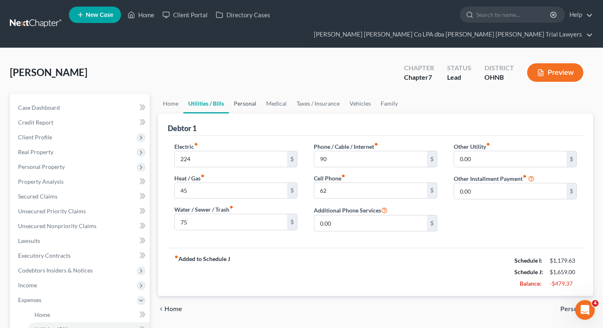
click at [235, 94] on link "Personal" at bounding box center [245, 104] width 32 height 20
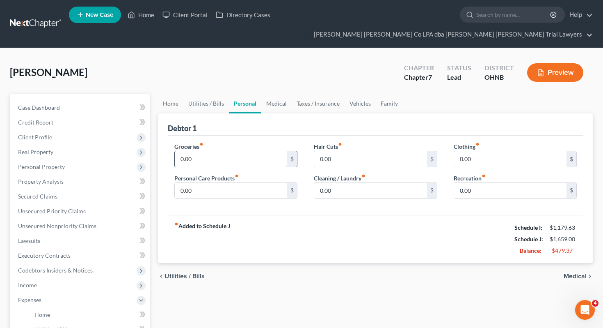
click at [223, 151] on input "0.00" at bounding box center [231, 159] width 113 height 16
type input "100"
click at [340, 151] on input "0.00" at bounding box center [370, 159] width 113 height 16
type input "10"
click at [335, 183] on input "0.00" at bounding box center [370, 191] width 113 height 16
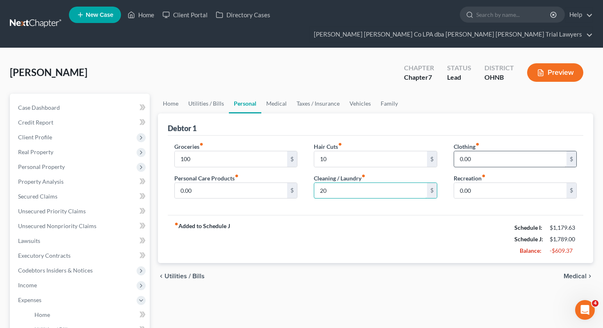
type input "20"
click at [491, 151] on input "0.00" at bounding box center [510, 159] width 113 height 16
type input "10"
click at [277, 94] on link "Medical" at bounding box center [277, 104] width 30 height 20
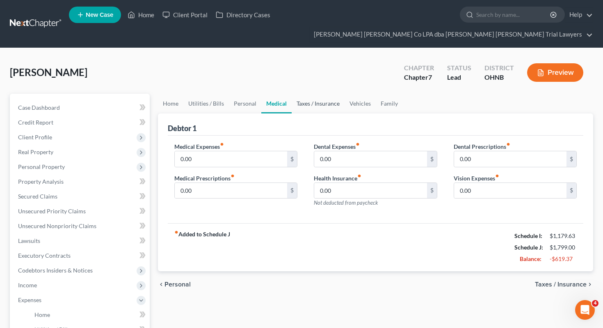
click at [321, 94] on link "Taxes / Insurance" at bounding box center [318, 104] width 53 height 20
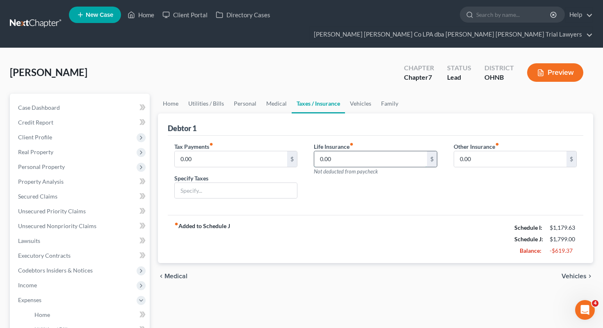
click at [333, 151] on input "0.00" at bounding box center [370, 159] width 113 height 16
type input "132.54"
click at [353, 94] on link "Vehicles" at bounding box center [360, 104] width 31 height 20
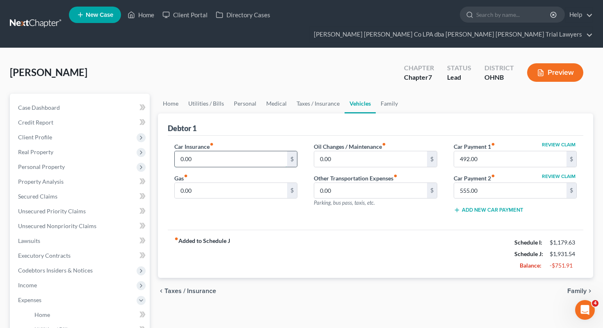
click at [271, 151] on input "0.00" at bounding box center [231, 159] width 113 height 16
type input "138.54"
click at [257, 183] on div "Car Insurance fiber_manual_record 138.54 $ Gas fiber_manual_record 0.00 $" at bounding box center [236, 181] width 140 height 78
click at [257, 183] on input "0.00" at bounding box center [231, 191] width 113 height 16
type input "100"
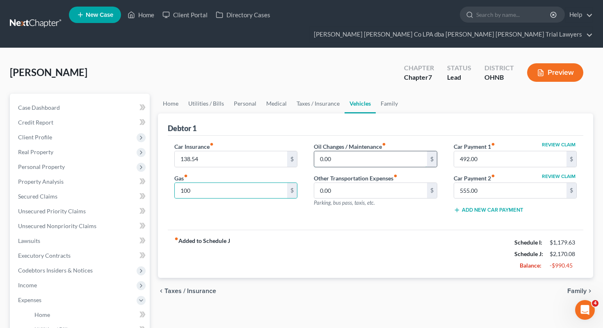
click at [347, 151] on input "0.00" at bounding box center [370, 159] width 113 height 16
type input "20"
click at [376, 94] on link "Family" at bounding box center [389, 104] width 27 height 20
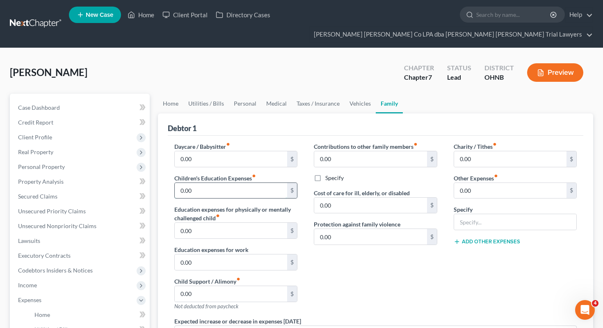
click at [253, 183] on input "0.00" at bounding box center [231, 191] width 113 height 16
click at [364, 273] on div "Contributions to other family members fiber_manual_record 0.00 $ Specify Cost o…" at bounding box center [376, 229] width 140 height 174
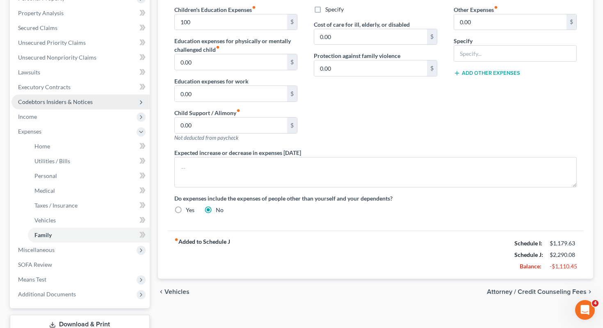
scroll to position [174, 0]
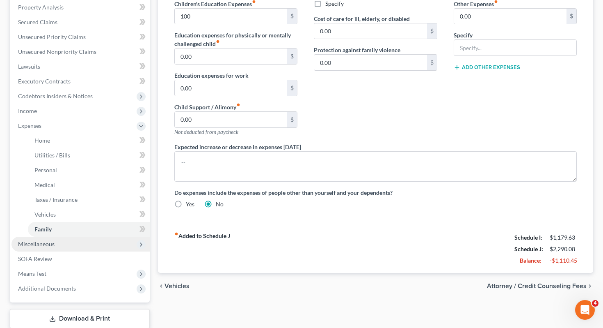
click at [124, 236] on span "Miscellaneous" at bounding box center [80, 243] width 138 height 15
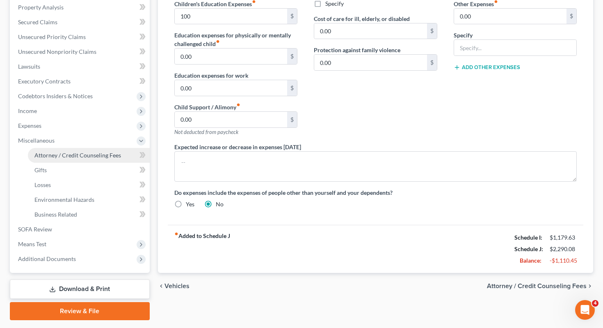
click at [115, 151] on span "Attorney / Credit Counseling Fees" at bounding box center [77, 154] width 87 height 7
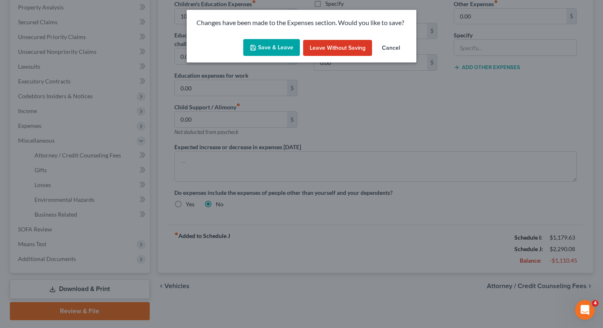
click at [267, 35] on div "Changes have been made to the Expenses section. Would you like to save? Save & …" at bounding box center [302, 36] width 230 height 53
click at [266, 46] on button "Save & Leave" at bounding box center [271, 47] width 57 height 17
type input "100.00"
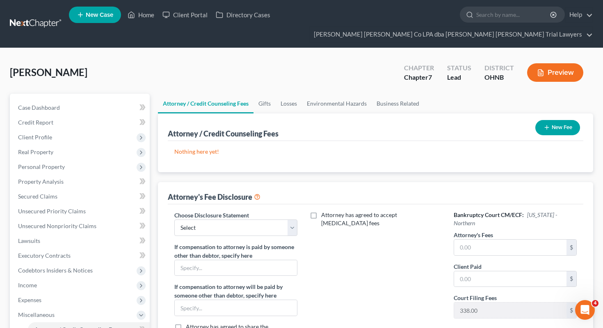
click at [554, 120] on button "New Fee" at bounding box center [558, 127] width 45 height 15
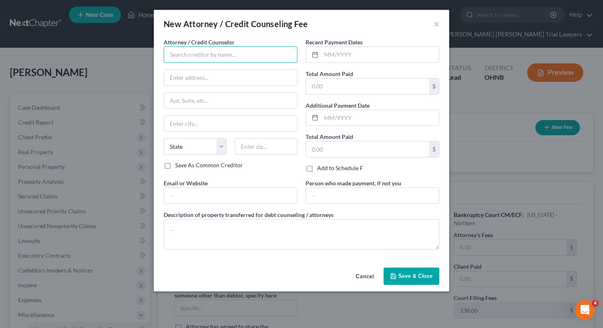
click at [242, 57] on input "text" at bounding box center [231, 54] width 134 height 16
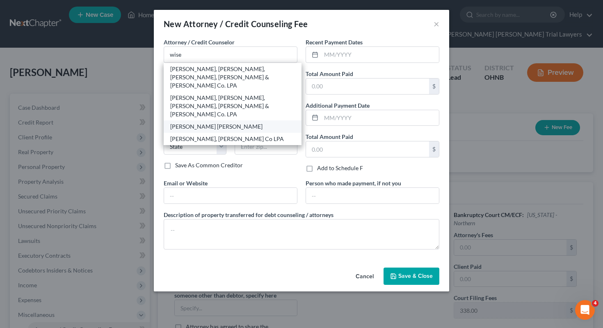
click at [241, 122] on div "[PERSON_NAME] [PERSON_NAME]" at bounding box center [232, 126] width 125 height 8
type input "[PERSON_NAME] [PERSON_NAME]"
type input "[STREET_ADDRESS][US_STATE]"
type input "Sandusky"
select select "36"
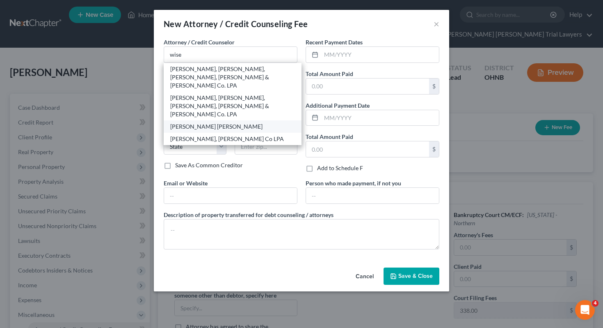
type input "44870"
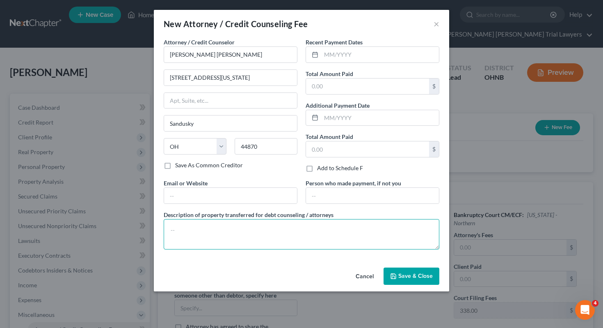
click at [246, 238] on textarea at bounding box center [302, 234] width 276 height 30
type textarea "1700 attorney fee, 338 filing fee, 62 credit counseling credit report fee."
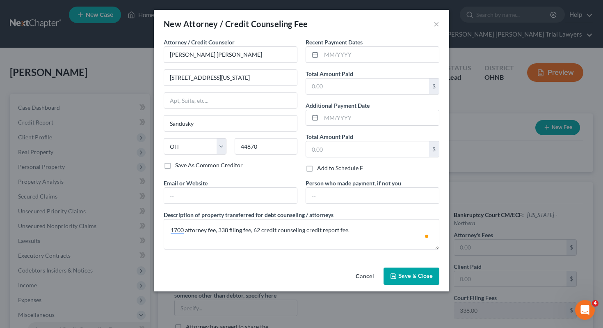
click at [425, 277] on span "Save & Close" at bounding box center [416, 275] width 34 height 7
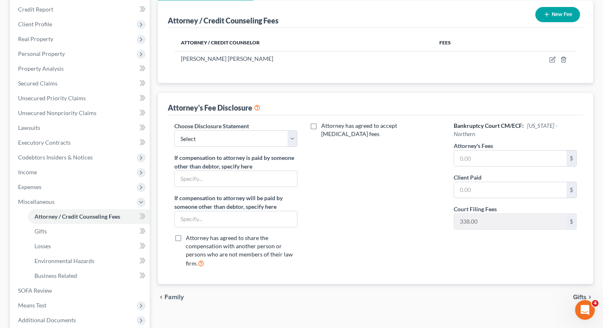
scroll to position [113, 0]
click at [278, 130] on select "Select Fee Disclosure" at bounding box center [236, 138] width 124 height 16
select select "0"
click at [459, 150] on input "text" at bounding box center [510, 158] width 113 height 16
type input "1,700"
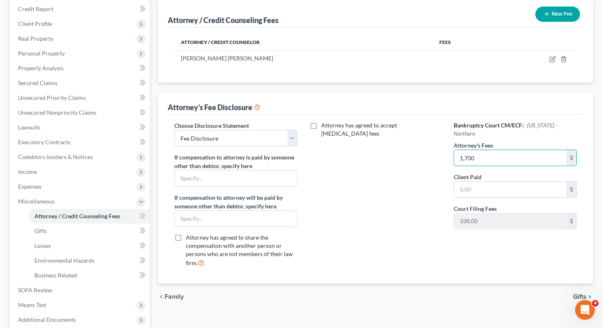
click at [376, 177] on div "Attorney has agreed to accept [MEDICAL_DATA] fees" at bounding box center [376, 197] width 140 height 152
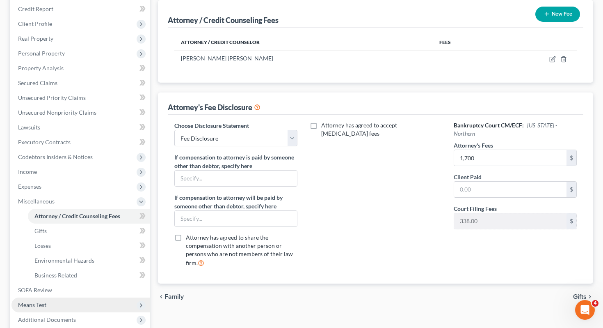
click at [103, 297] on span "Means Test" at bounding box center [80, 304] width 138 height 15
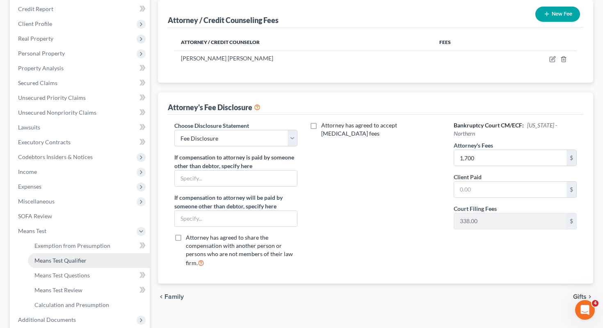
click at [101, 253] on link "Means Test Qualifier" at bounding box center [89, 260] width 122 height 15
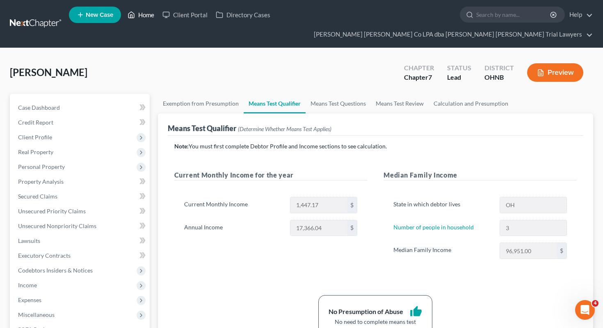
click at [148, 17] on link "Home" at bounding box center [141, 14] width 35 height 15
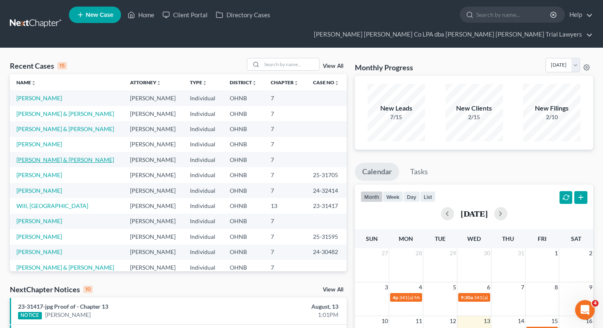
click at [48, 156] on link "[PERSON_NAME] & [PERSON_NAME]" at bounding box center [65, 159] width 98 height 7
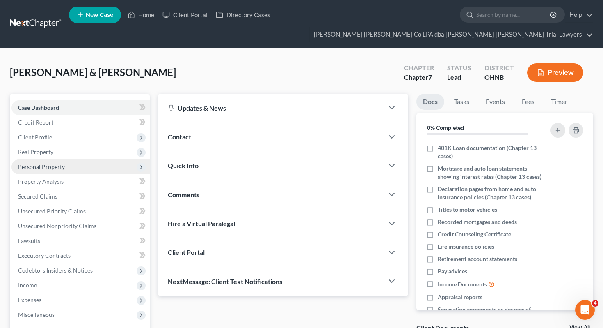
click at [108, 159] on span "Personal Property" at bounding box center [80, 166] width 138 height 15
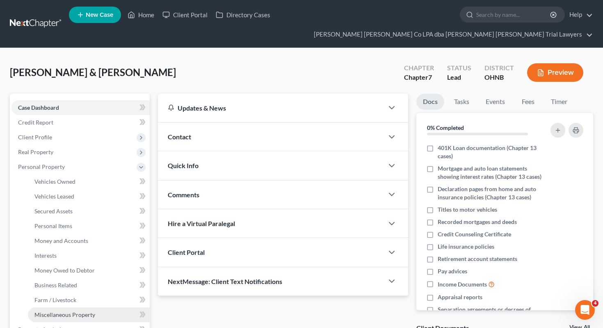
click at [78, 311] on span "Miscellaneous Property" at bounding box center [64, 314] width 61 height 7
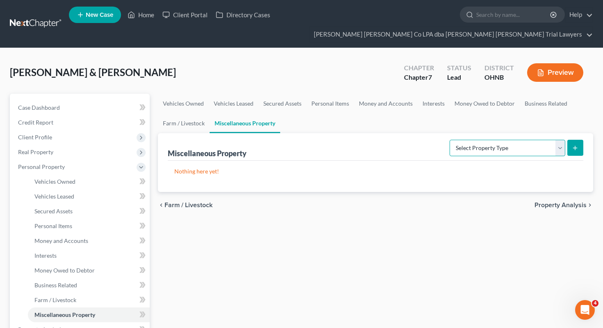
click at [473, 140] on select "Select Property Type Assigned for Creditor Benefit Within 1 Year Holding for An…" at bounding box center [508, 148] width 116 height 16
select select "transferred"
click at [576, 145] on icon "submit" at bounding box center [575, 148] width 7 height 7
select select "Ordinary (within 2 years)"
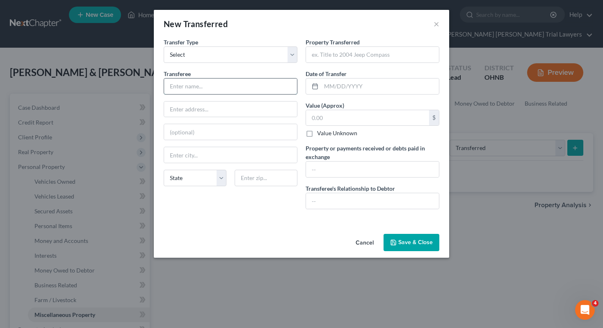
click at [259, 84] on input "text" at bounding box center [230, 86] width 133 height 16
paste input "Mad River Harley"
type input "Mad River Harley"
click at [181, 106] on input "text" at bounding box center [230, 109] width 133 height 16
paste input "5316 Milan Rd"
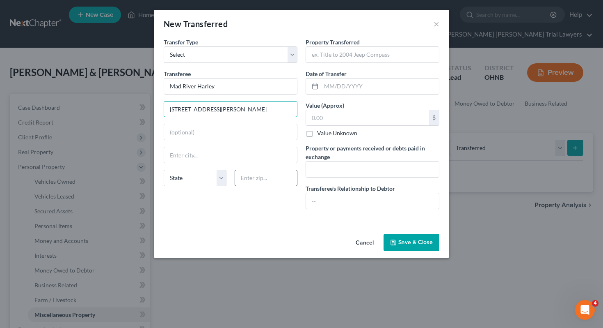
type input "5316 Milan Rd"
click at [254, 185] on input "text" at bounding box center [266, 178] width 63 height 16
type input "44870"
click at [223, 252] on div "Cancel Save & Close" at bounding box center [302, 243] width 296 height 27
type input "Sandusky"
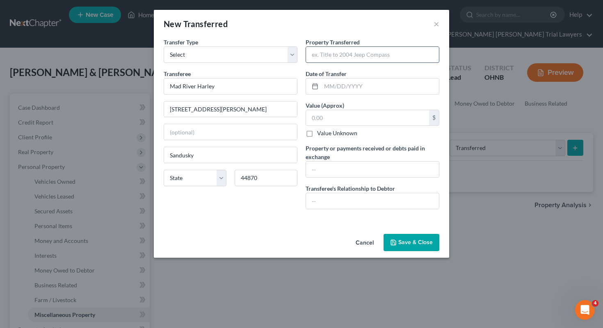
click at [329, 57] on input "text" at bounding box center [372, 55] width 133 height 16
type input "2009 Harley-Davidson"
click at [346, 83] on input "text" at bounding box center [380, 86] width 118 height 16
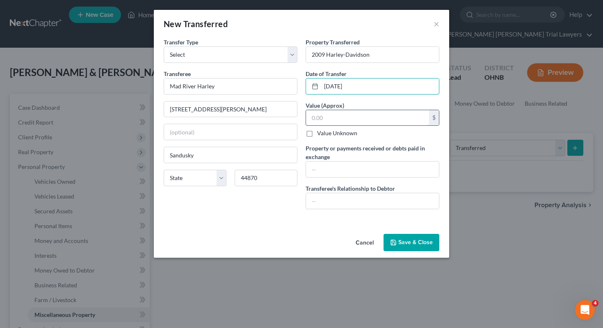
type input "08/12/2025"
click at [349, 115] on input "text" at bounding box center [367, 118] width 123 height 16
type input "2"
type input "3,700"
click at [372, 209] on div "Property Transferred * 2009 Harley-Davidson Date of Transfer * 08/12/2025 Value…" at bounding box center [373, 127] width 142 height 178
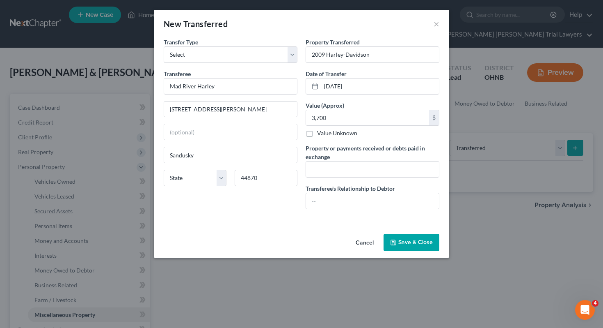
click at [400, 241] on button "Save & Close" at bounding box center [412, 242] width 56 height 17
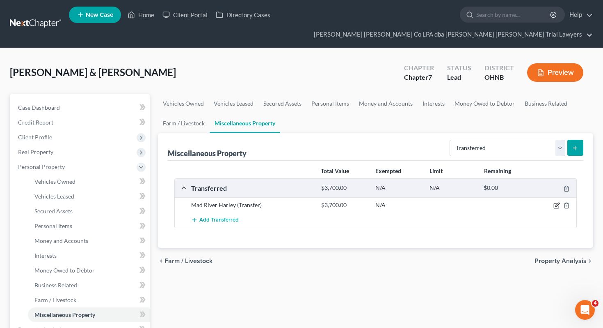
click at [556, 202] on icon "button" at bounding box center [557, 205] width 7 height 7
select select "Ordinary (within 2 years)"
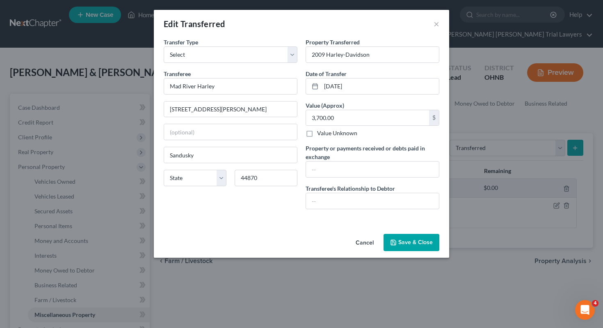
click at [421, 239] on button "Save & Close" at bounding box center [412, 242] width 56 height 17
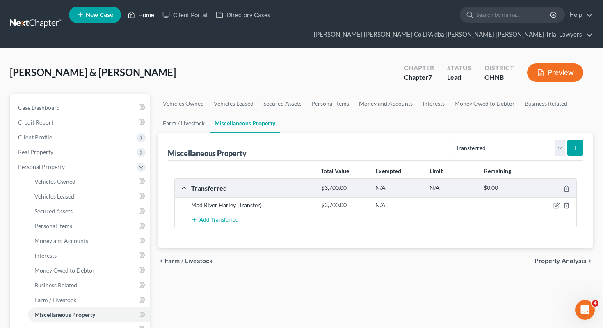
click at [142, 18] on link "Home" at bounding box center [141, 14] width 35 height 15
